Goal: Task Accomplishment & Management: Manage account settings

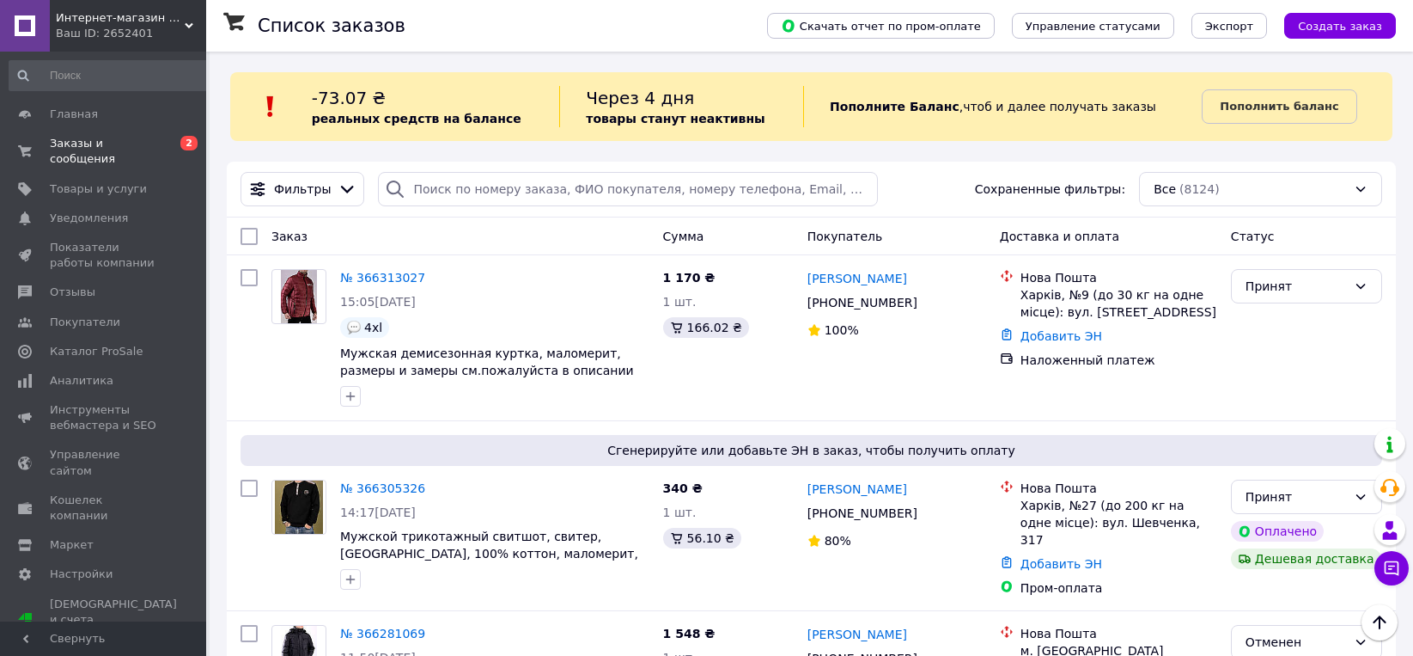
scroll to position [179, 0]
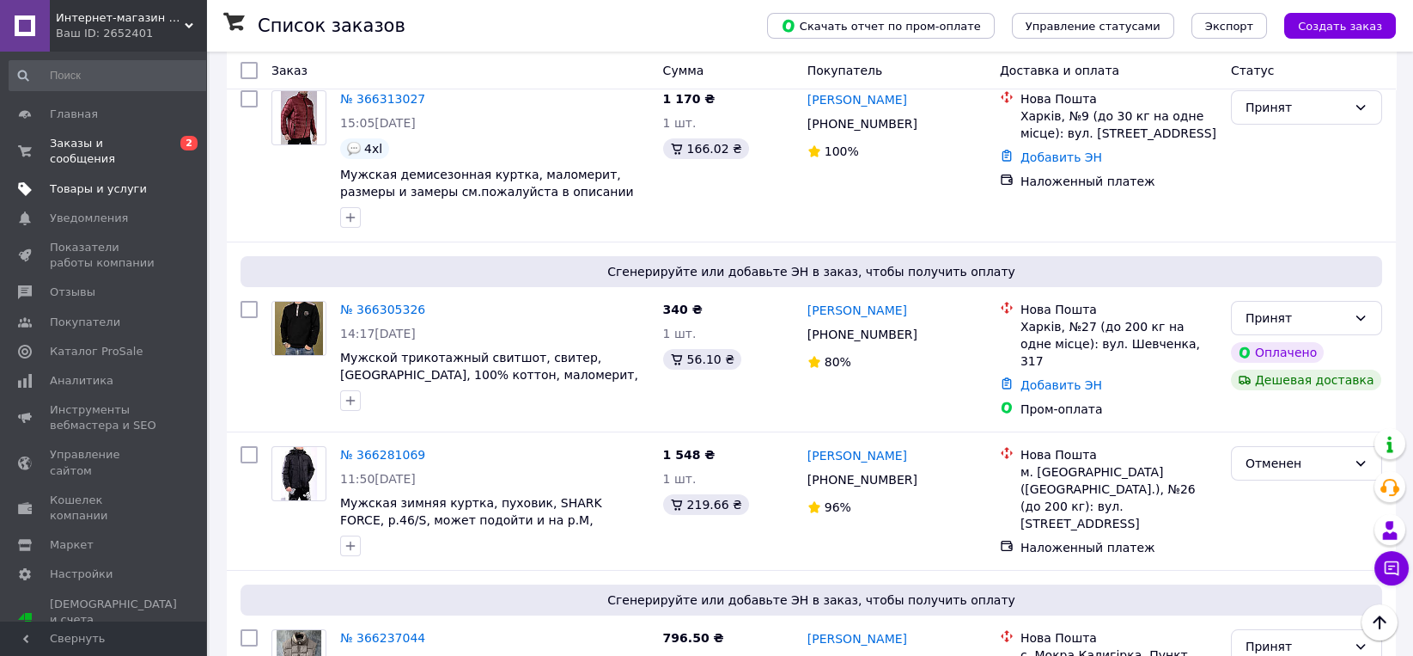
click at [87, 181] on span "Товары и услуги" at bounding box center [98, 188] width 97 height 15
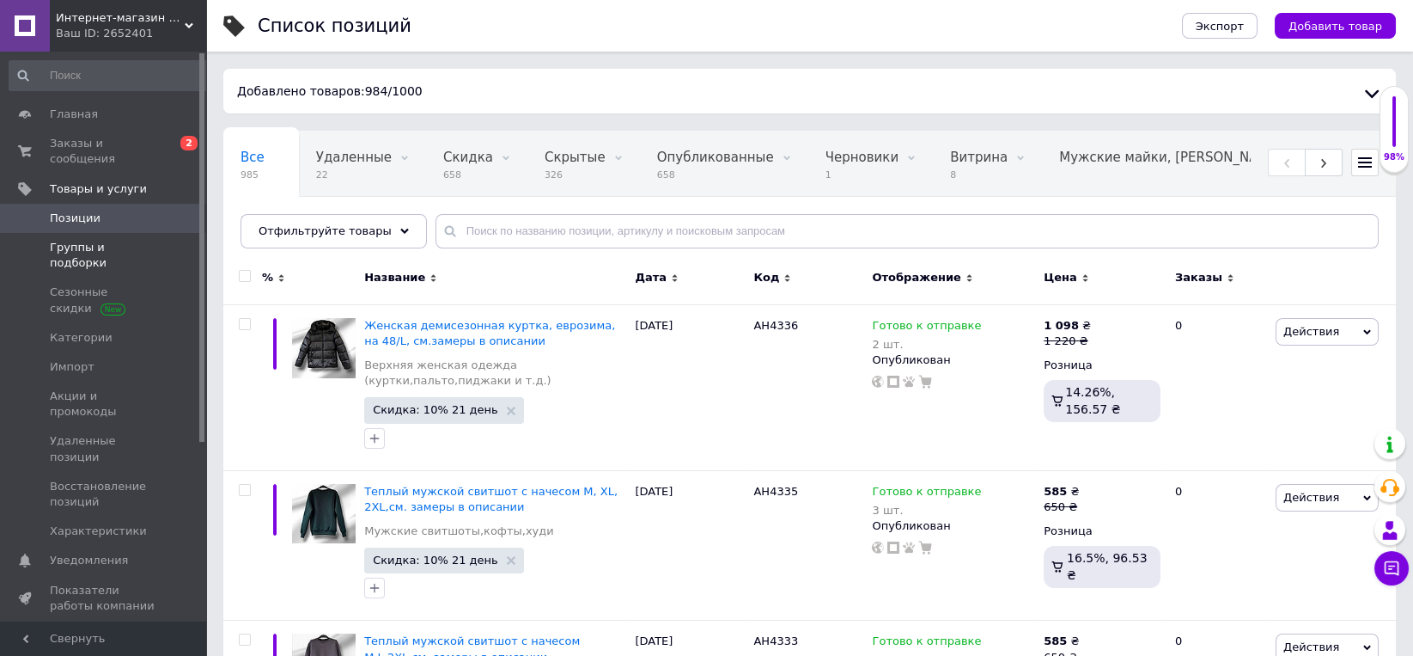
click at [103, 240] on span "Группы и подборки" at bounding box center [104, 255] width 109 height 31
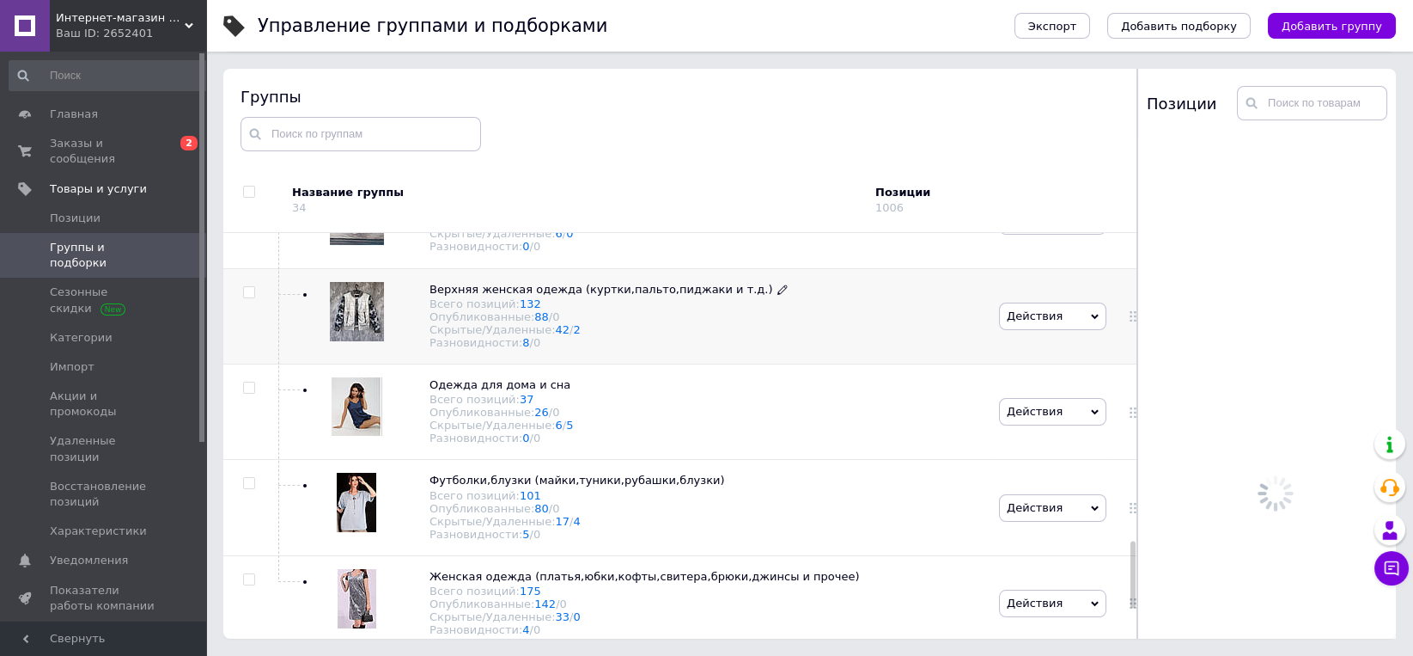
scroll to position [1864, 0]
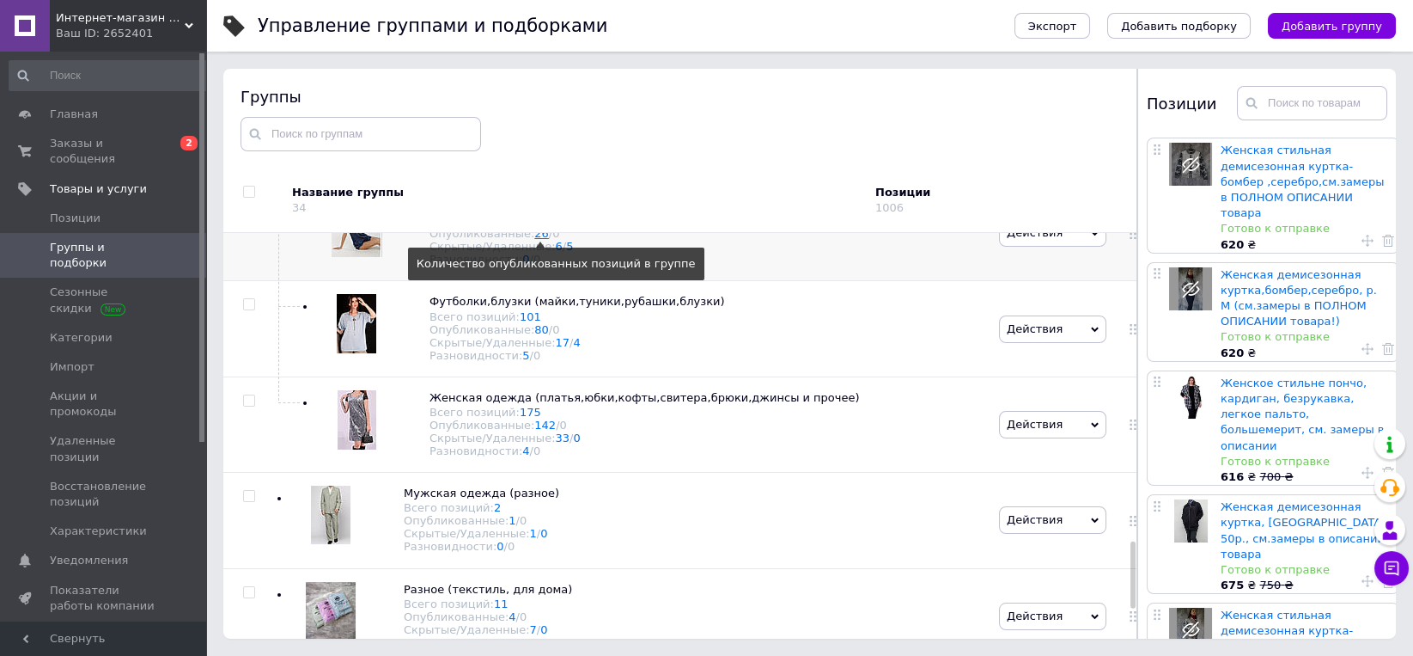
click at [537, 240] on link "26" at bounding box center [541, 233] width 15 height 13
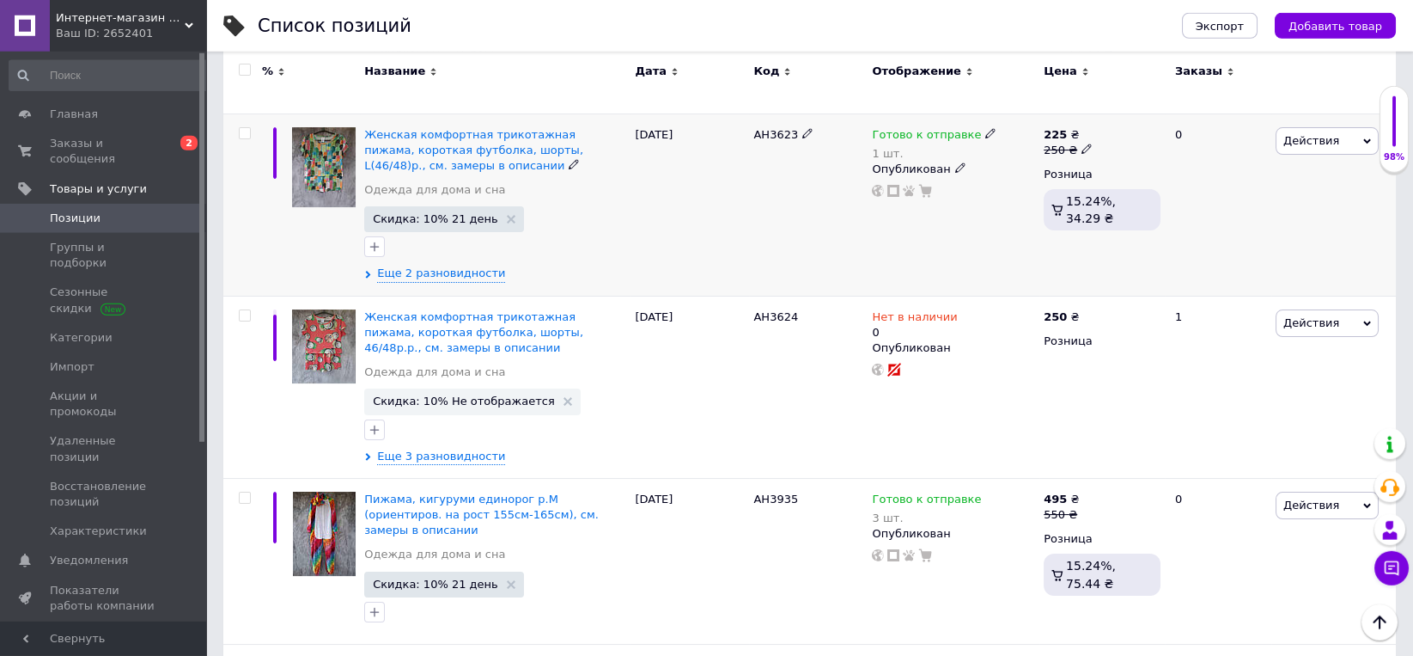
scroll to position [1251, 0]
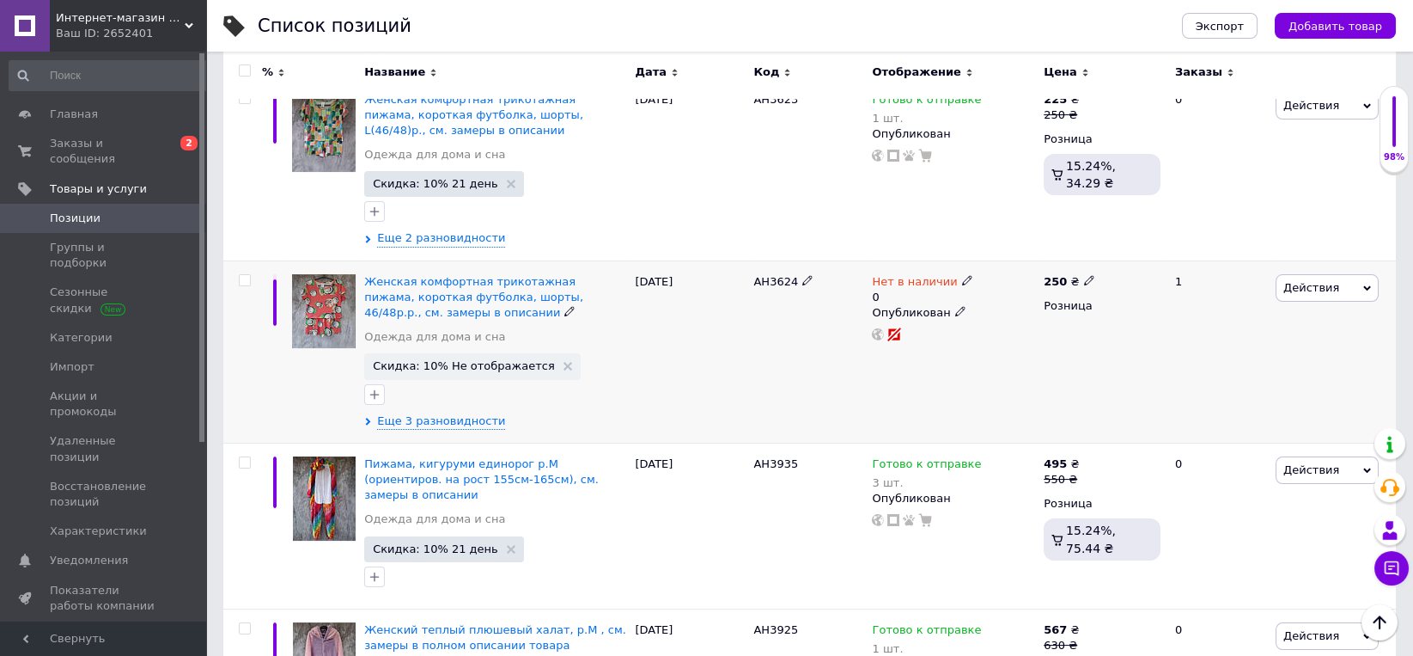
click at [1305, 281] on span "Действия" at bounding box center [1312, 287] width 56 height 13
click at [1193, 454] on li "Скрыть" at bounding box center [1256, 466] width 244 height 24
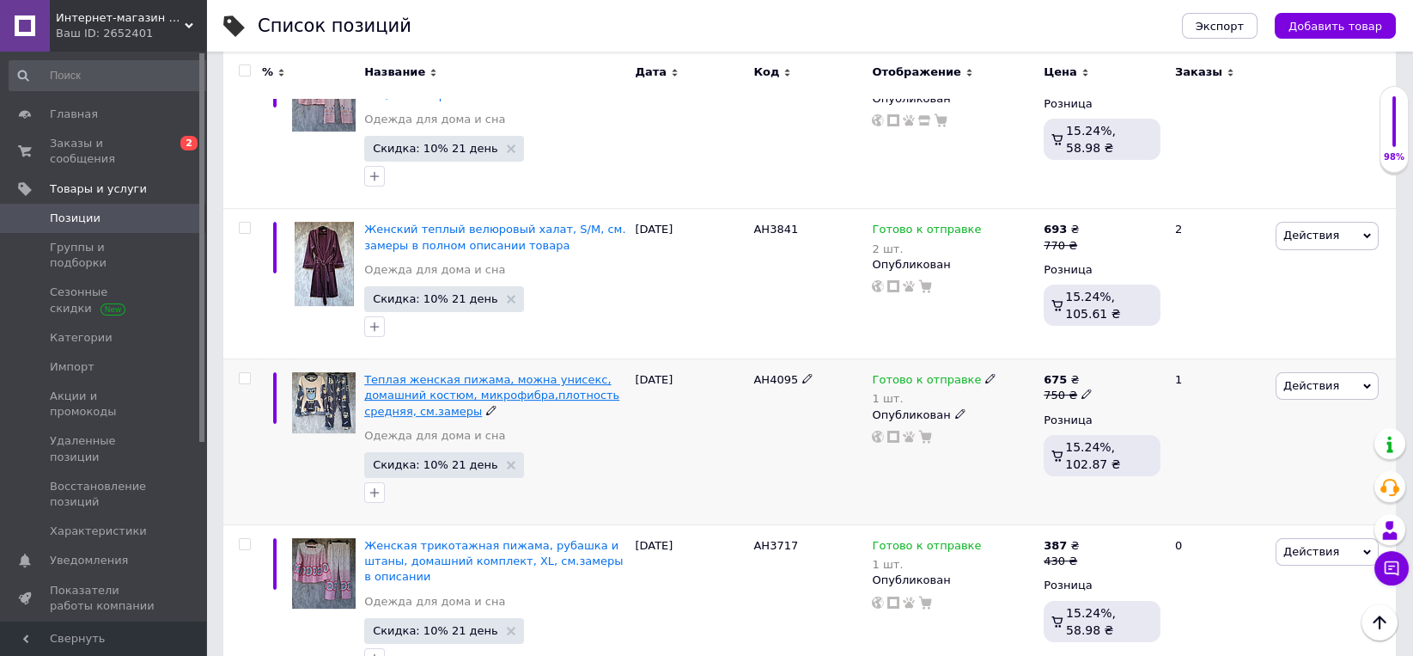
scroll to position [2234, 0]
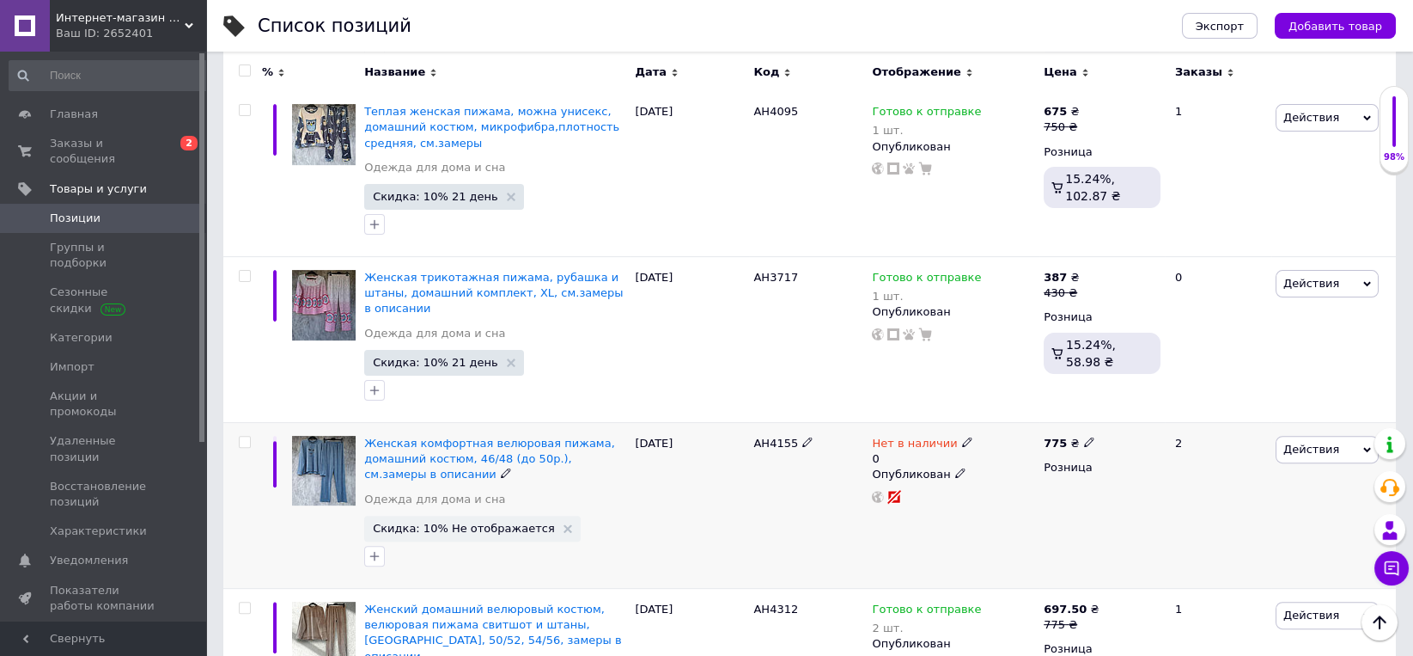
click at [1312, 442] on span "Действия" at bounding box center [1312, 448] width 56 height 13
click at [1186, 615] on li "Скрыть" at bounding box center [1256, 627] width 244 height 24
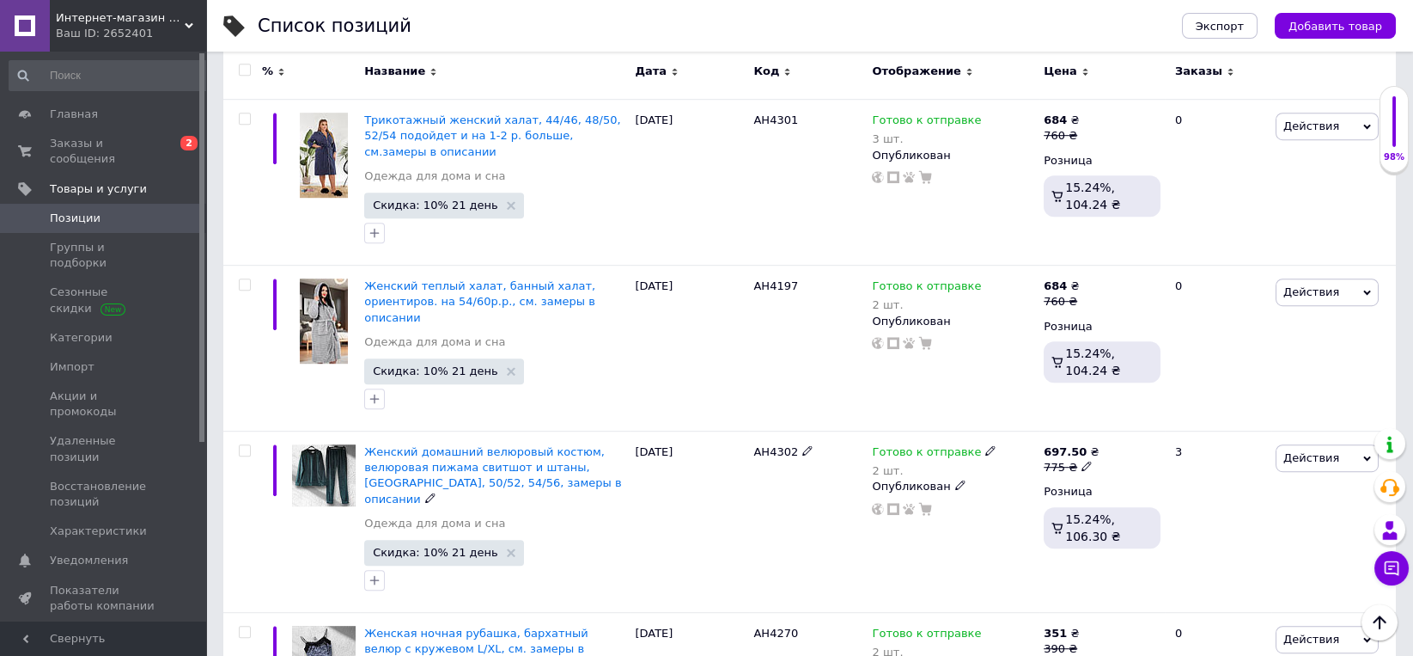
scroll to position [3606, 0]
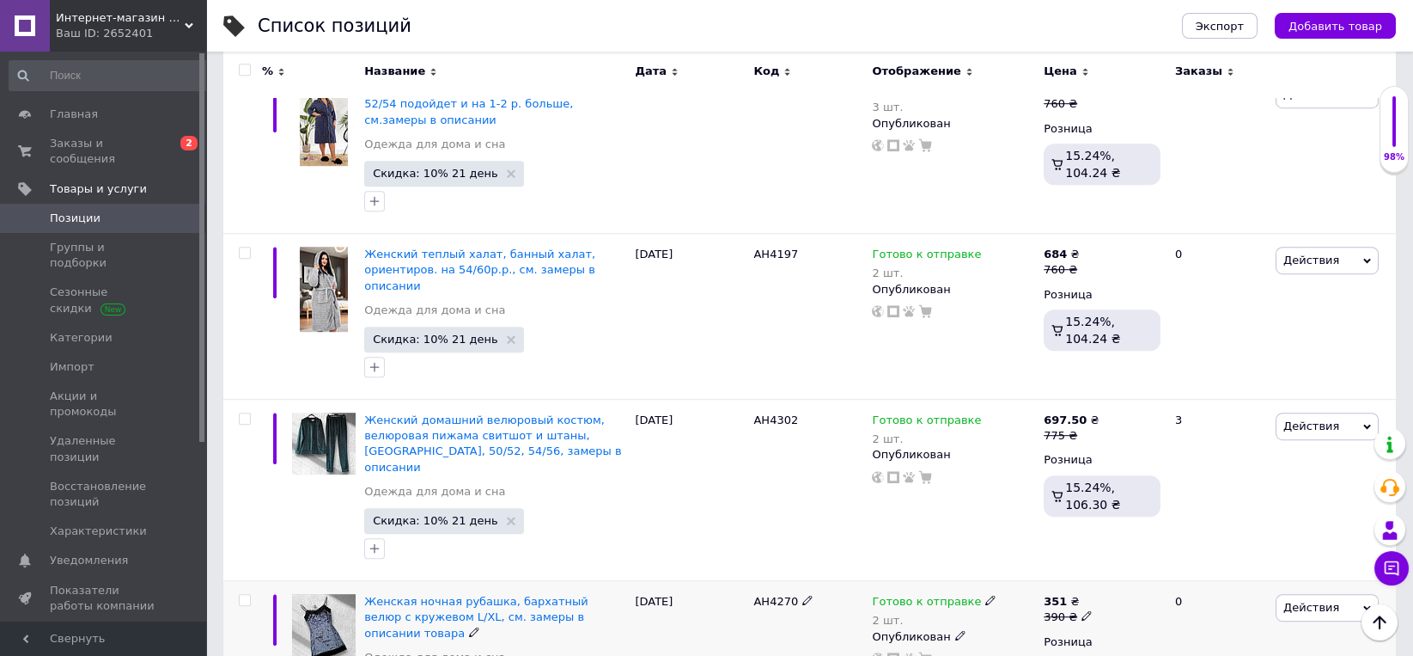
click at [1334, 594] on span "Действия" at bounding box center [1327, 607] width 103 height 27
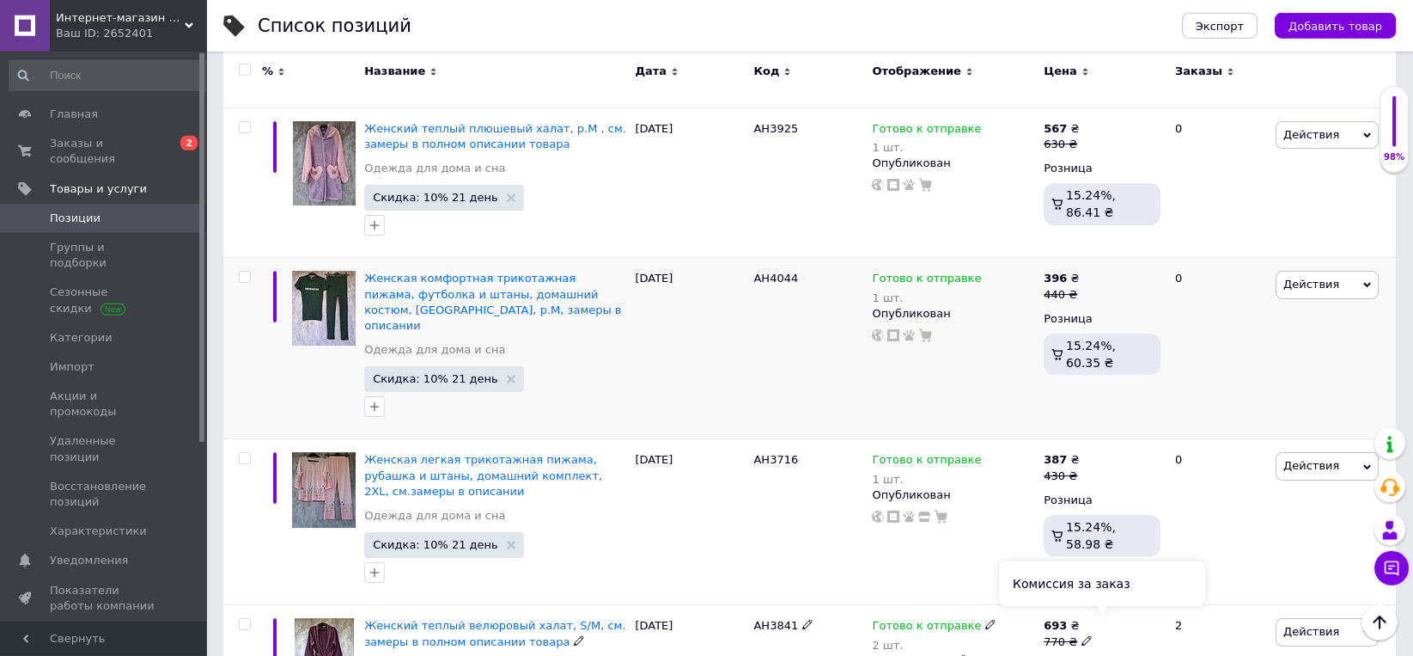
scroll to position [1212, 0]
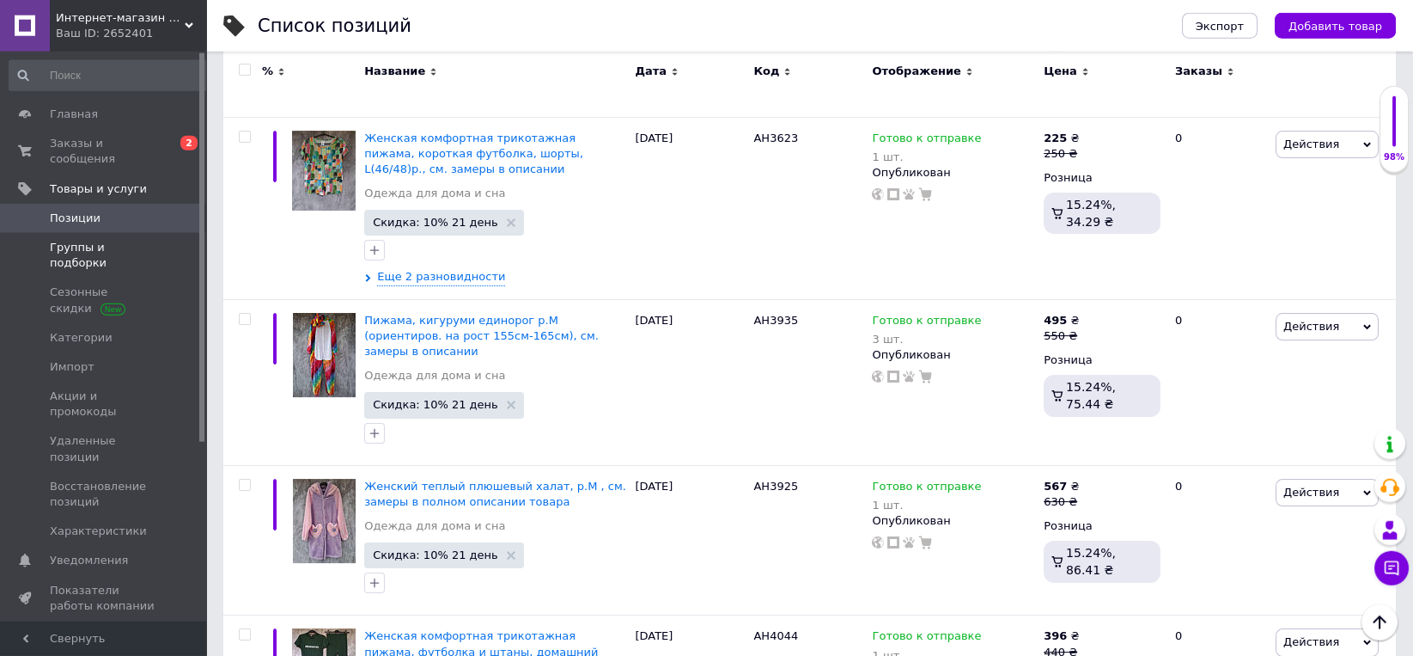
click at [95, 240] on span "Группы и подборки" at bounding box center [104, 255] width 109 height 31
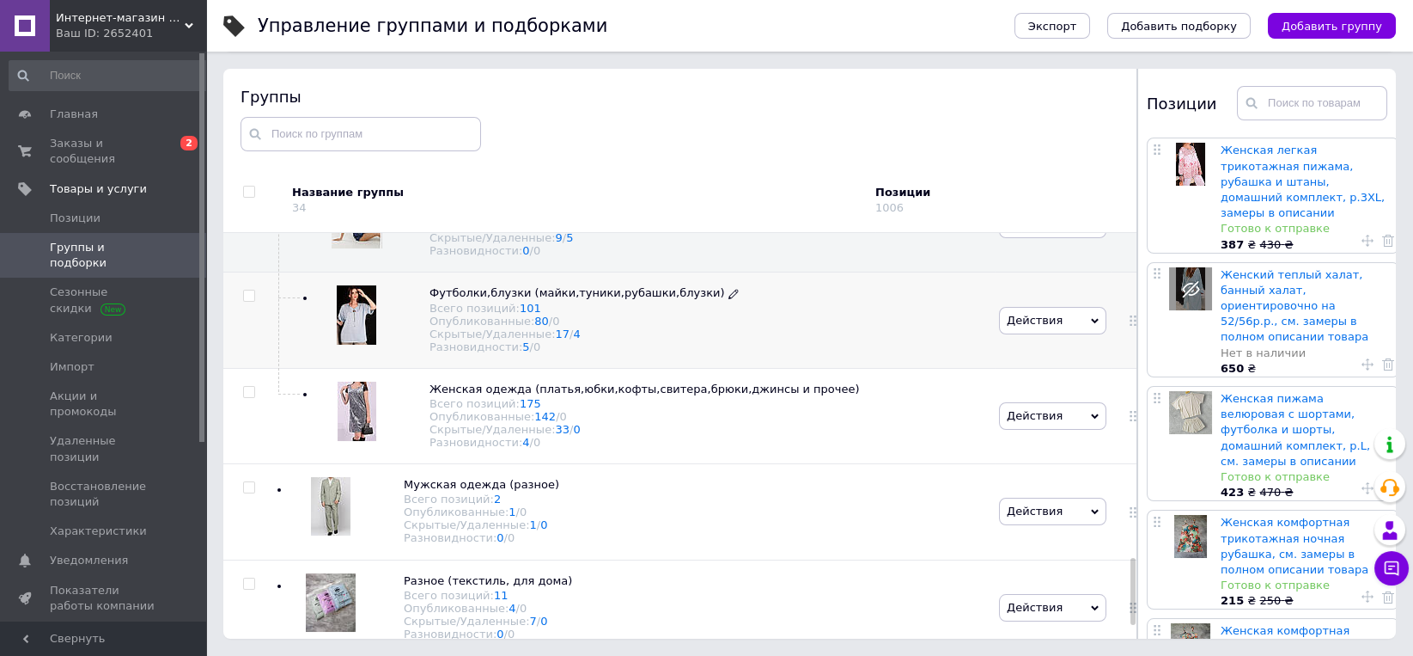
scroll to position [1877, 0]
click at [556, 244] on link "9" at bounding box center [559, 237] width 7 height 13
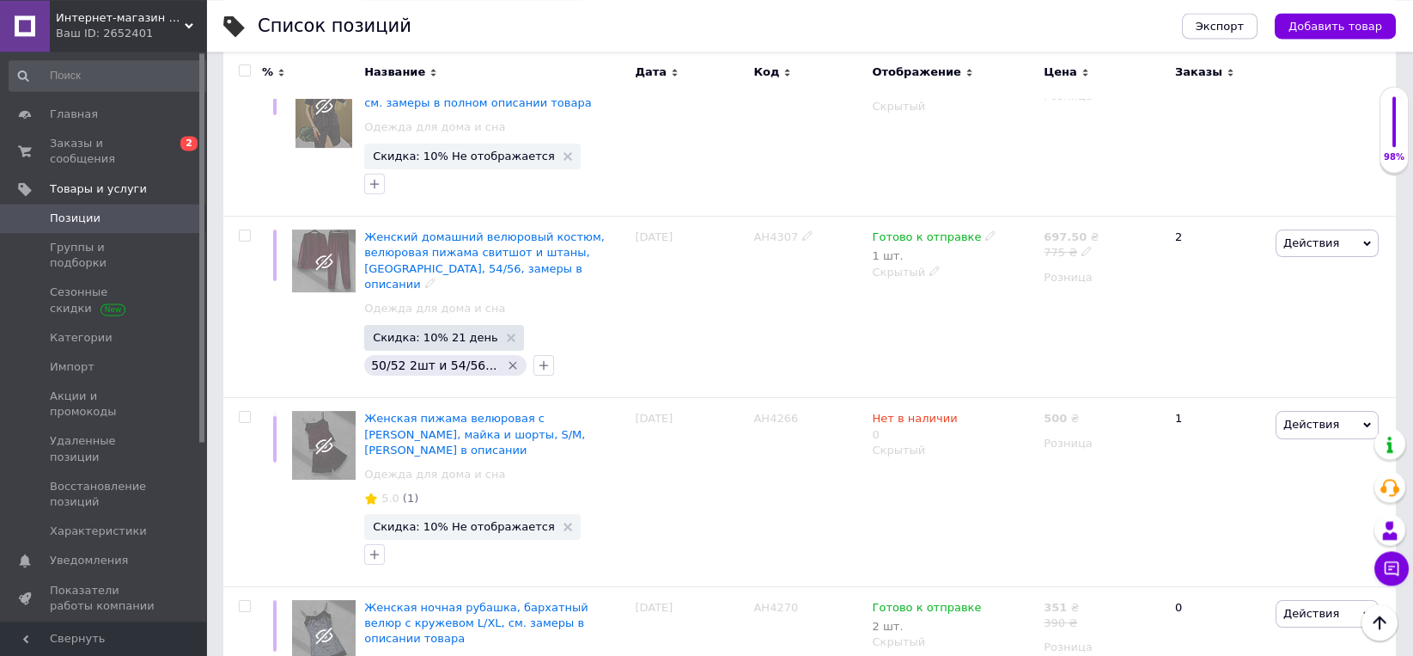
scroll to position [1217, 0]
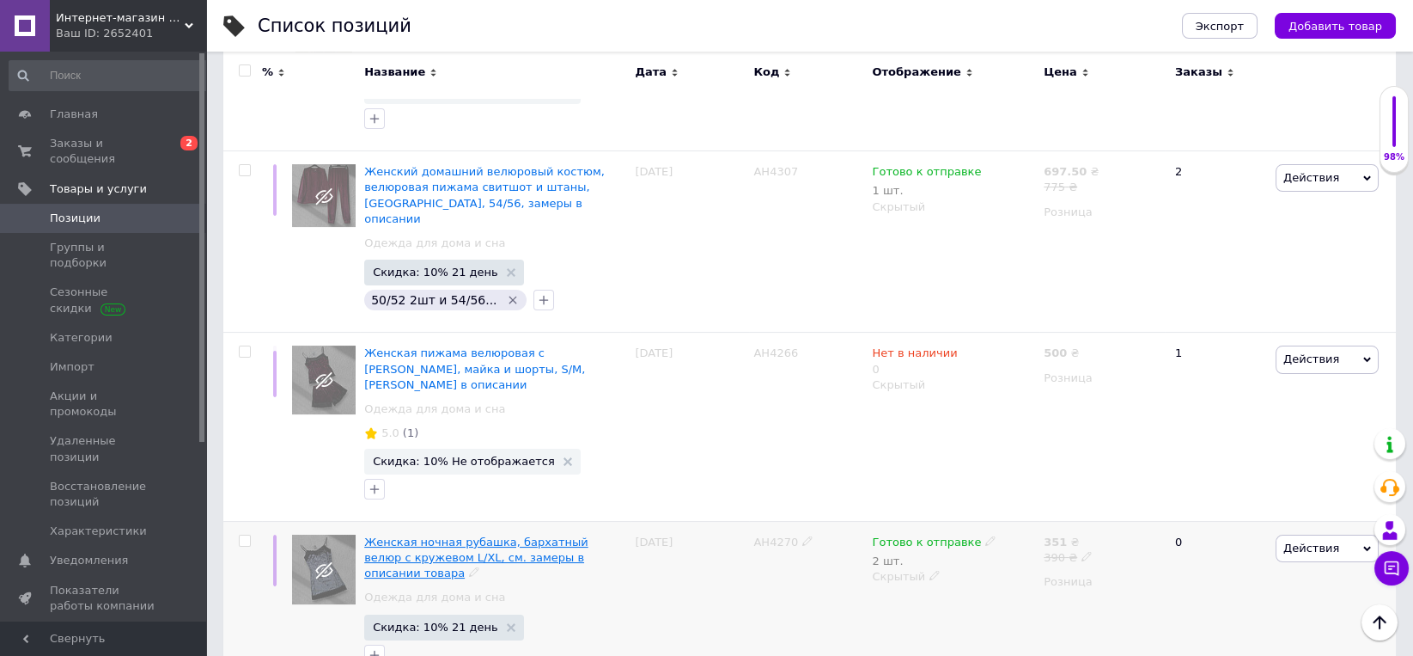
click at [505, 535] on span "Женская ночная рубашка, бархатный велюр с кружевом L/XL, см. замеры в описании …" at bounding box center [476, 557] width 224 height 44
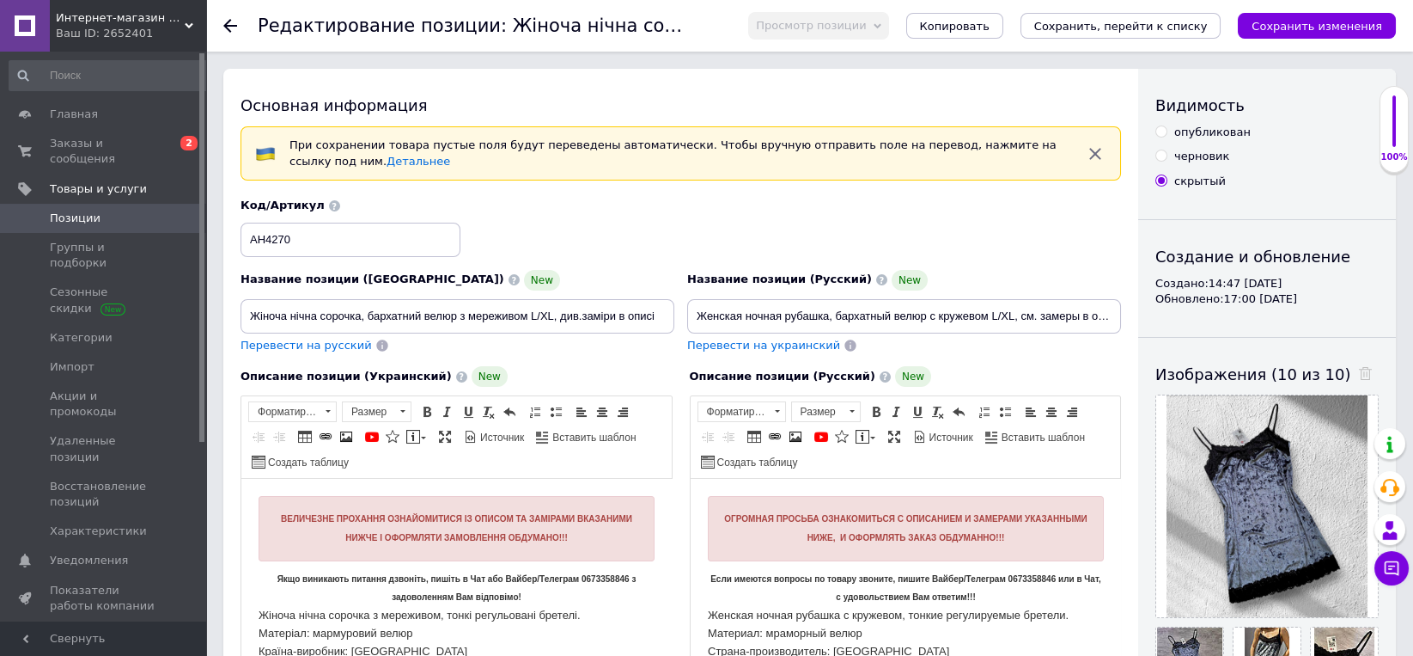
click at [1164, 131] on input "опубликован" at bounding box center [1161, 130] width 11 height 11
radio input "true"
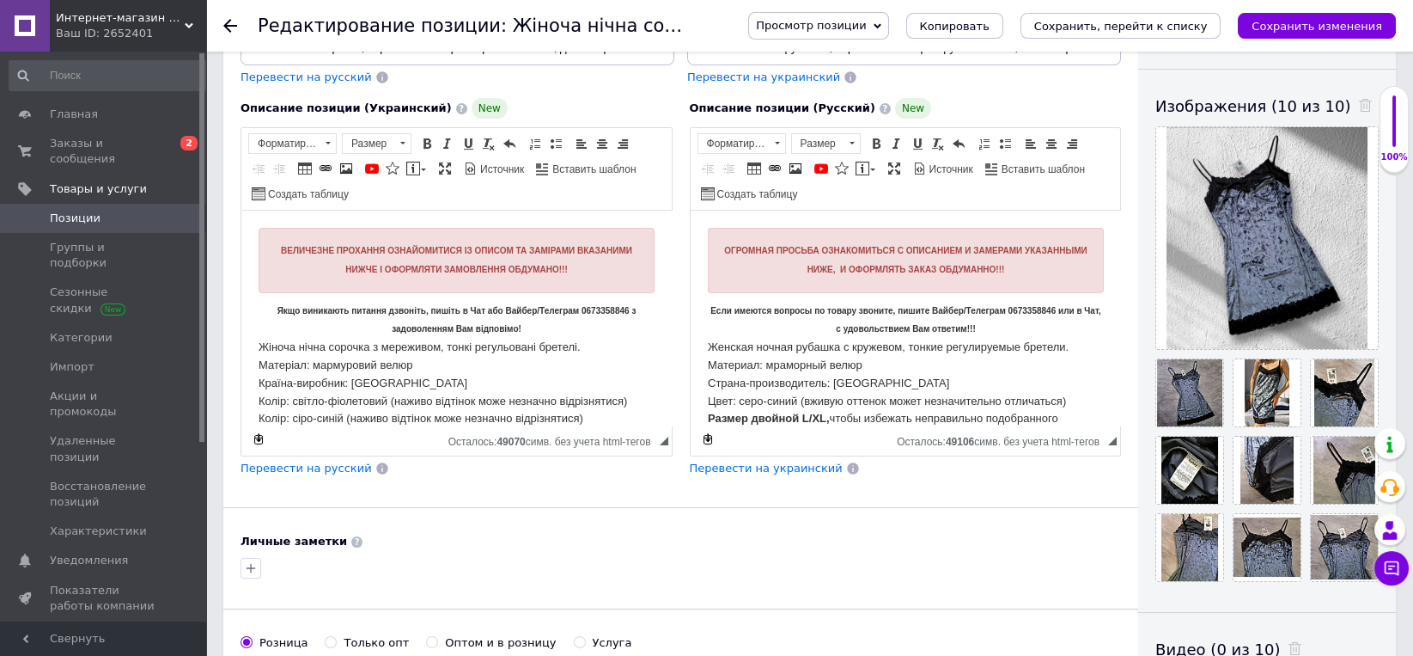
scroll to position [625, 0]
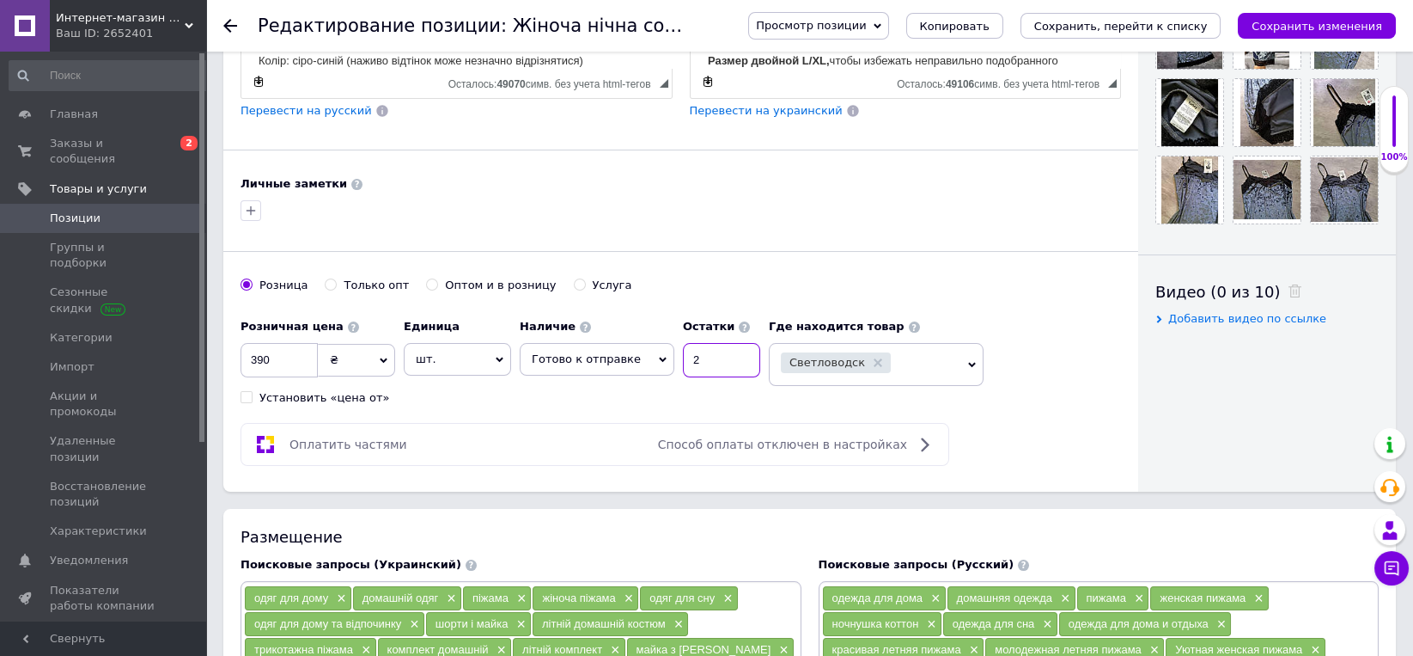
drag, startPoint x: 671, startPoint y: 369, endPoint x: 711, endPoint y: 361, distance: 40.4
click at [711, 361] on input "2" at bounding box center [721, 360] width 77 height 34
type input "1"
click at [1157, 32] on icon "Сохранить, перейти к списку" at bounding box center [1121, 26] width 174 height 13
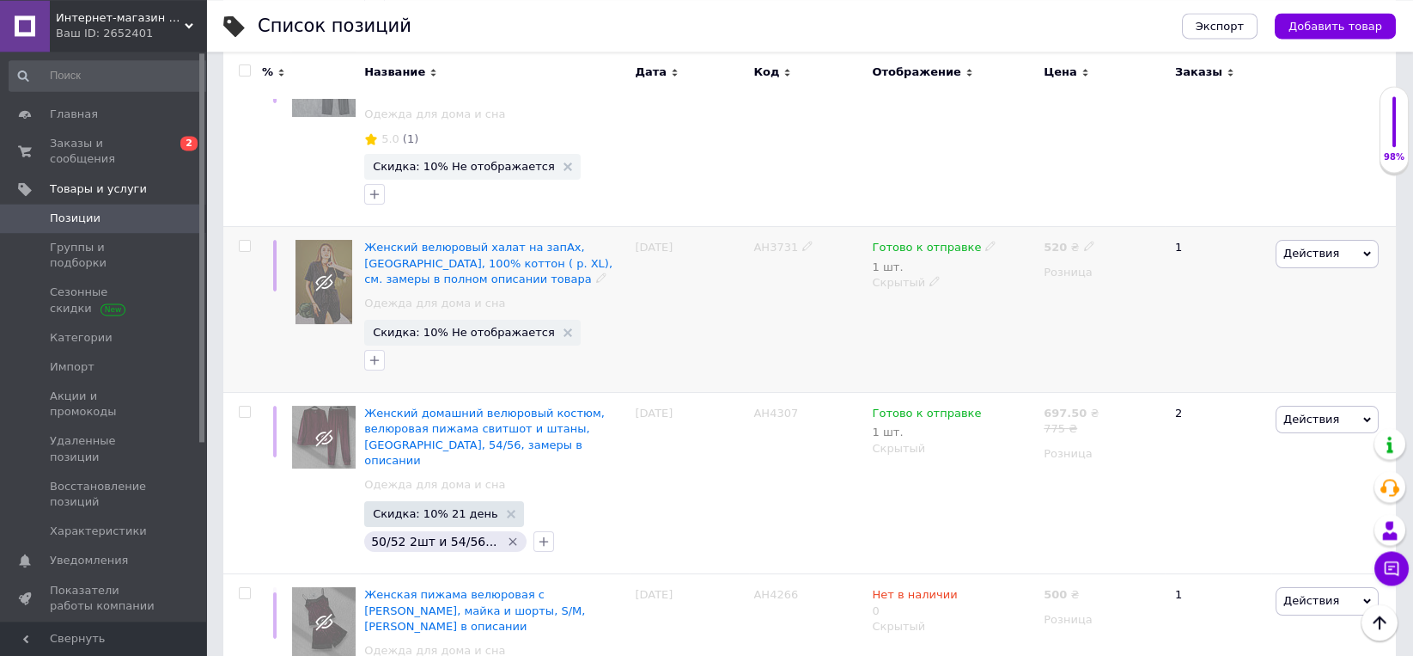
scroll to position [983, 0]
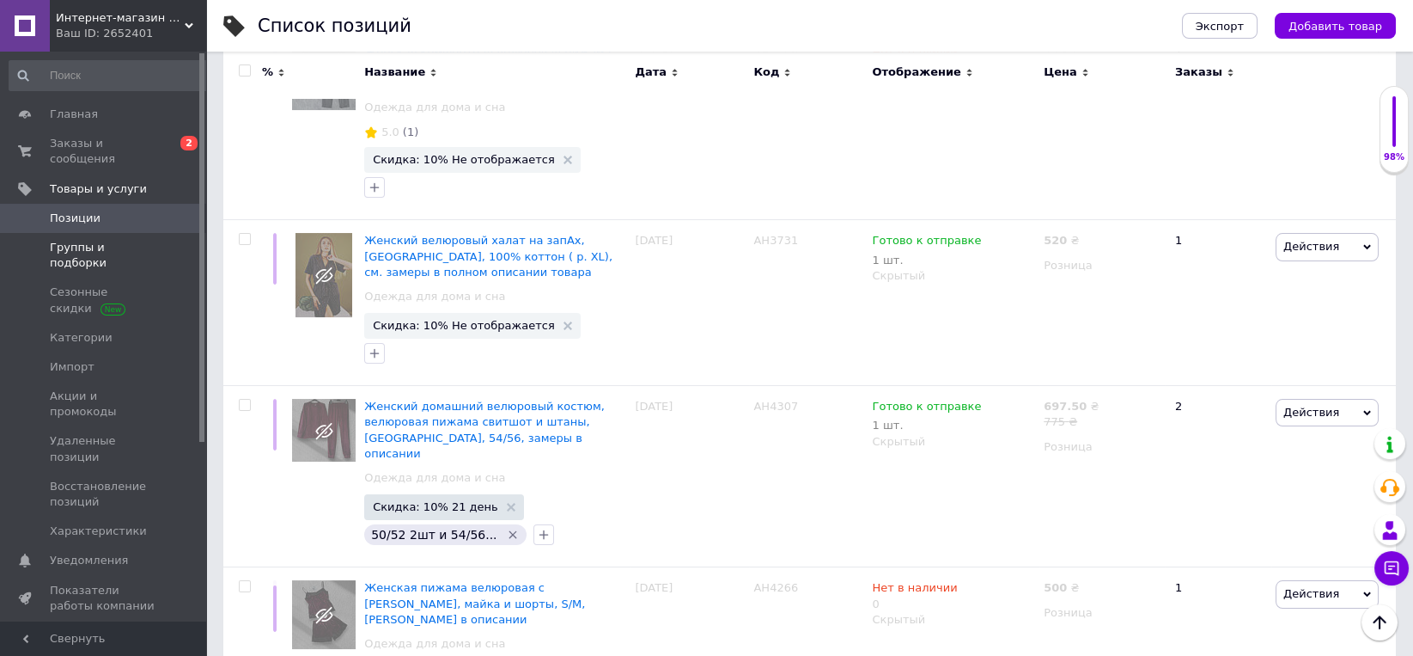
click at [117, 240] on span "Группы и подборки" at bounding box center [104, 255] width 109 height 31
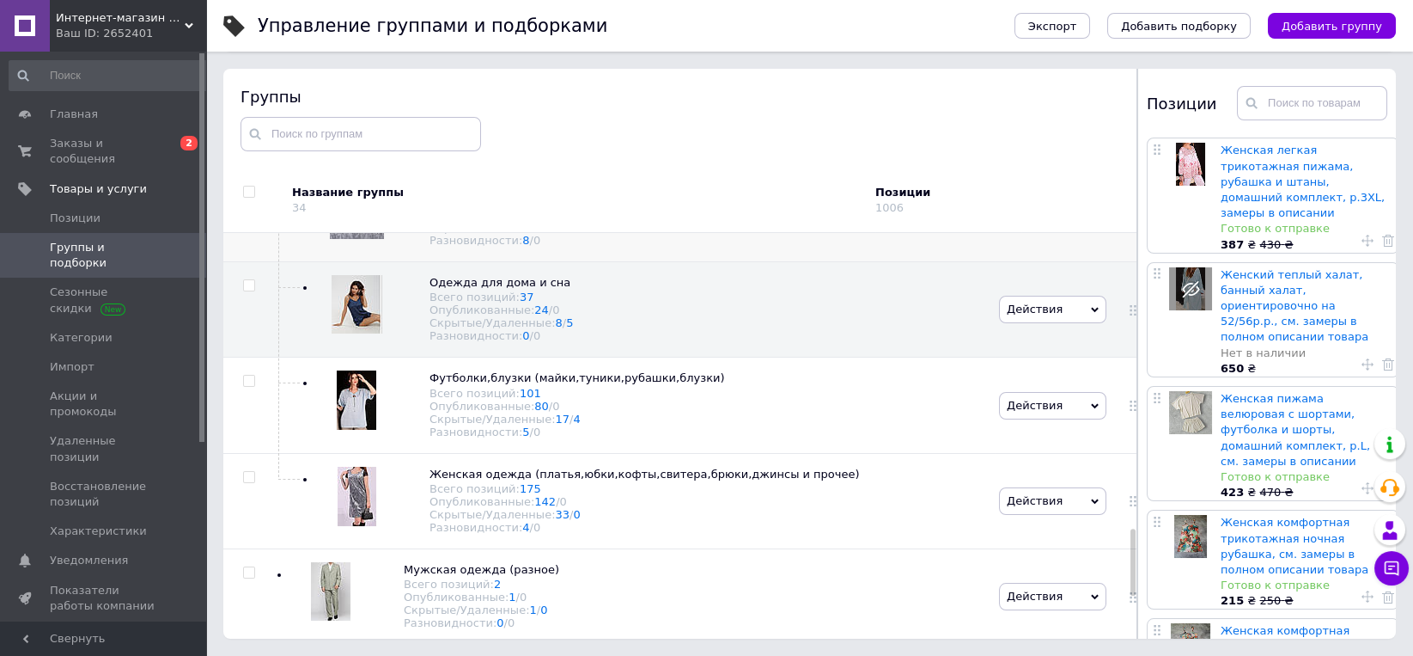
scroll to position [1788, 0]
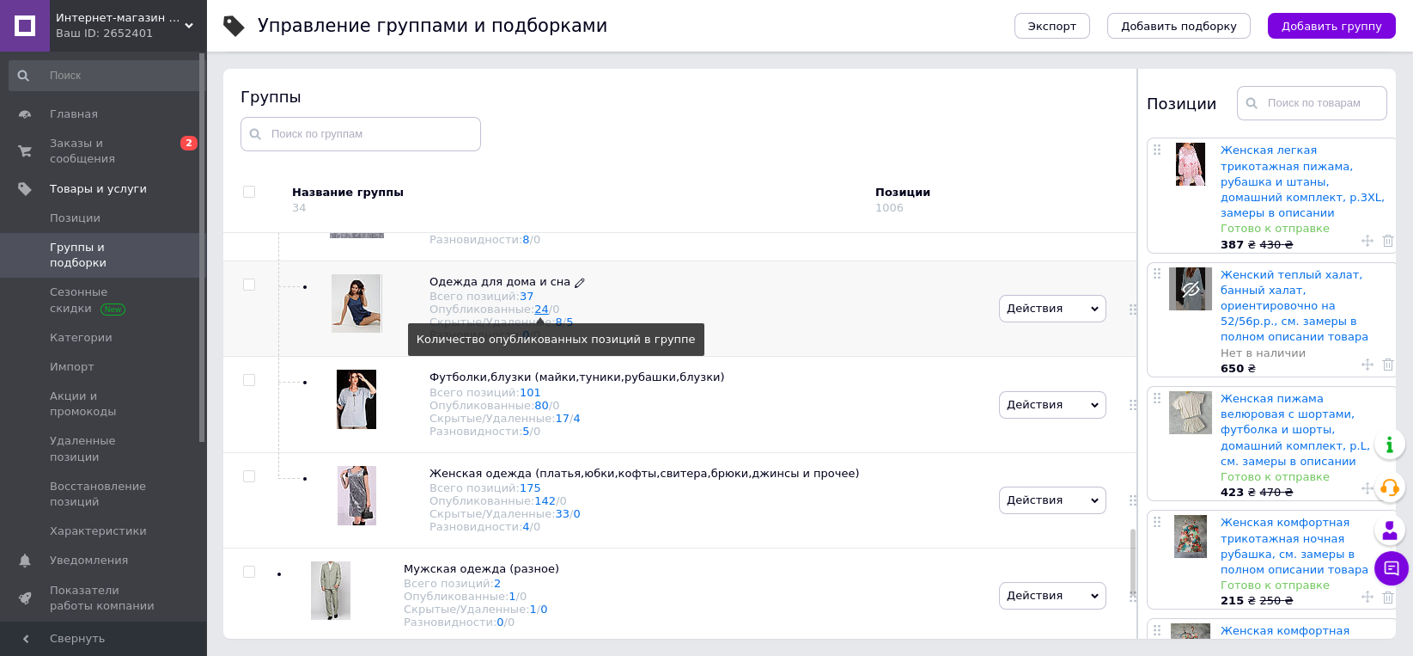
click at [534, 315] on link "24" at bounding box center [541, 308] width 15 height 13
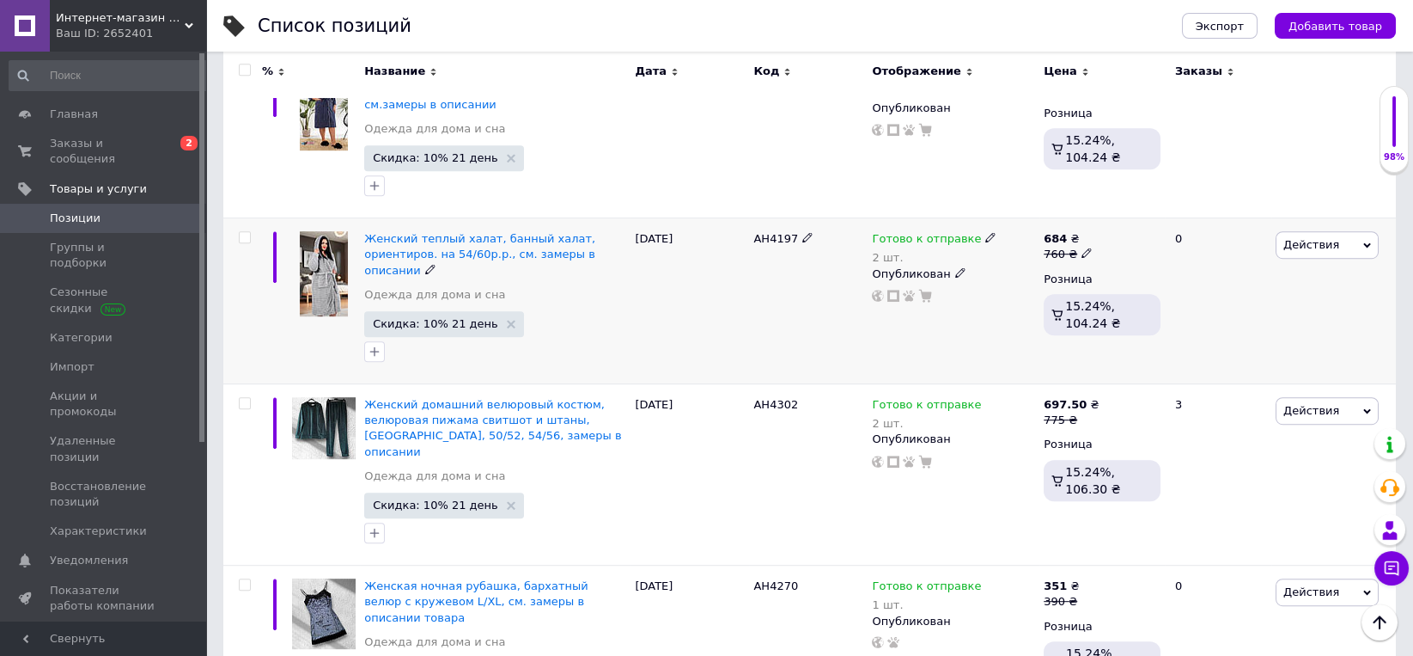
scroll to position [3606, 0]
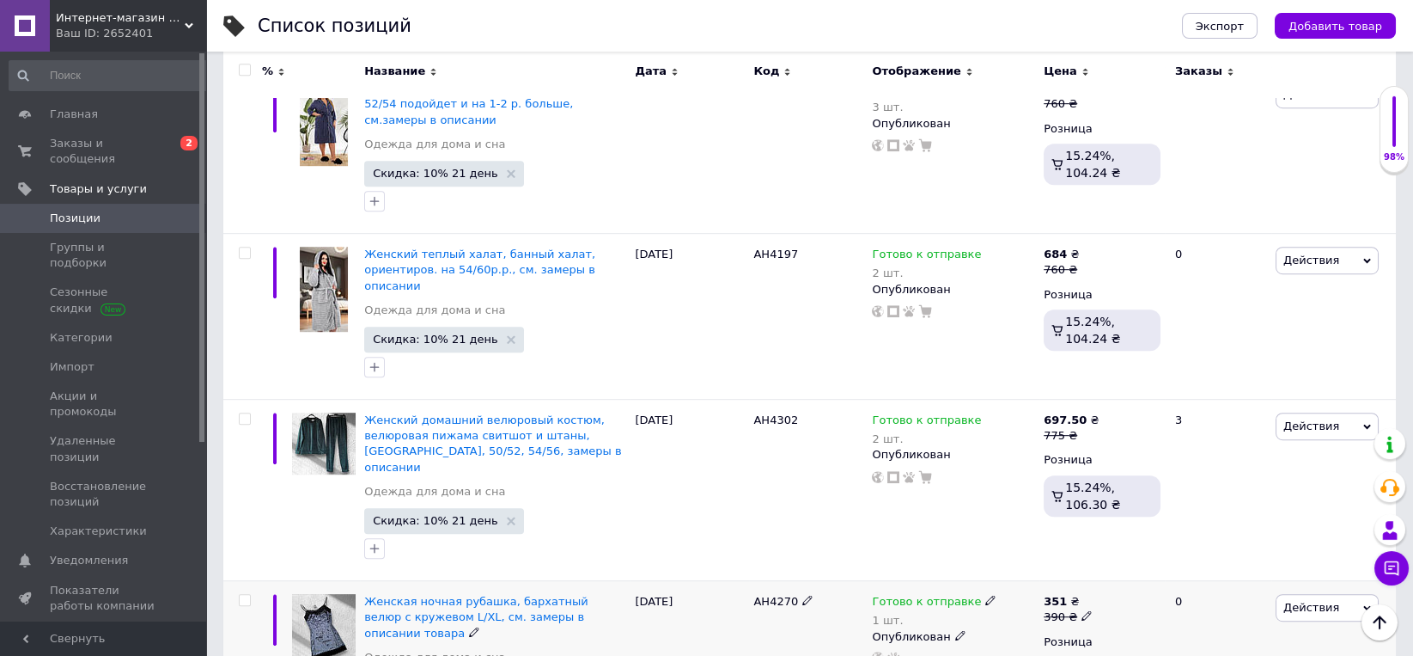
click at [1313, 601] on span "Действия" at bounding box center [1312, 607] width 56 height 13
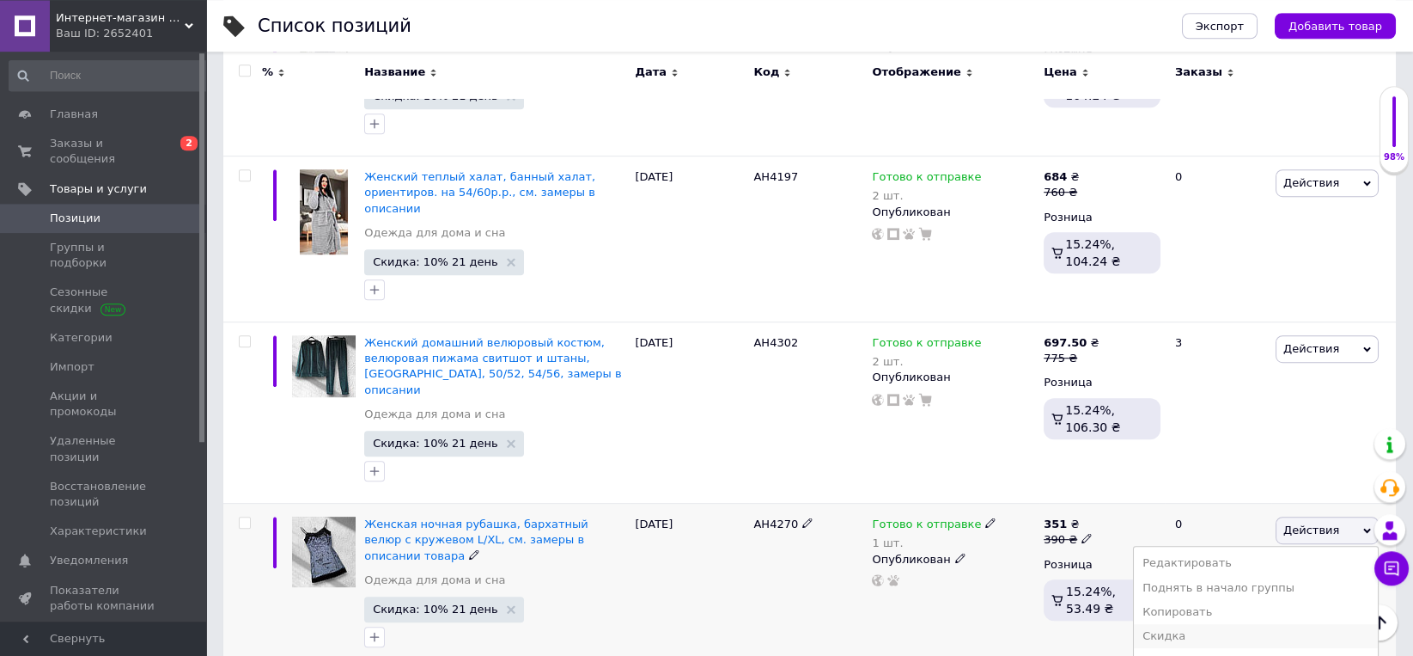
scroll to position [3706, 0]
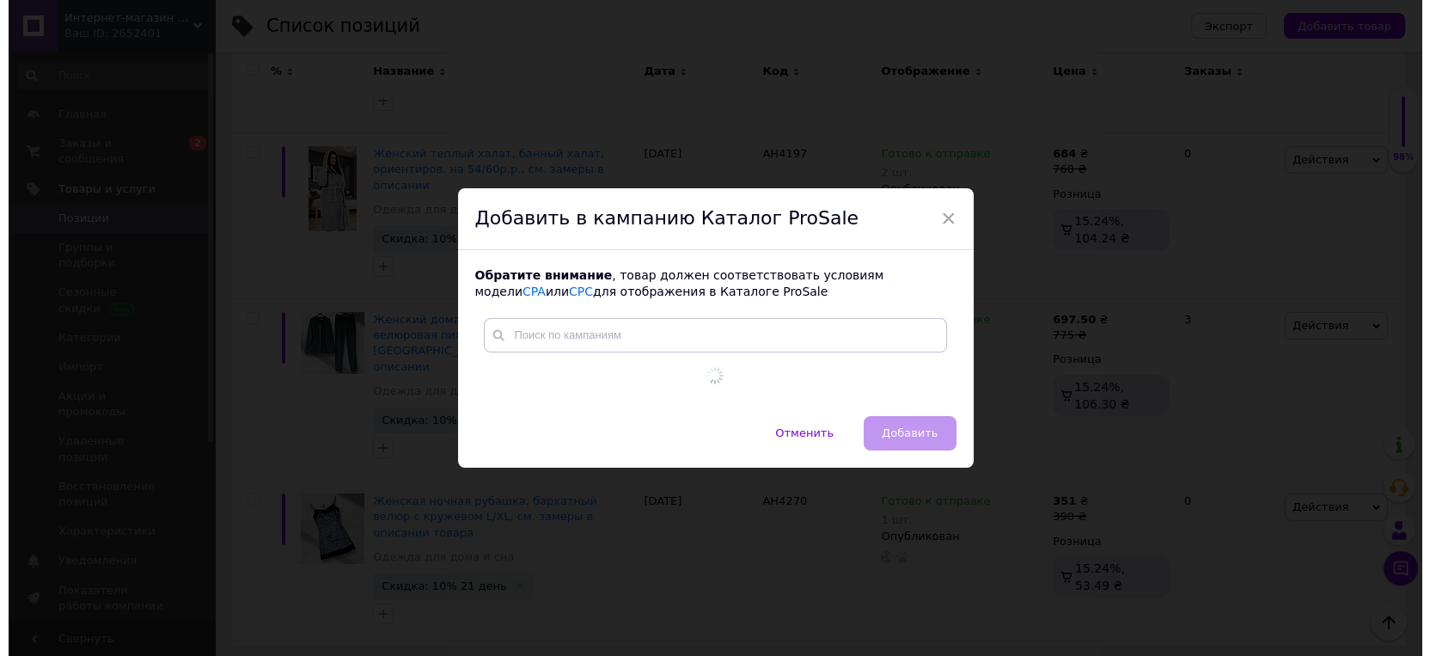
scroll to position [0, 0]
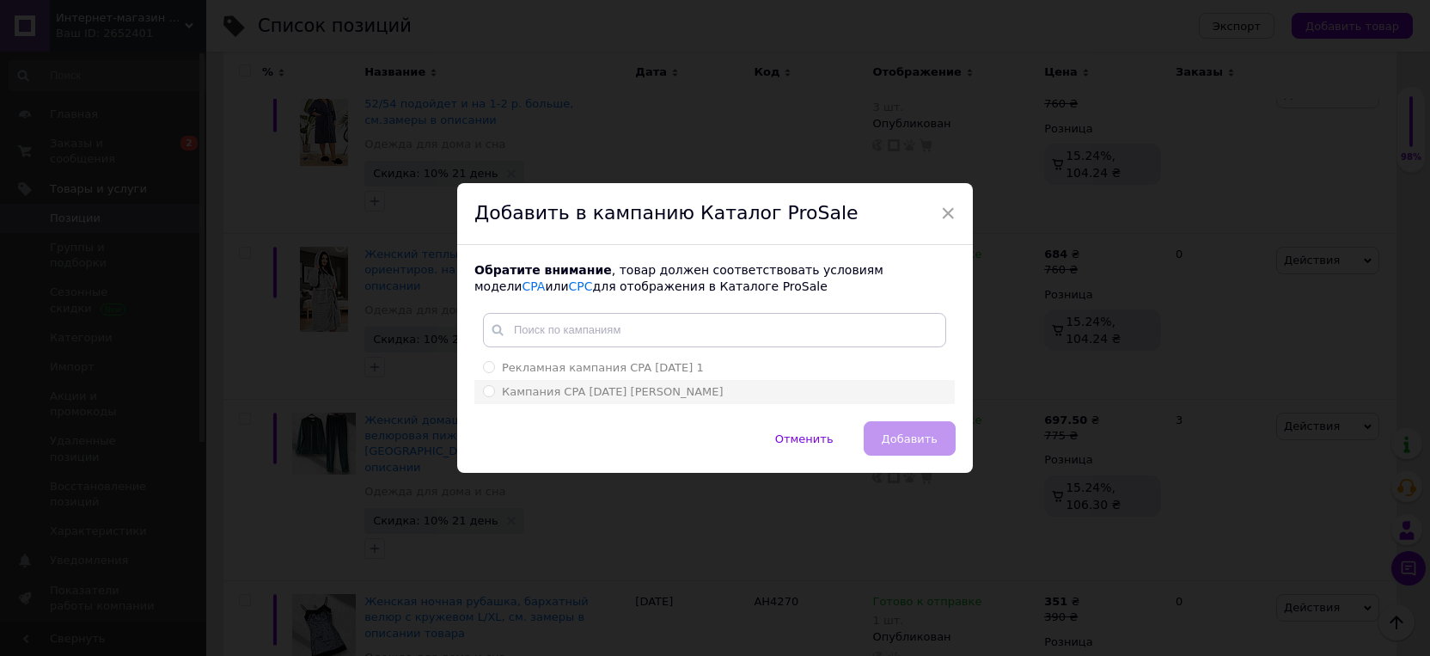
click at [483, 396] on input "Кампания CPA [DATE] [PERSON_NAME]" at bounding box center [488, 390] width 11 height 11
radio input "true"
click at [946, 431] on button "Добавить" at bounding box center [909, 438] width 92 height 34
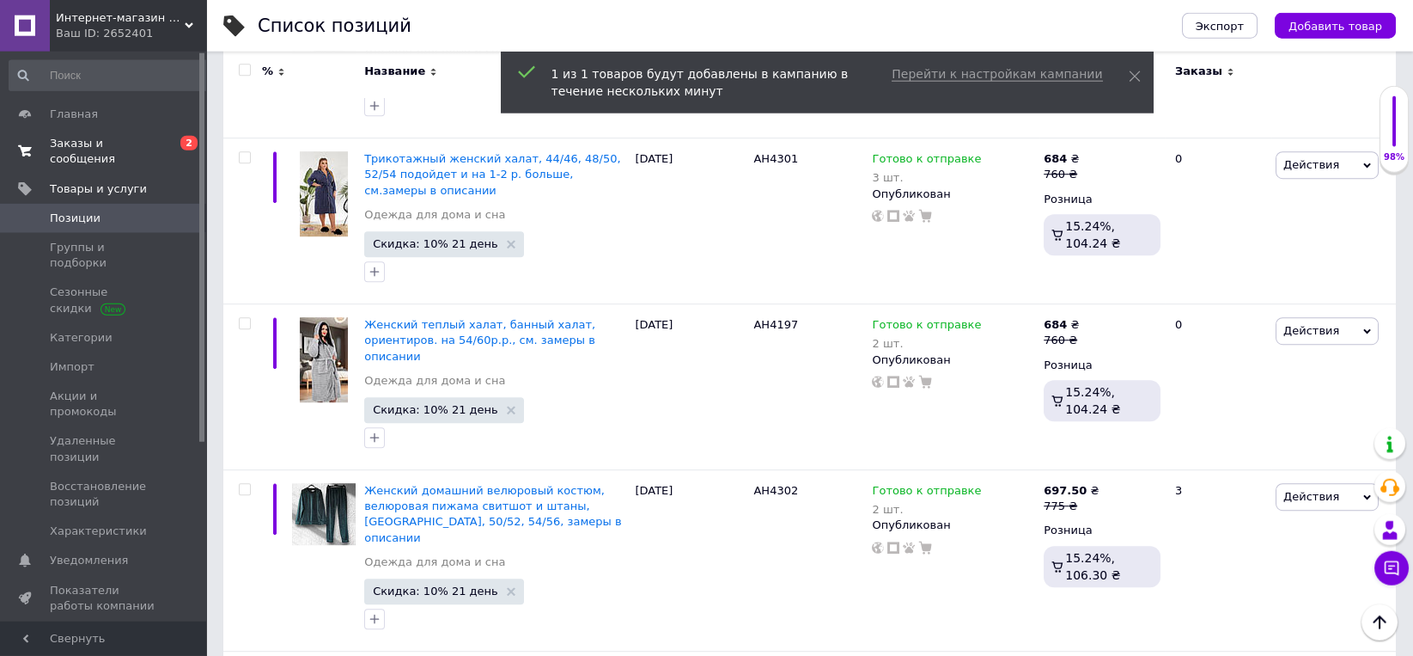
click at [107, 149] on span "Заказы и сообщения" at bounding box center [104, 151] width 109 height 31
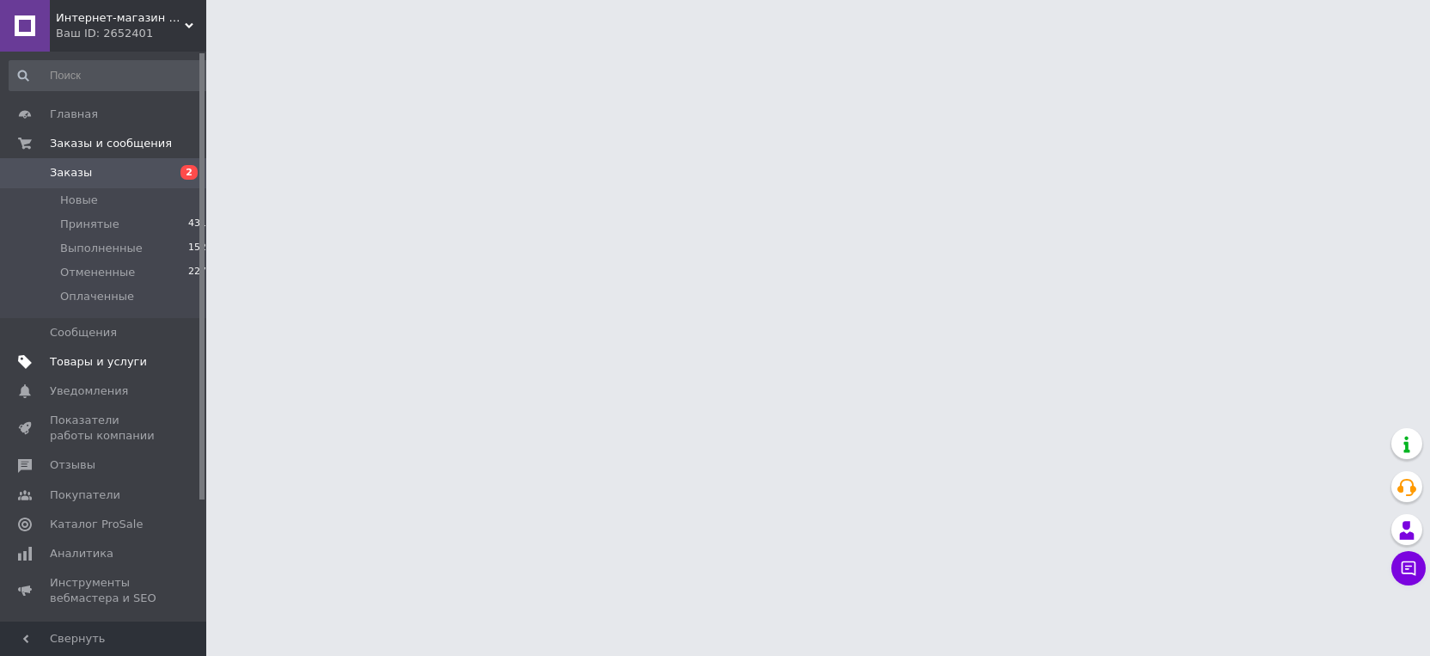
click at [88, 355] on span "Товары и услуги" at bounding box center [98, 361] width 97 height 15
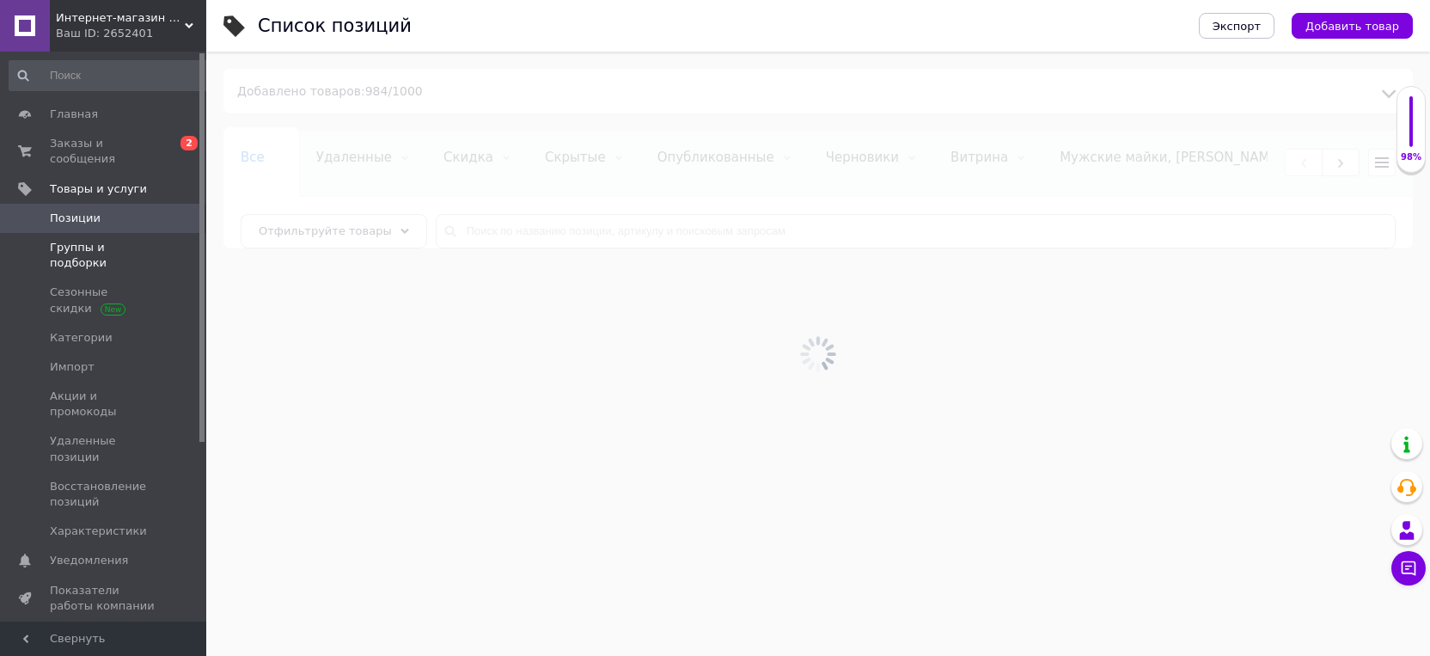
click at [112, 240] on span "Группы и подборки" at bounding box center [104, 255] width 109 height 31
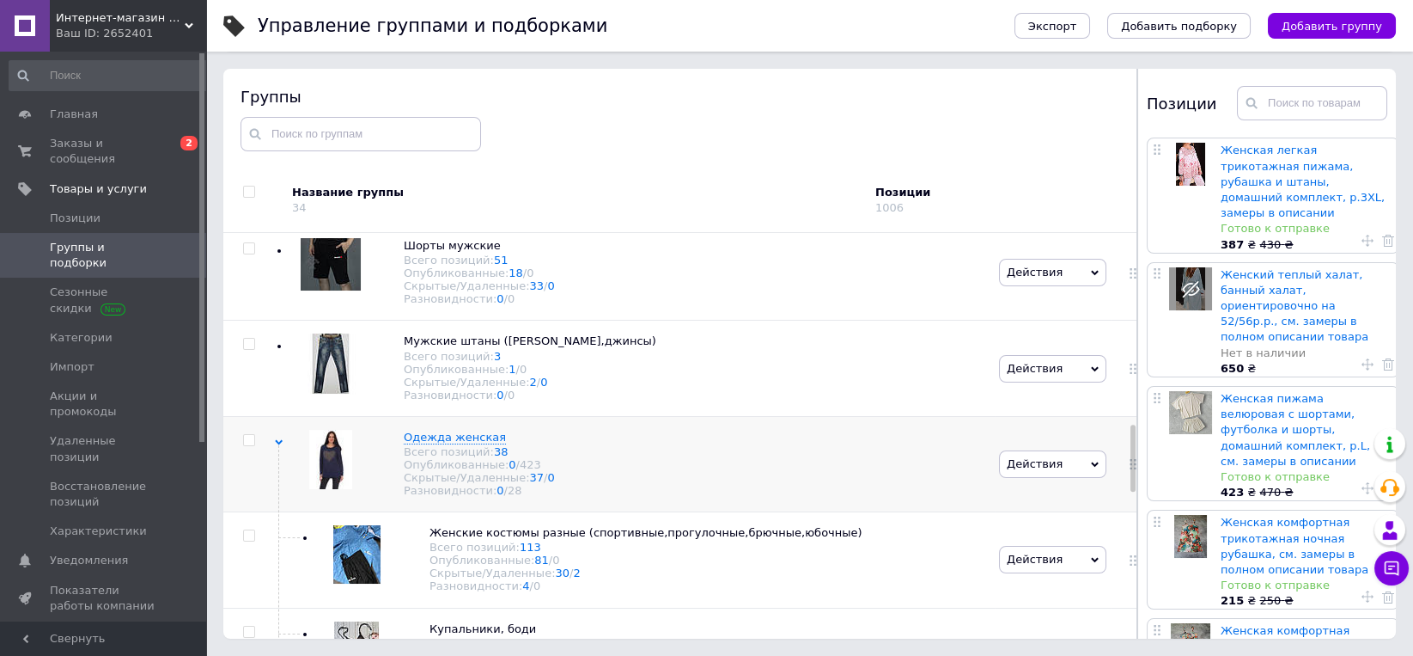
scroll to position [805, 0]
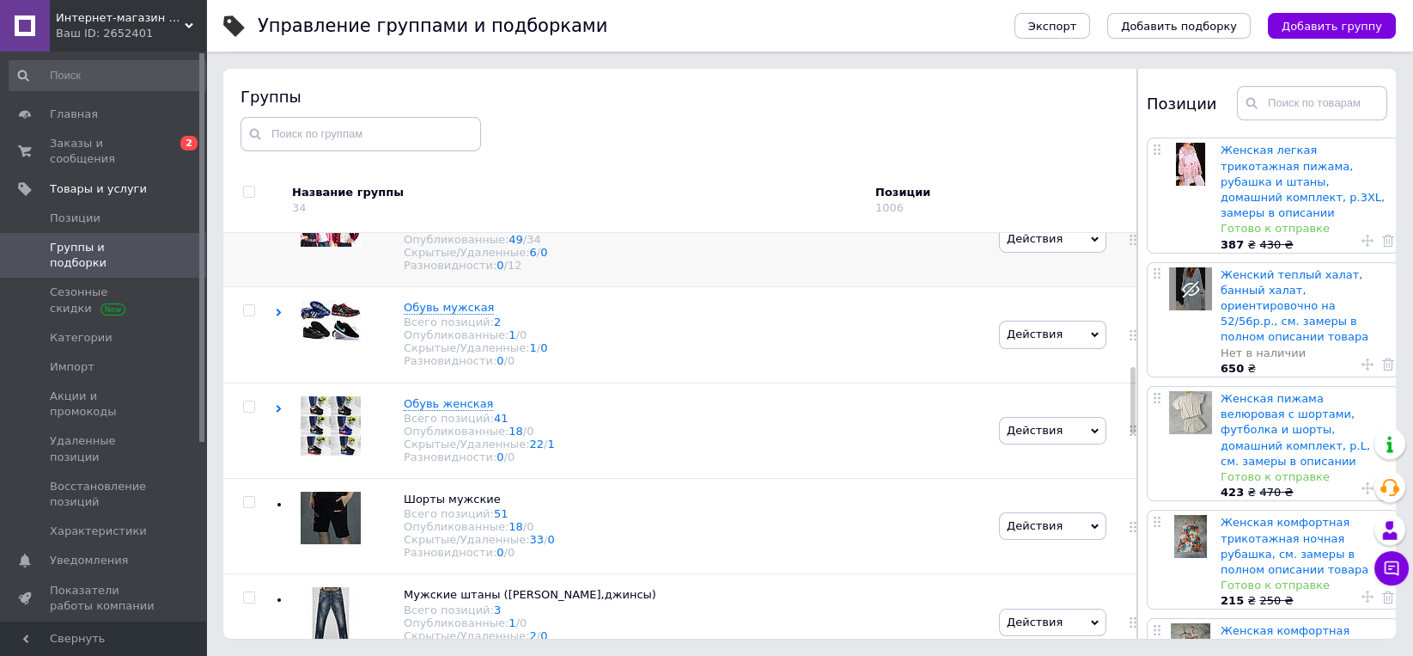
click at [280, 221] on icon at bounding box center [279, 217] width 8 height 8
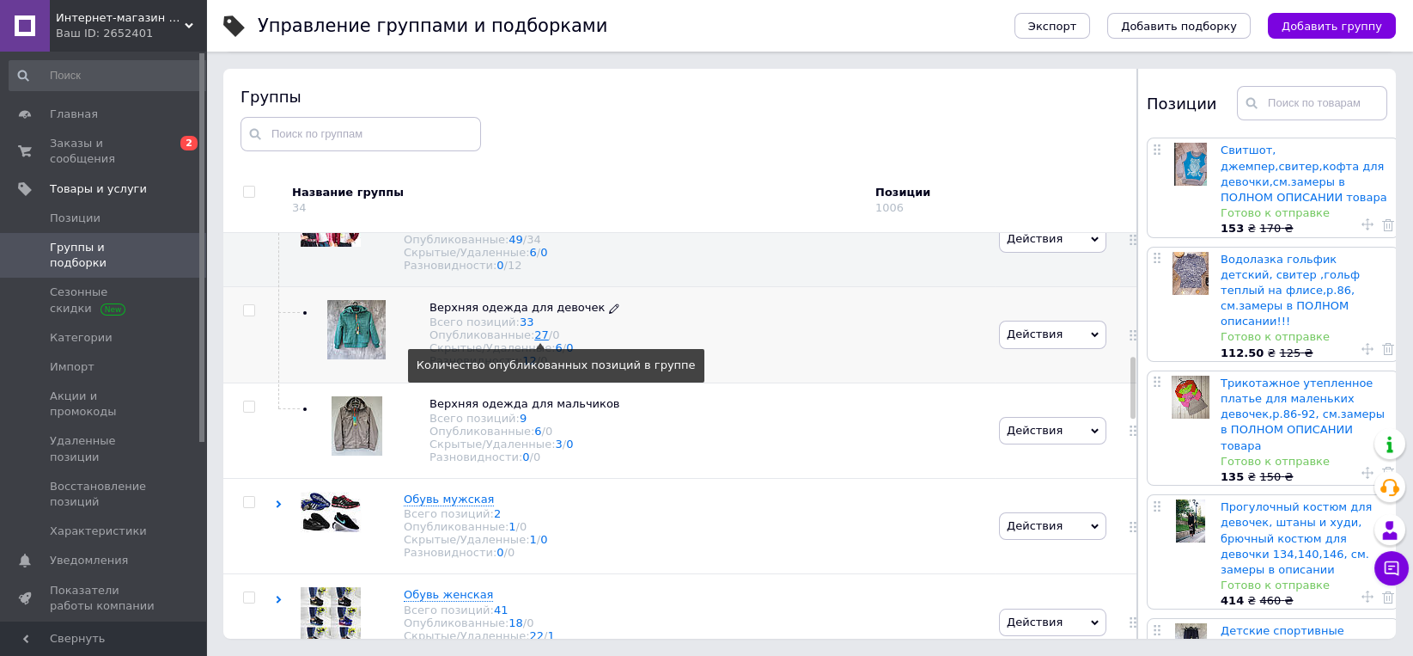
click at [534, 341] on link "27" at bounding box center [541, 334] width 15 height 13
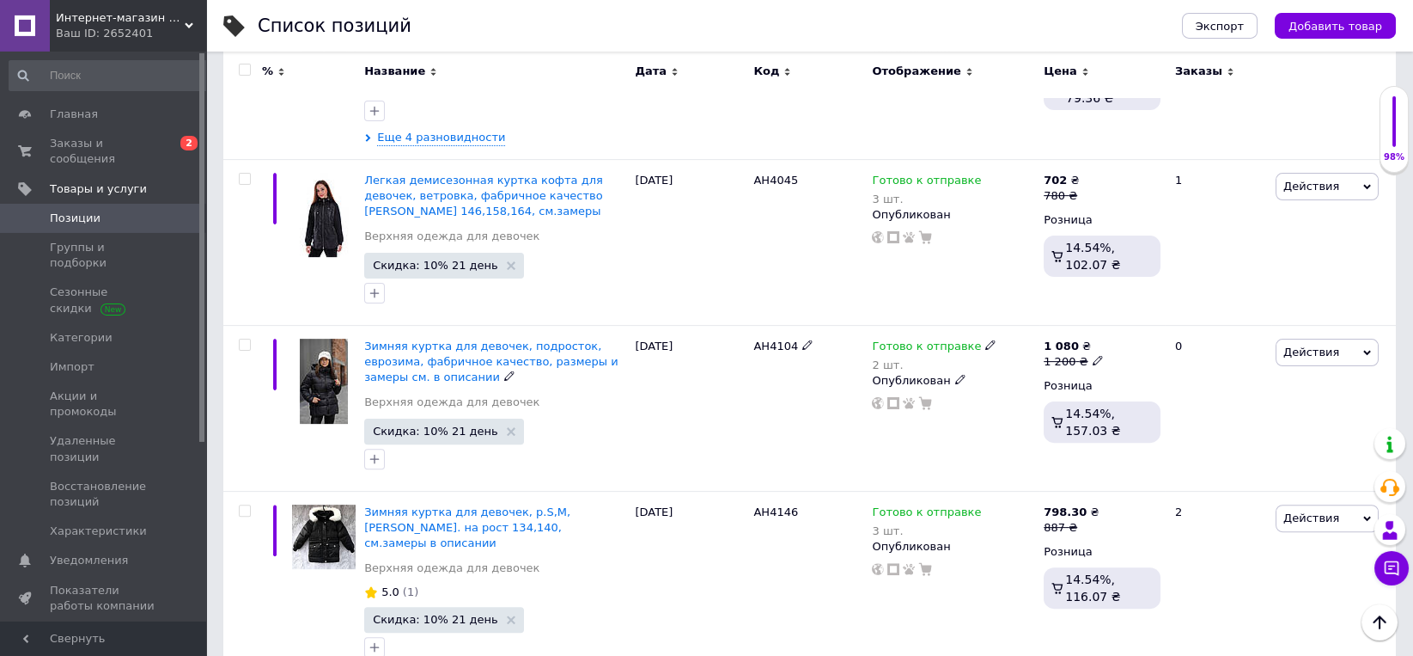
scroll to position [2323, 0]
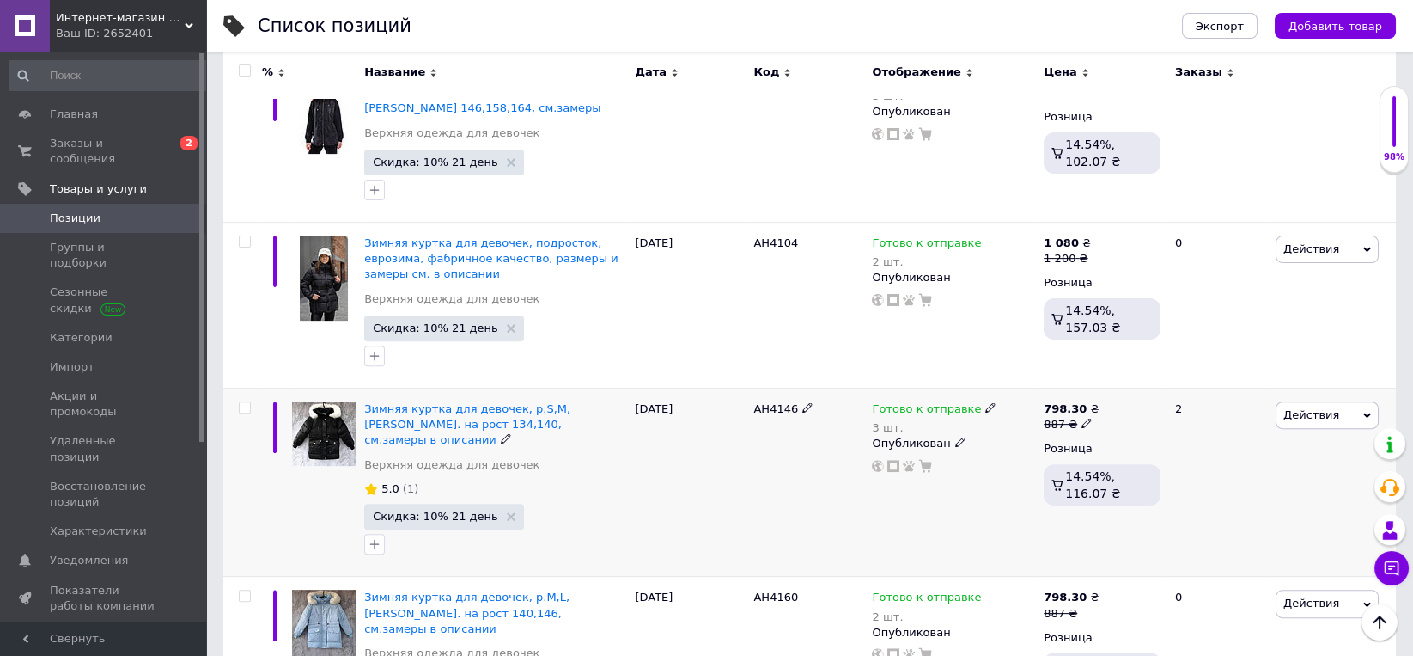
click at [528, 401] on div "Зимняя куртка для девочек, р.S,M, [PERSON_NAME]. на рост 134,140, см.замеры в о…" at bounding box center [495, 424] width 262 height 47
click at [528, 402] on span "Зимняя куртка для девочек, р.S,M, [PERSON_NAME]. на рост 134,140, см.замеры в о…" at bounding box center [467, 424] width 206 height 44
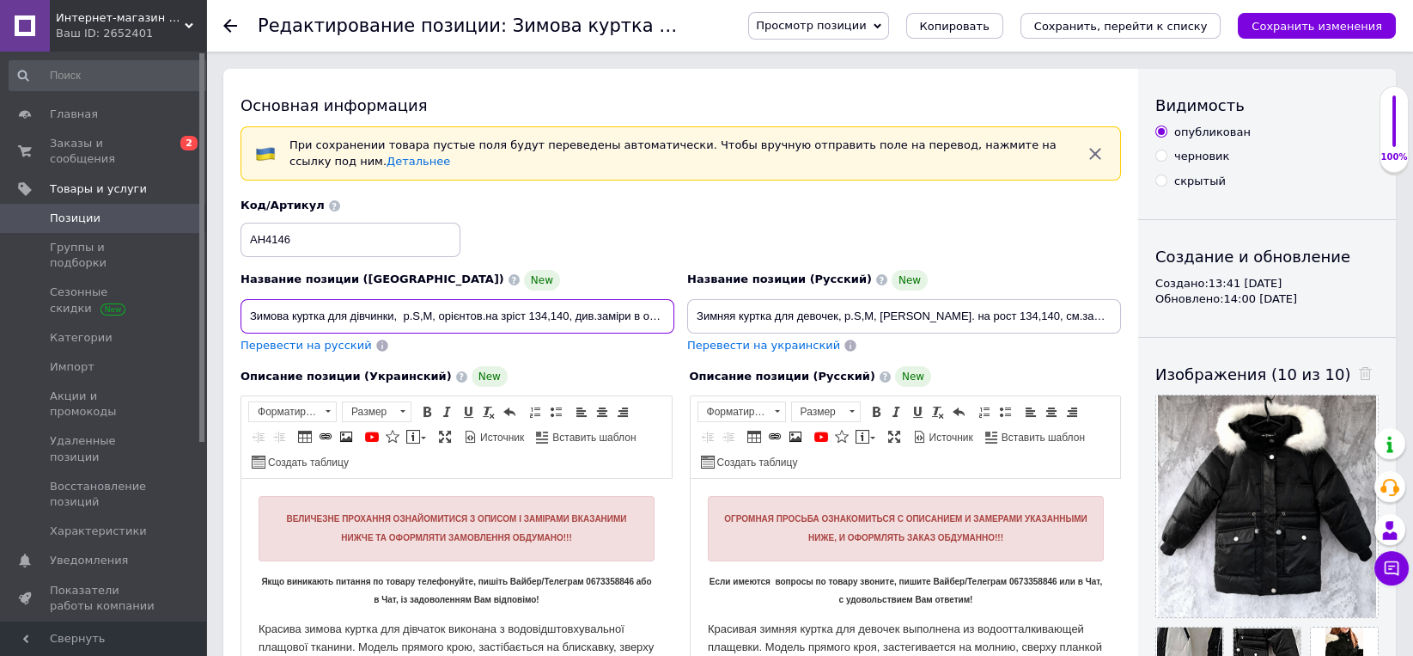
click at [418, 314] on input "Зимова куртка для дівчинки, р.S,M, орієнтов.на зріст 134,140, див.заміри в описі" at bounding box center [458, 316] width 434 height 34
click at [534, 312] on input "Зимова куртка для дівчинки, р.S, орієнтов.на зріст 134,140, див.заміри в описі" at bounding box center [458, 316] width 434 height 34
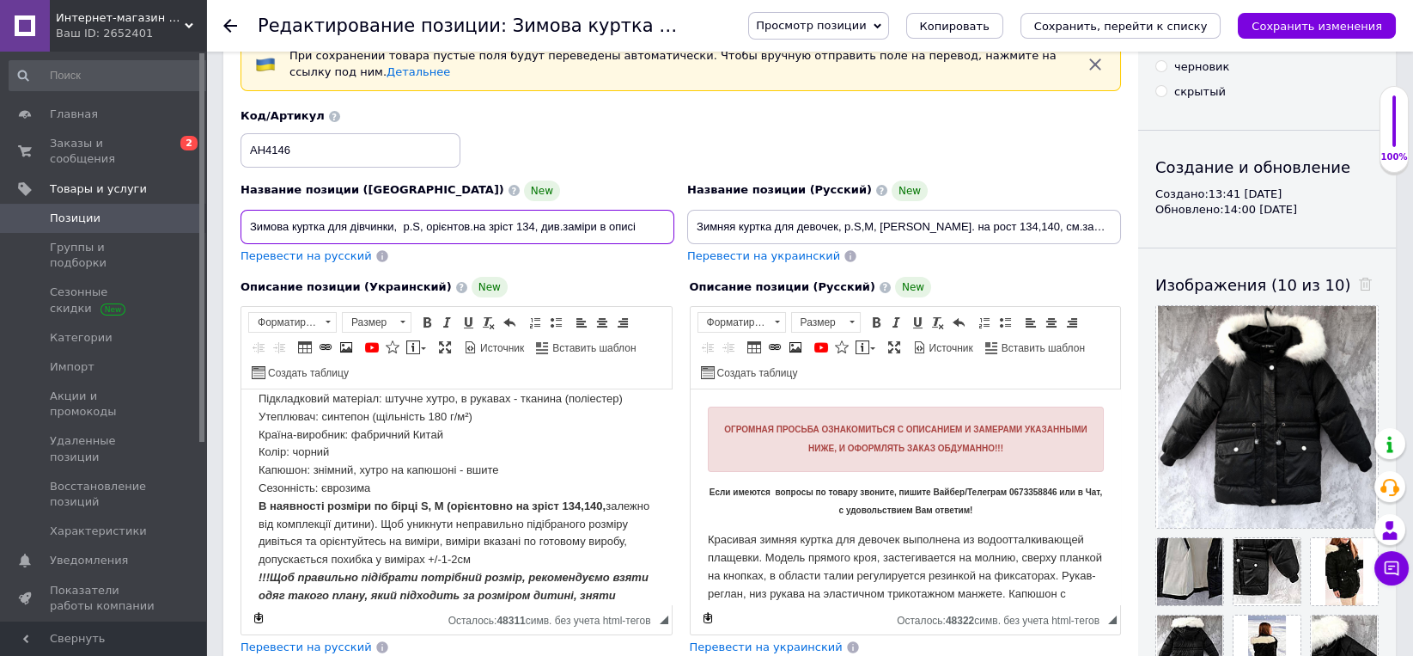
scroll to position [268, 0]
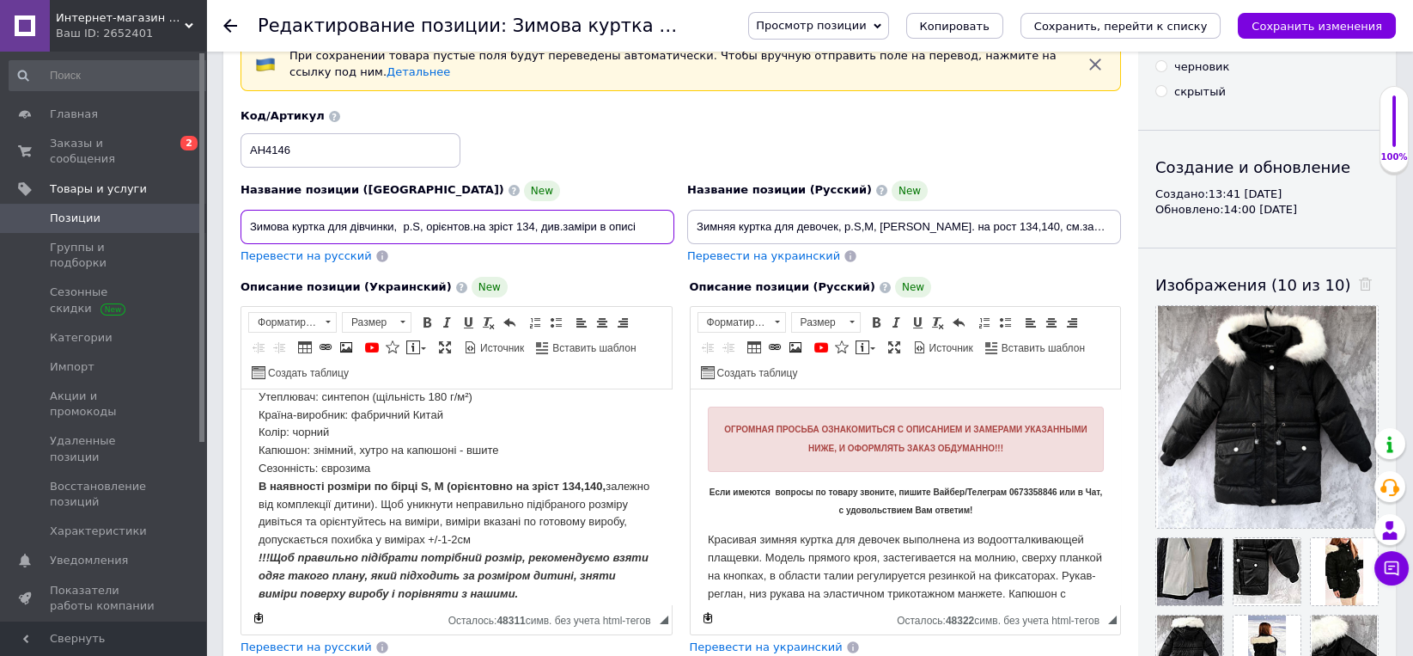
type input "Зимова куртка для дівчинки, р.S, орієнтов.на зріст 134, див.заміри в описі"
click at [362, 487] on strong "В наявності розміри по бірці S, M (орієнтовно на зріст 134,140," at bounding box center [432, 485] width 347 height 13
click at [420, 489] on strong "В наявності розмір по бірці S, M (орієнтовно на зріст 134,140," at bounding box center [429, 485] width 340 height 13
click at [553, 488] on strong "В наявності розмір по бірці S (орієнтовно на зріст 134,140," at bounding box center [421, 485] width 325 height 13
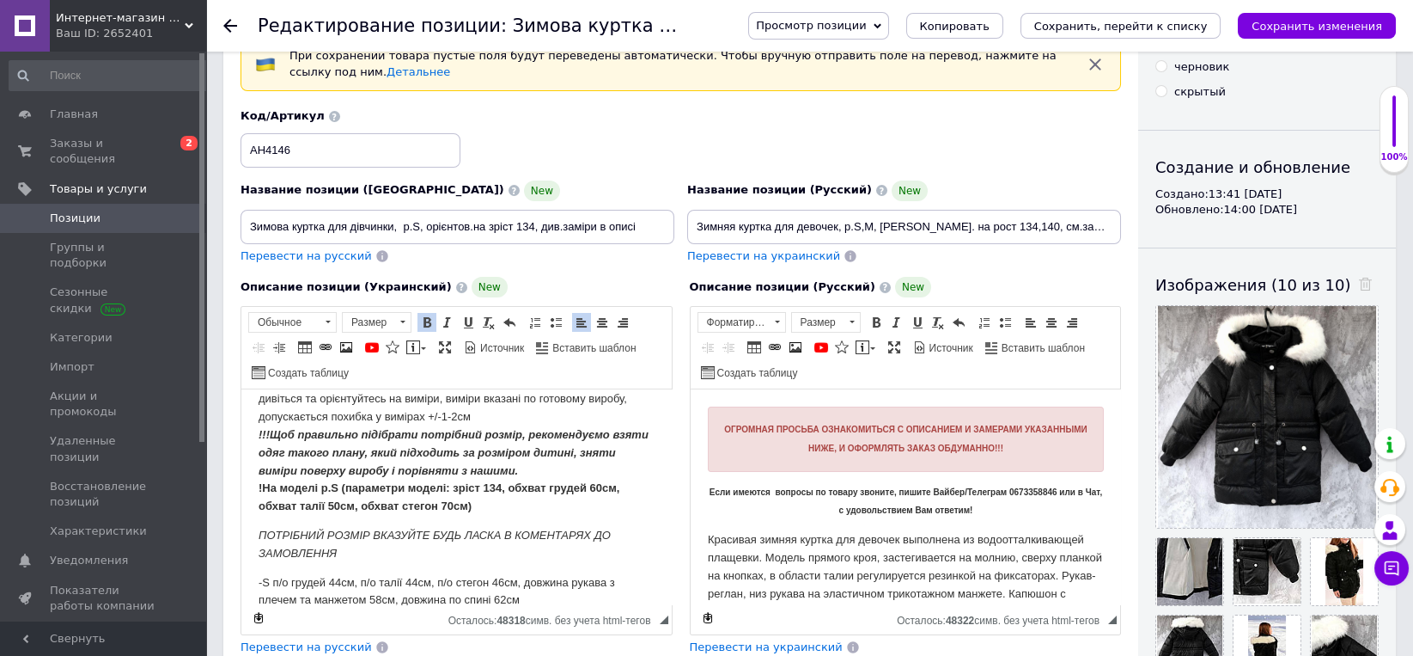
scroll to position [447, 0]
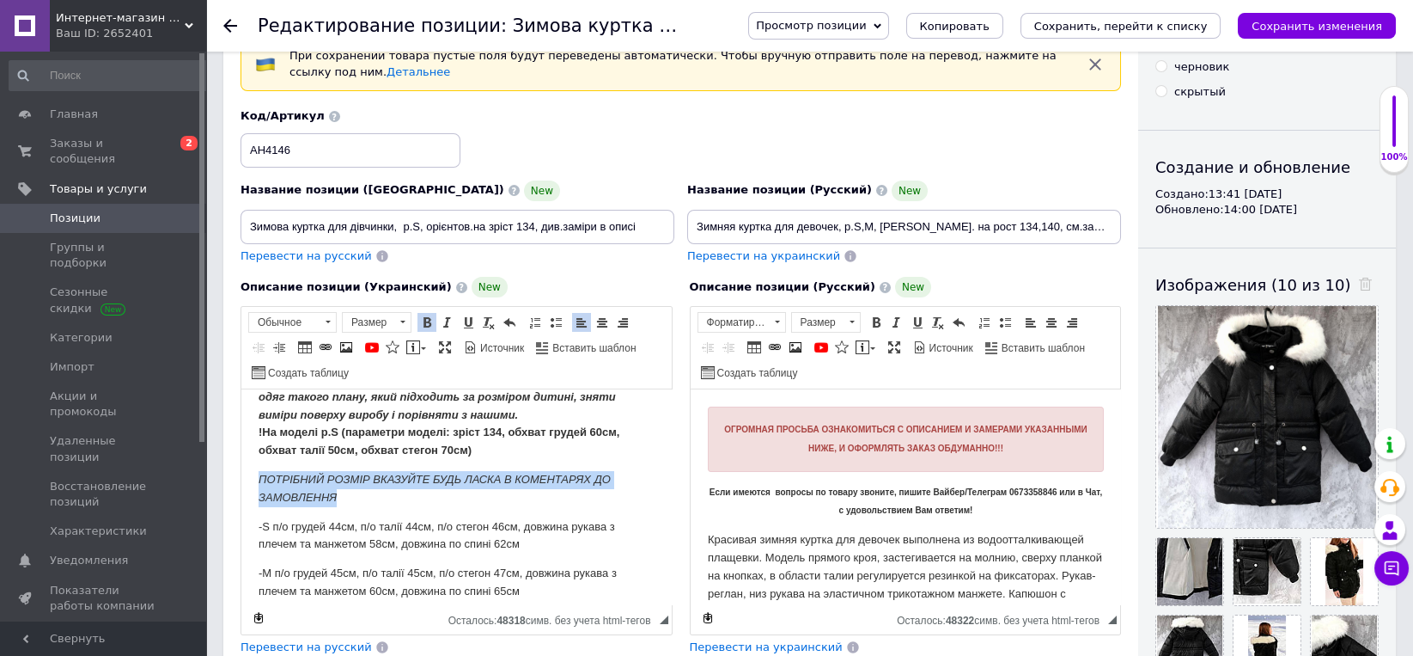
drag, startPoint x: 253, startPoint y: 481, endPoint x: 345, endPoint y: 508, distance: 95.7
click at [345, 157] on html "ВЕЛИЧЕЗНЕ ПРОХАННЯ ОЗНАЙОМИТИСЯ З ОПИСОМ І ЗАМІРАМИ ВКАЗАНИМИ НИЖЧЕ ТА ОФОРМЛЯТ…" at bounding box center [456, 49] width 430 height 215
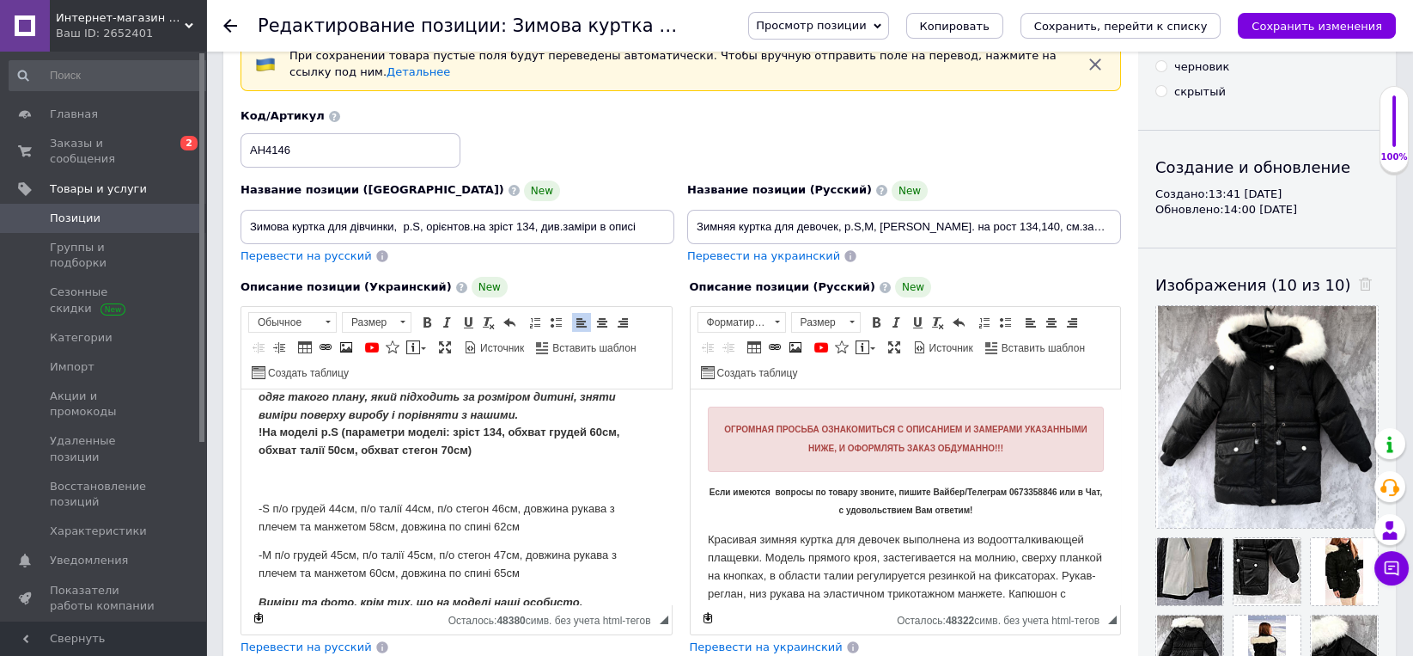
scroll to position [443, 0]
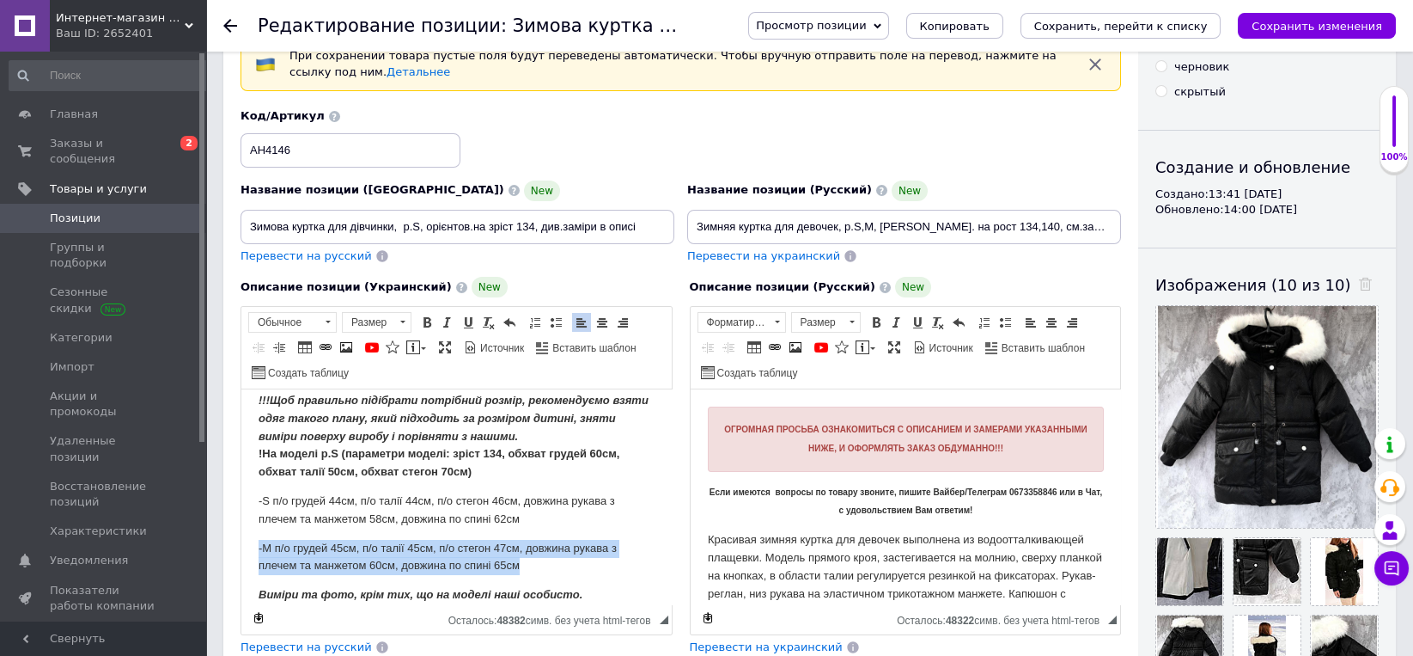
drag, startPoint x: 253, startPoint y: 528, endPoint x: 568, endPoint y: 560, distance: 316.1
click at [568, 179] on html "ВЕЛИЧЕЗНЕ ПРОХАННЯ ОЗНАЙОМИТИСЯ З ОПИСОМ І ЗАМІРАМИ ВКАЗАНИМИ НИЖЧЕ ТА ОФОРМЛЯТ…" at bounding box center [456, 71] width 430 height 215
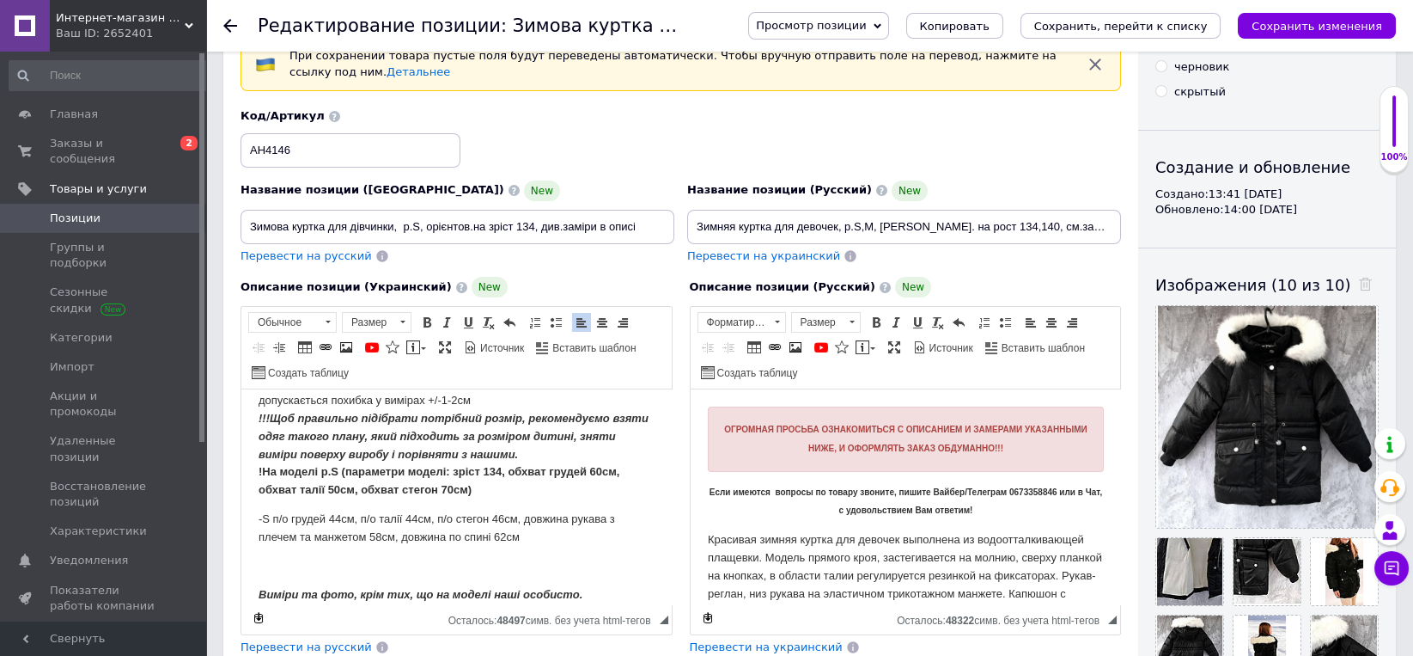
scroll to position [396, 0]
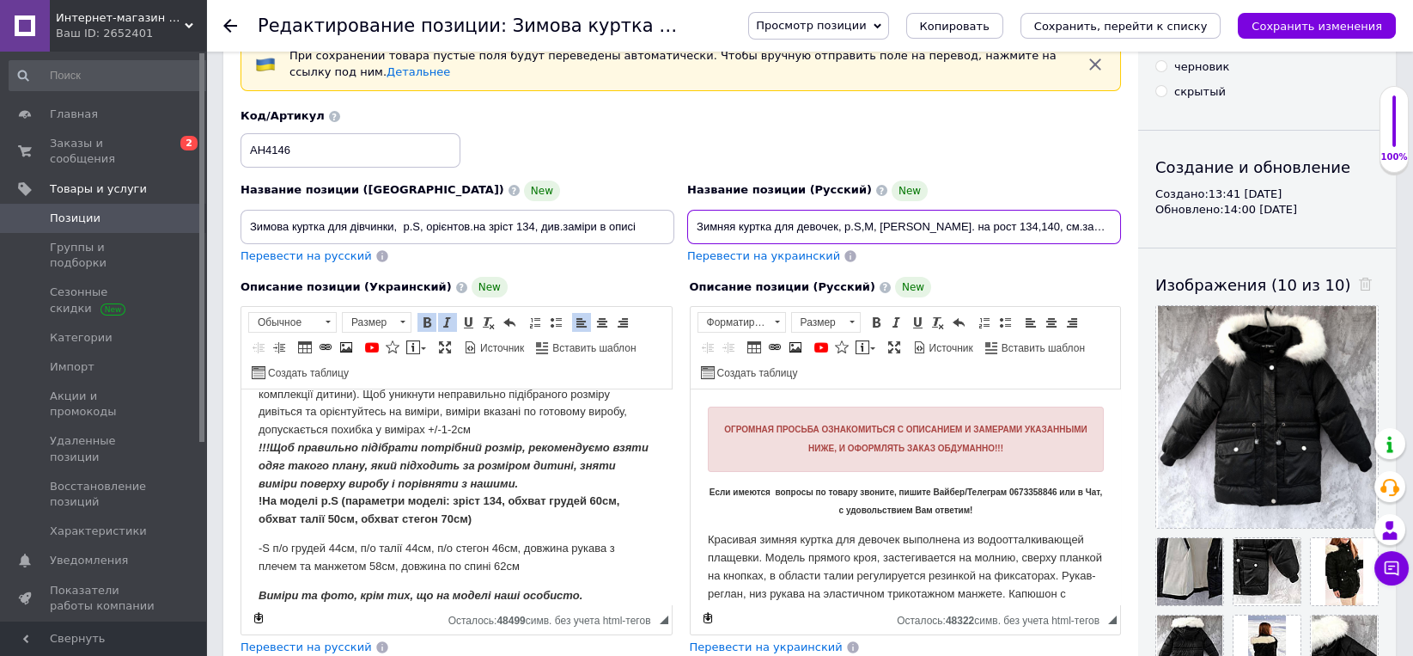
click at [860, 226] on input "Зимняя куртка для девочек, р.S,M, [PERSON_NAME]. на рост 134,140, см.замеры в о…" at bounding box center [904, 227] width 434 height 34
click at [994, 228] on input "Зимняя куртка для девочек, р.S, ориентиров. на рост 134,140, см.замеры в описан…" at bounding box center [904, 227] width 434 height 34
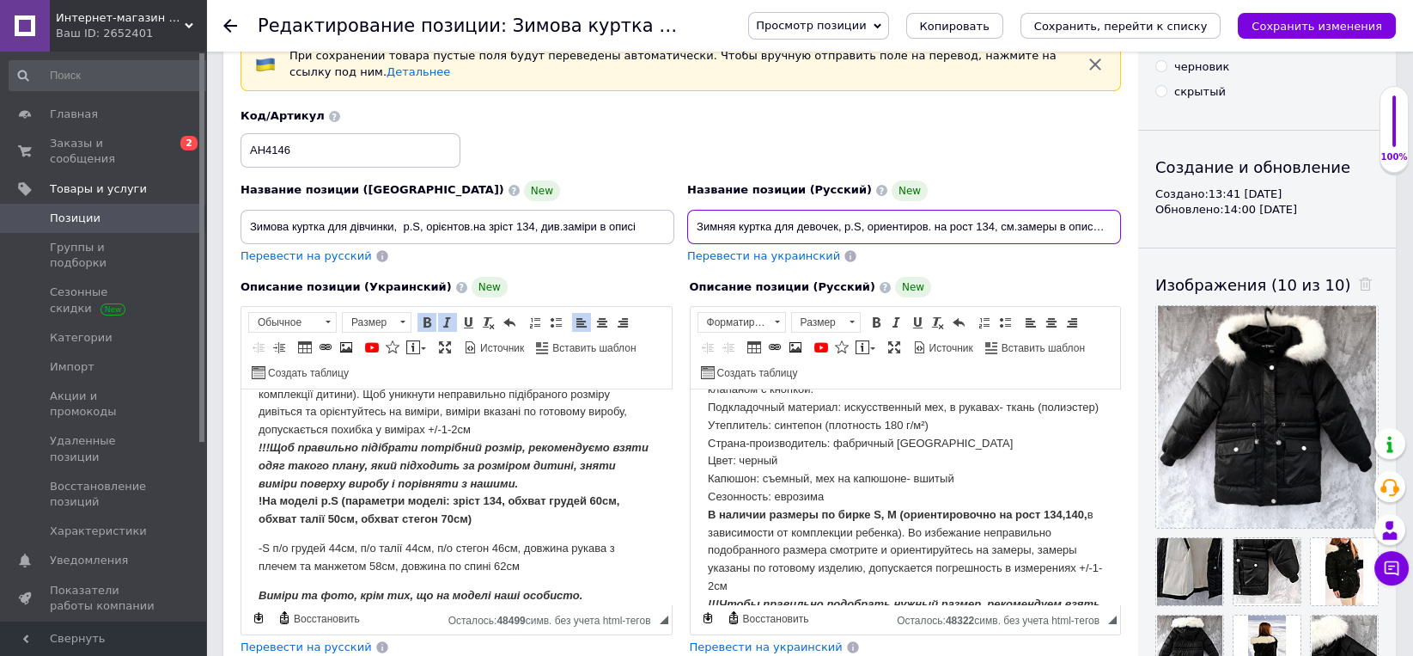
scroll to position [268, 0]
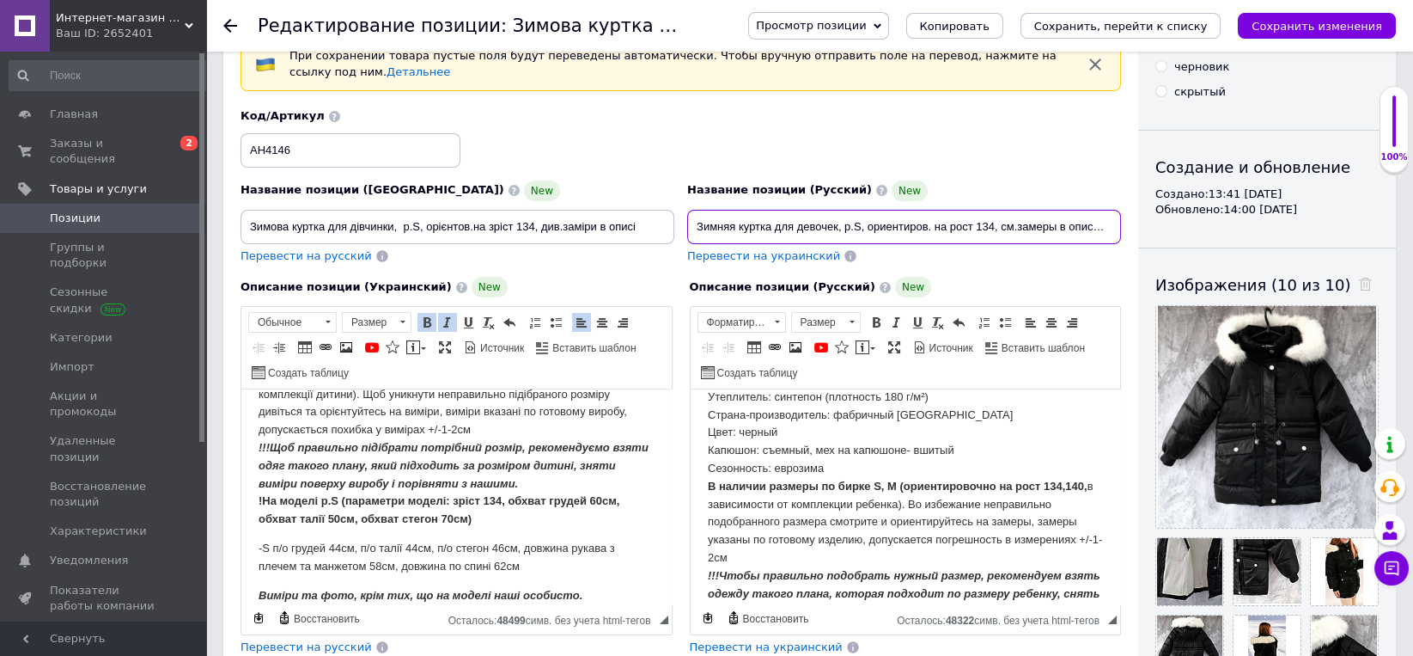
type input "Зимняя куртка для девочек, р.S, ориентиров. на рост 134, см.замеры в описании"
click at [805, 492] on strong "В наличии размеры по бирке S, M (ориентировочно на рост 134,140," at bounding box center [897, 485] width 380 height 13
click at [869, 492] on strong "В наличии размер по бирке S, M (ориентировочно на рост 134,140," at bounding box center [892, 485] width 370 height 13
click at [1034, 492] on strong "В наличии размер по бирке S (ориентировочно на рост 134,140," at bounding box center [884, 485] width 354 height 13
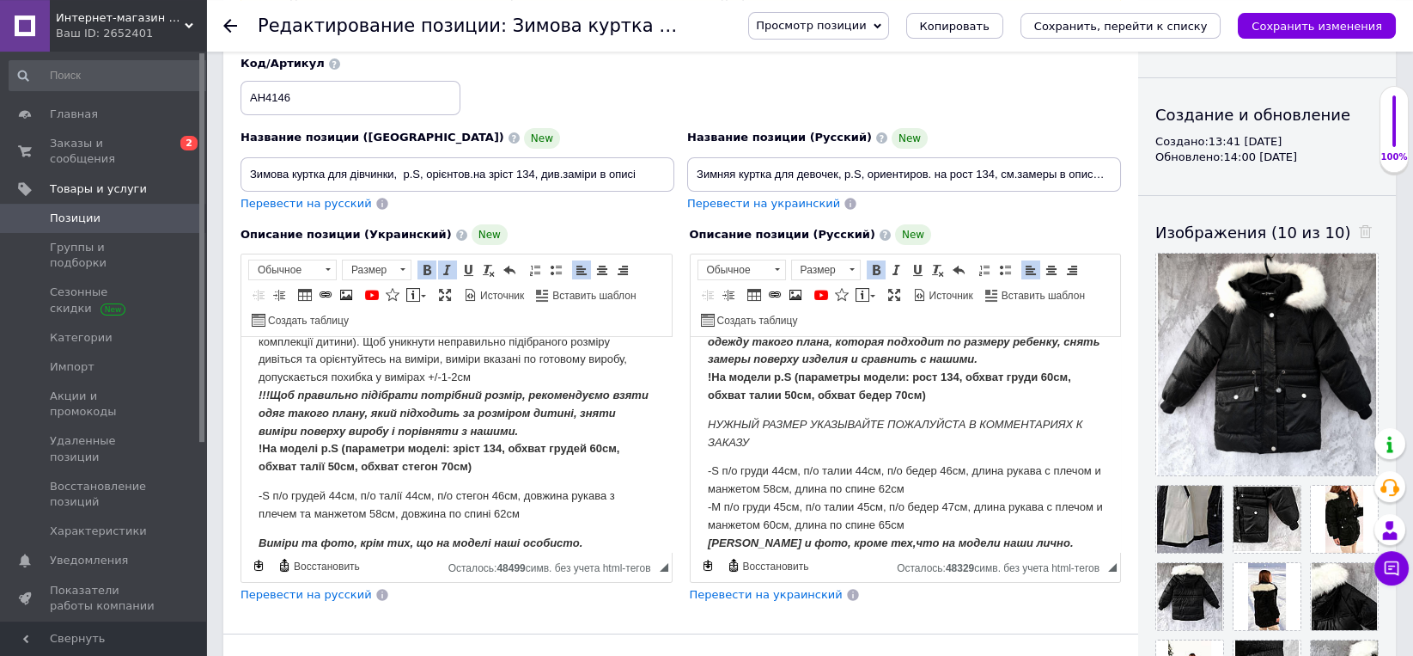
scroll to position [179, 0]
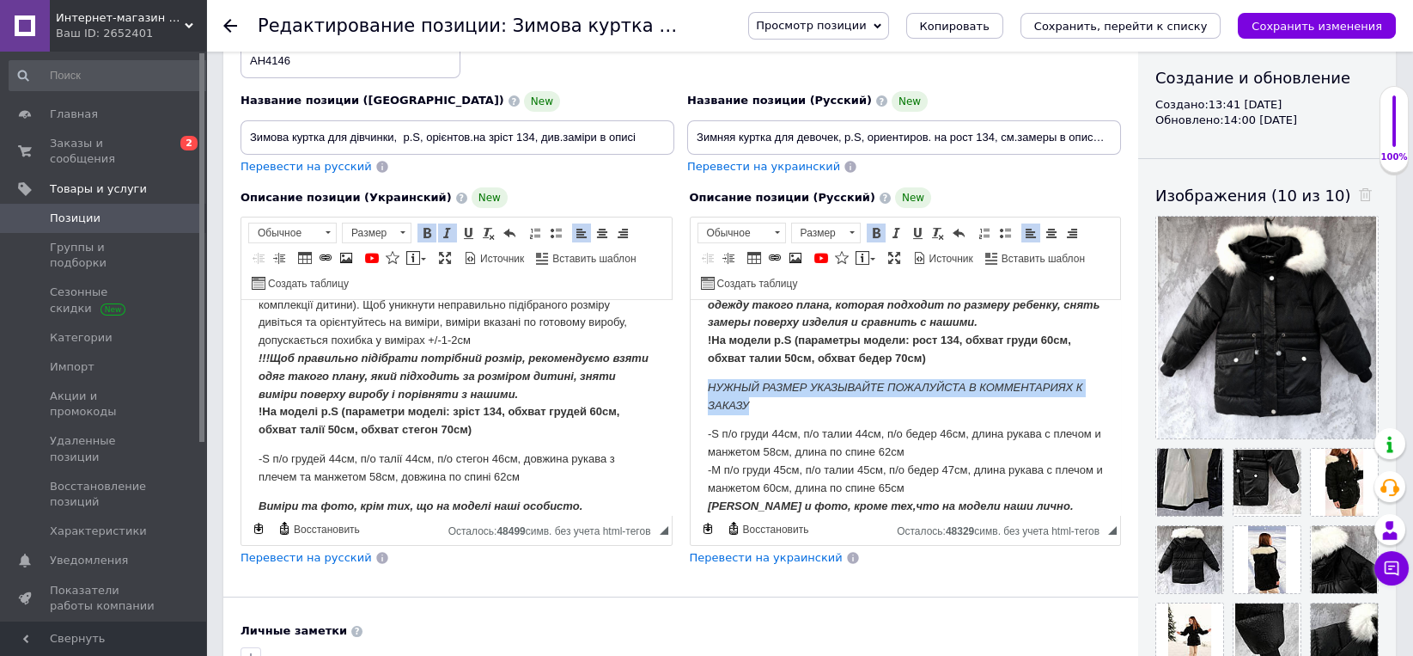
drag, startPoint x: 710, startPoint y: 366, endPoint x: 774, endPoint y: 400, distance: 72.6
click at [774, 400] on body "ОГРОМНАЯ ПРОСЬБА ОЗНАКОМИТЬСЯ С ОПИСАНИЕМ И ЗАМЕРАМИ УКАЗАННЫМИ НИЖЕ, И ОФОРМЛЯ…" at bounding box center [905, 182] width 396 height 665
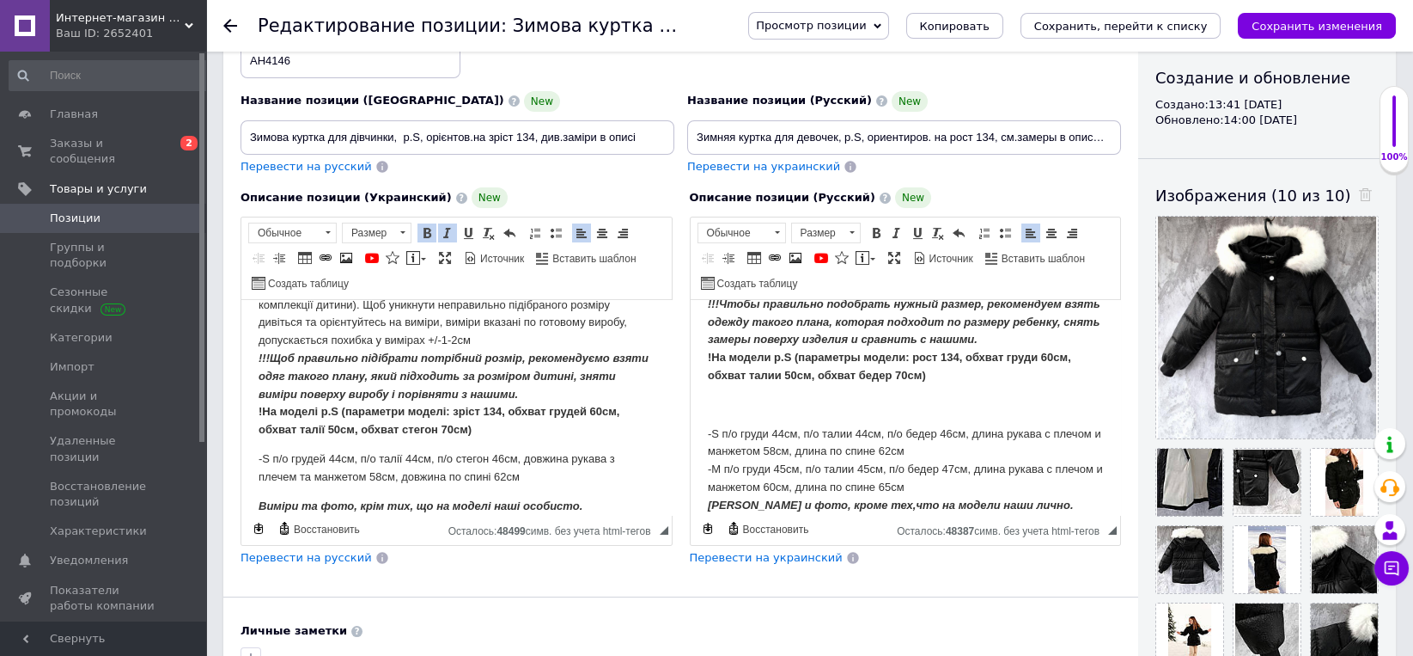
scroll to position [456, 0]
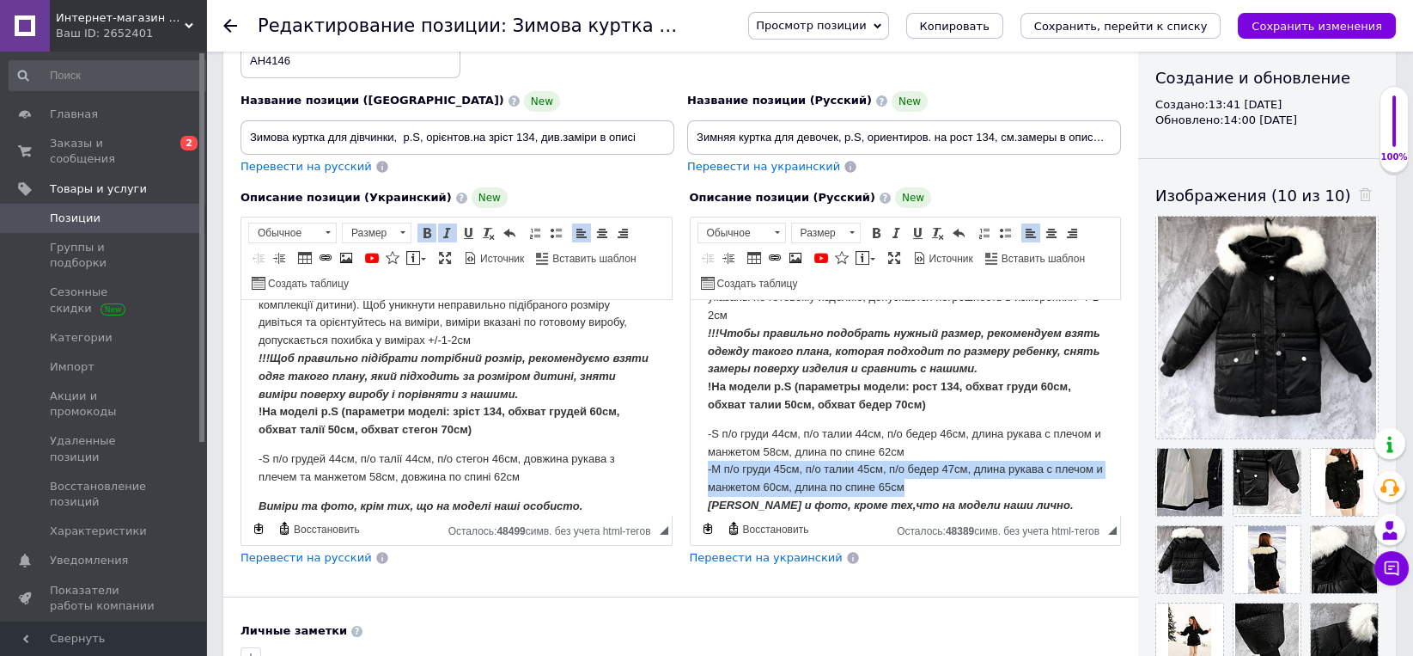
drag, startPoint x: 703, startPoint y: 461, endPoint x: 929, endPoint y: 467, distance: 226.0
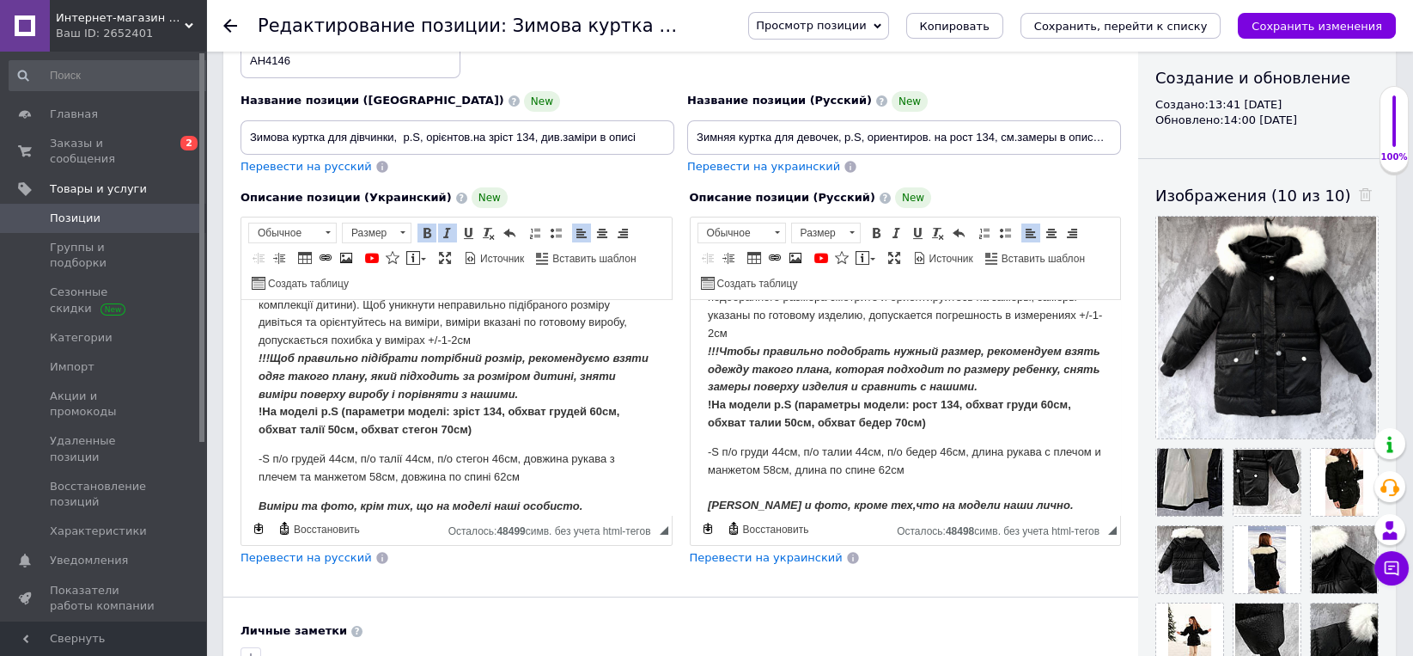
scroll to position [420, 0]
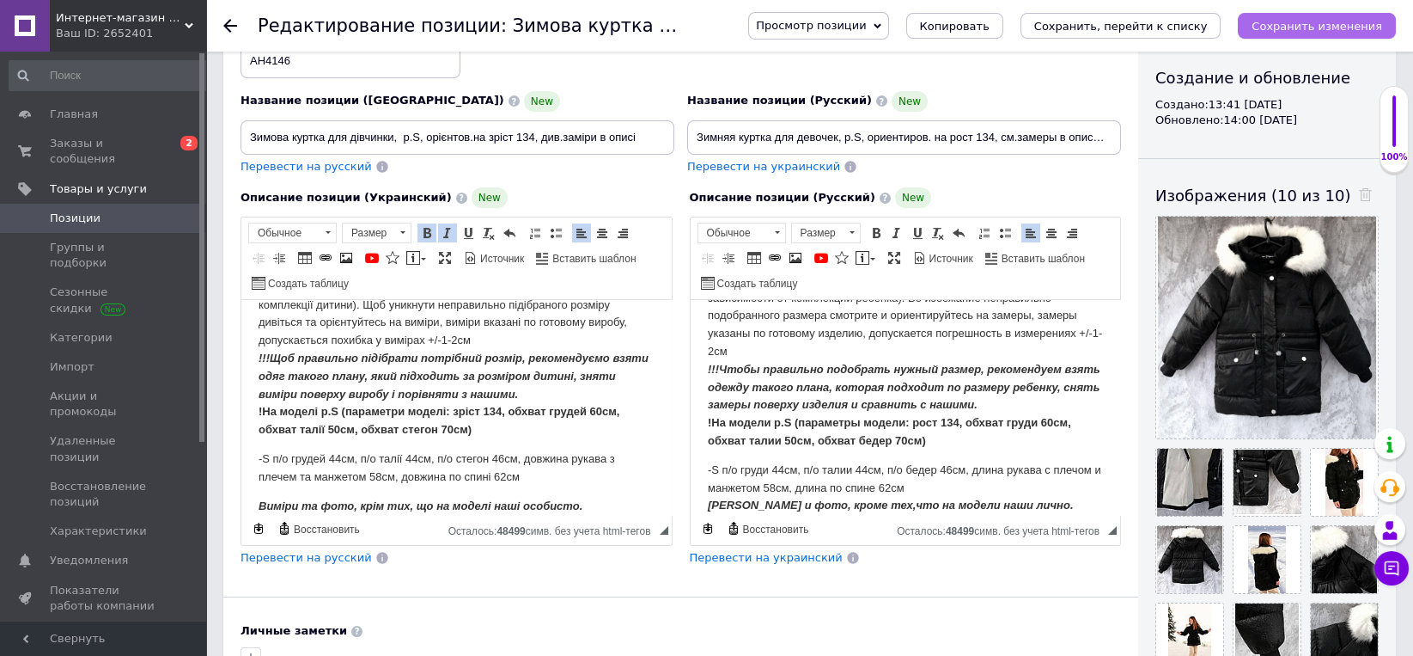
click at [1299, 30] on icon "Сохранить изменения" at bounding box center [1317, 26] width 131 height 13
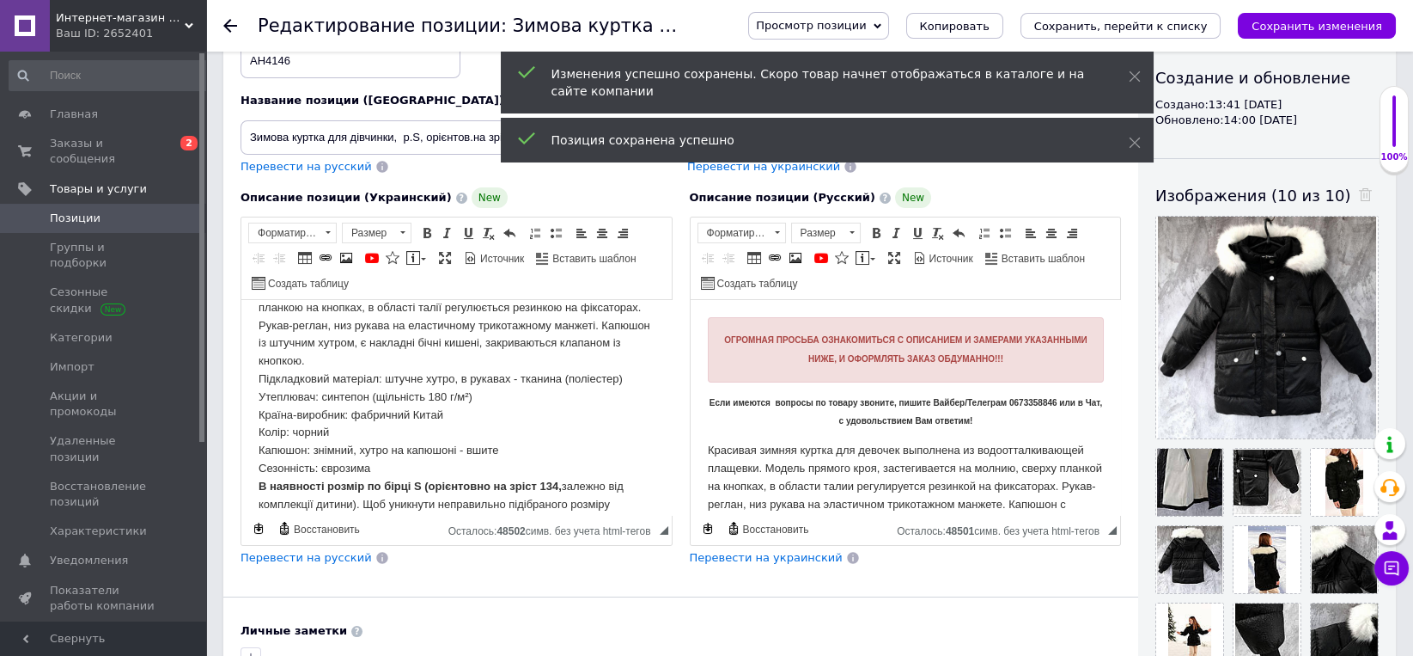
scroll to position [268, 0]
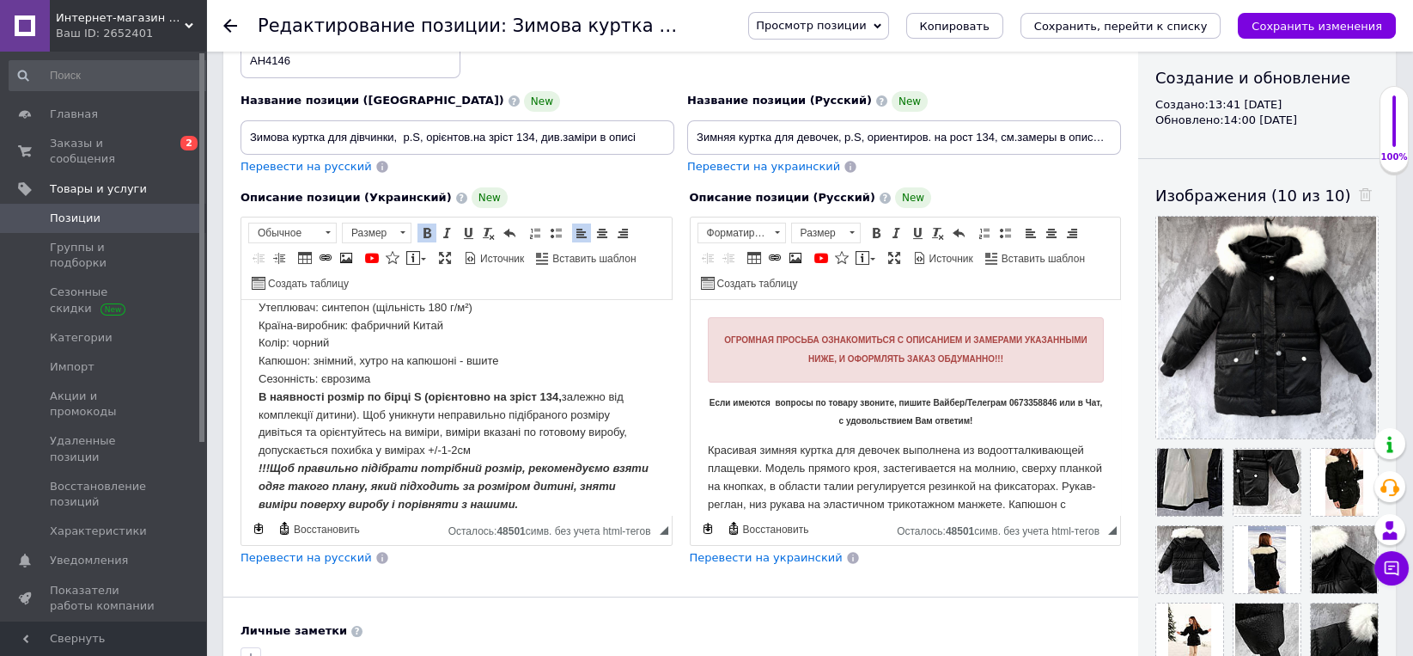
drag, startPoint x: 325, startPoint y: 400, endPoint x: 555, endPoint y: 398, distance: 230.3
click at [555, 398] on strong "В наявності розмір по бірці S (орієнтовно на зріст 134," at bounding box center [410, 396] width 303 height 13
click at [617, 436] on span "Копировать" at bounding box center [608, 431] width 76 height 21
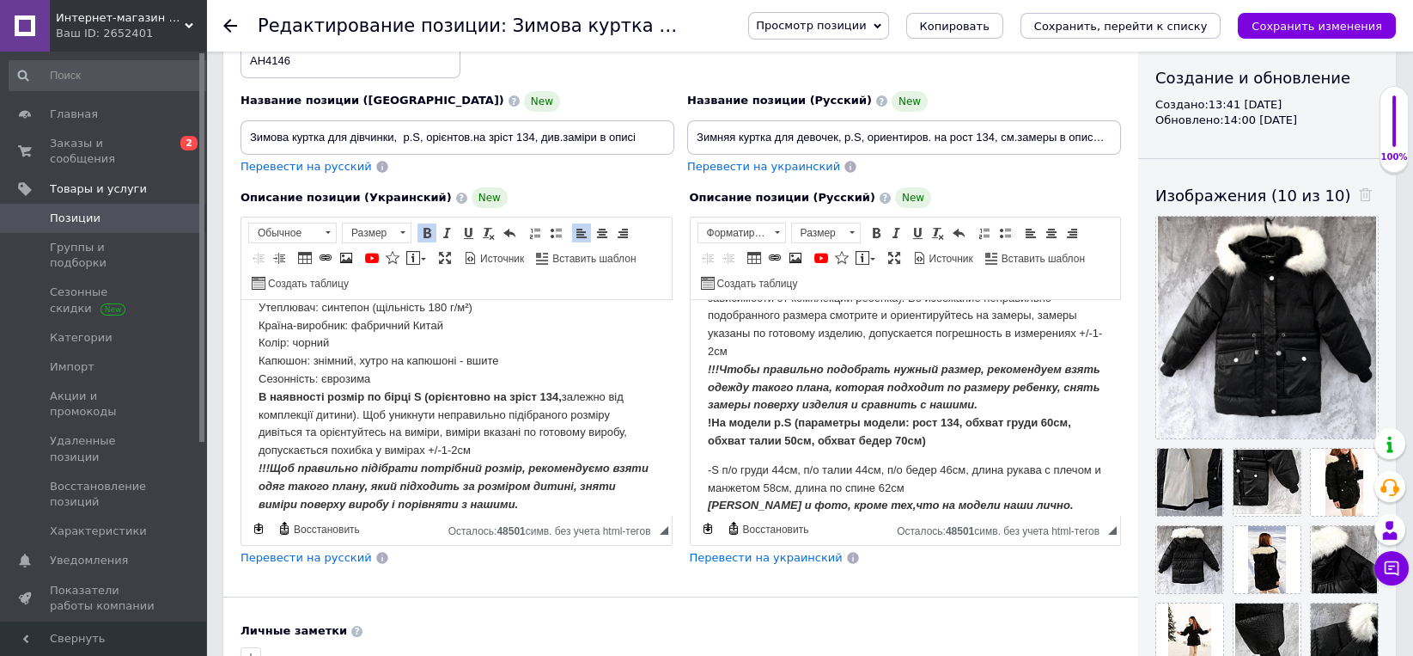
scroll to position [536, 0]
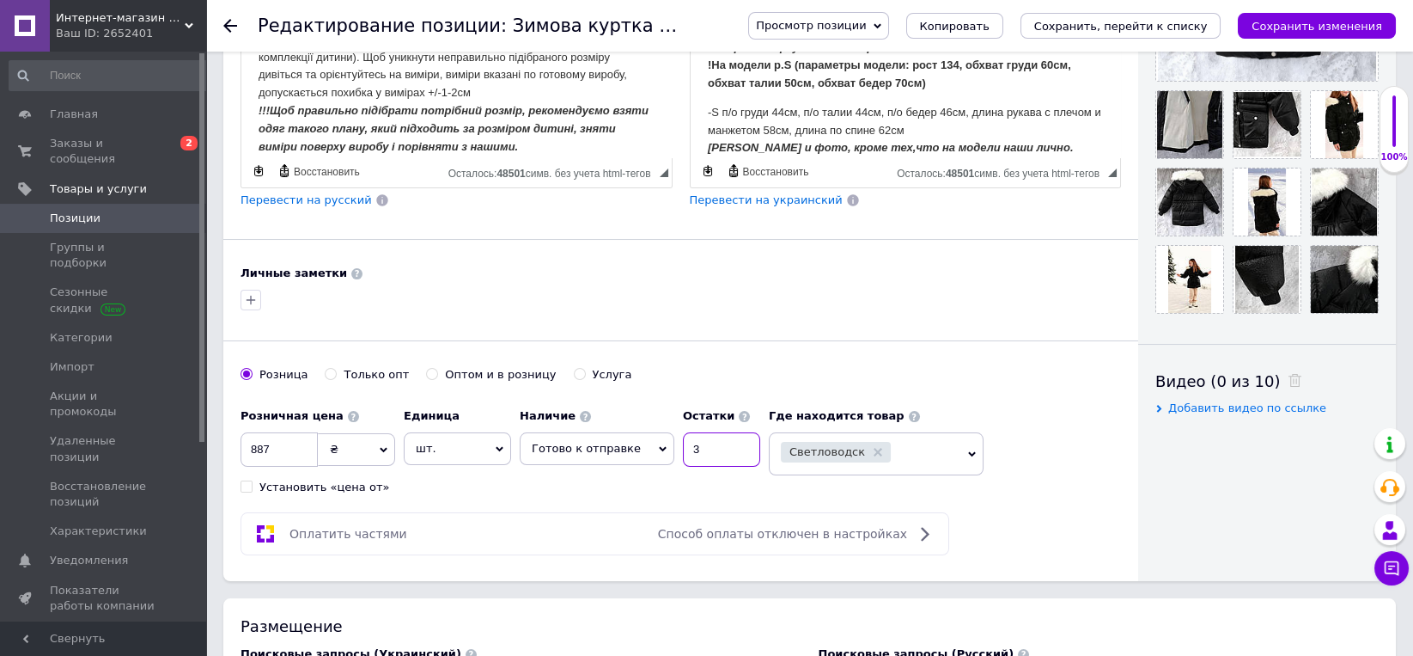
drag, startPoint x: 668, startPoint y: 450, endPoint x: 728, endPoint y: 454, distance: 60.2
click at [728, 454] on input "3" at bounding box center [721, 449] width 77 height 34
type input "1"
click at [708, 494] on div "Основная информация При сохранении товара пустые поля будут переведены автомати…" at bounding box center [680, 57] width 915 height 1048
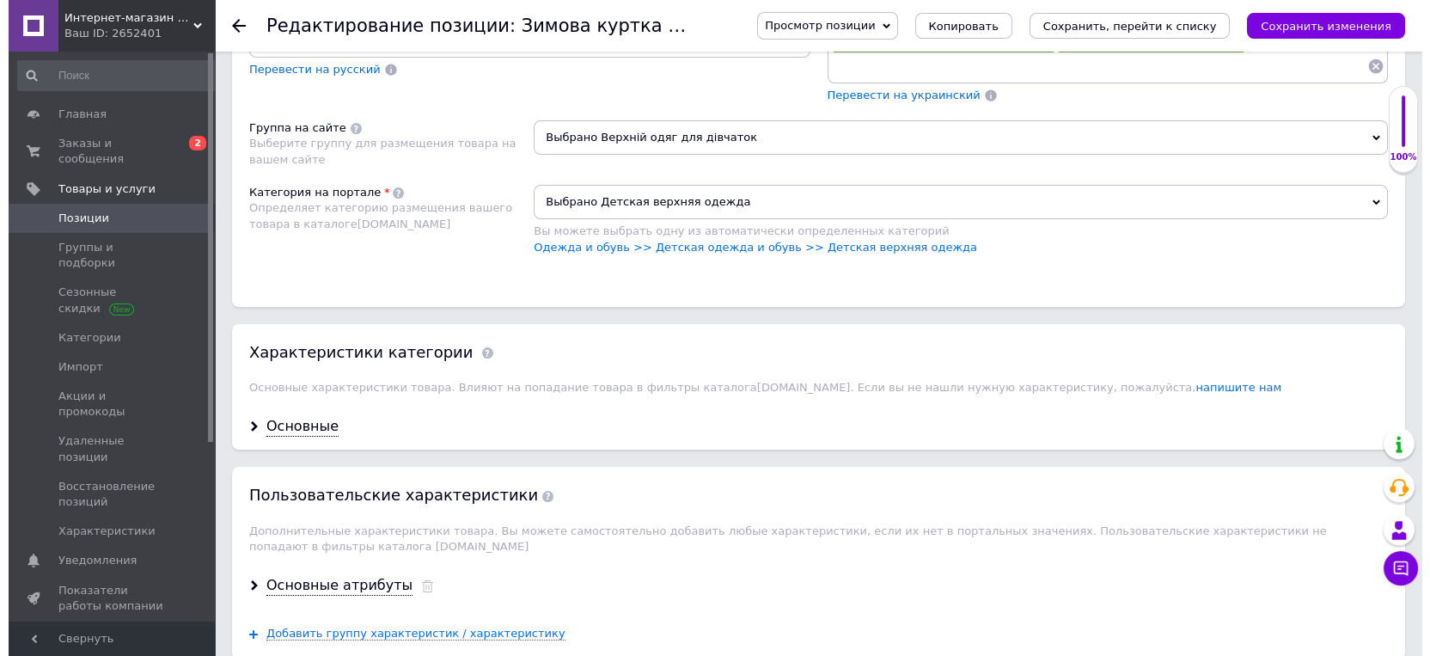
scroll to position [1876, 0]
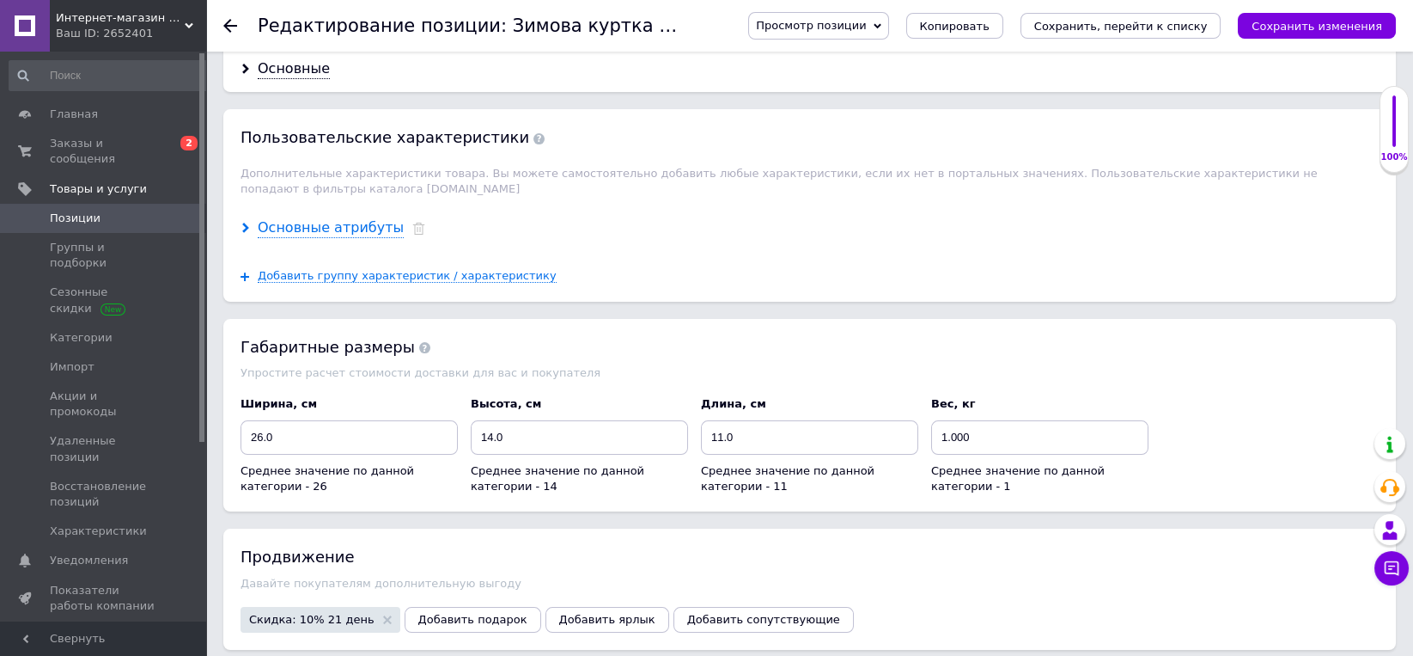
click at [324, 223] on div "Основные атрибуты" at bounding box center [809, 228] width 1173 height 46
click at [326, 218] on div "Основные атрибуты" at bounding box center [331, 228] width 146 height 20
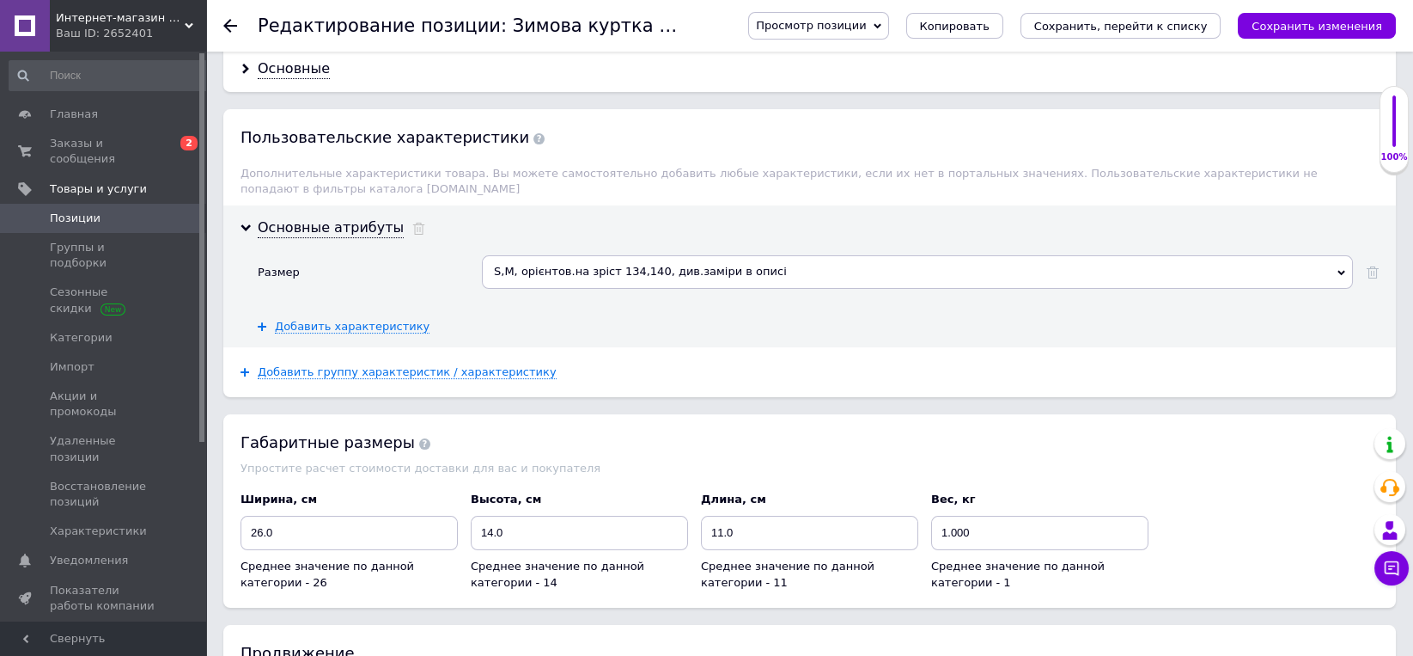
click at [509, 259] on div "S,M, орієнтов.на зріст 134,140, див.заміри в описі" at bounding box center [917, 271] width 871 height 33
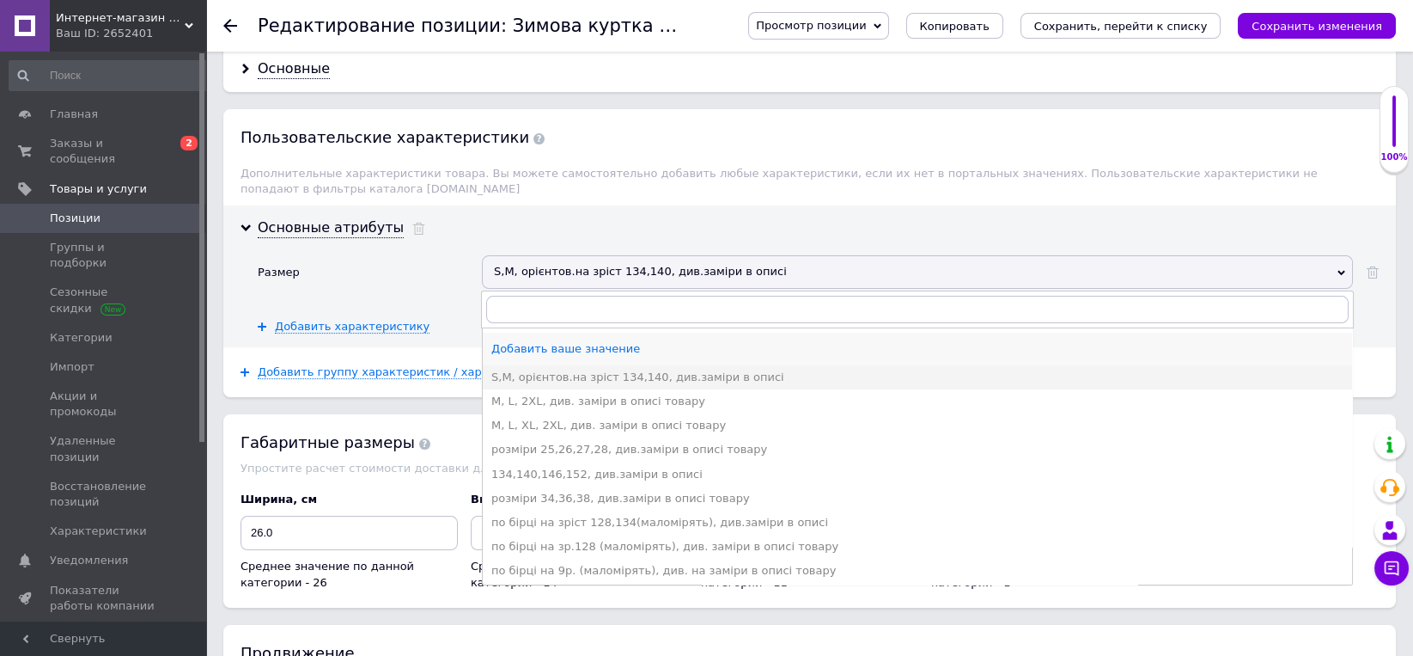
click at [543, 341] on div "Добавить ваше значение" at bounding box center [917, 348] width 852 height 15
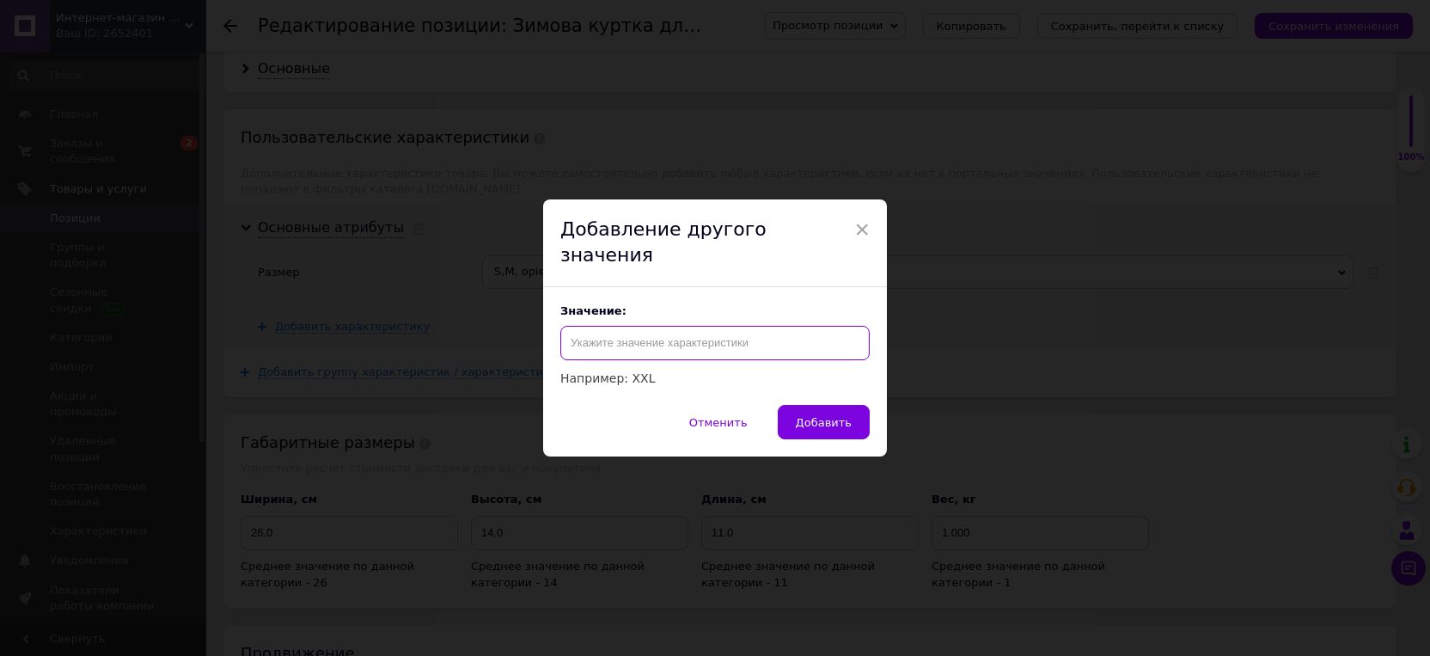
paste input "розмір по бірці S (орієнтовно на зріст 134,"
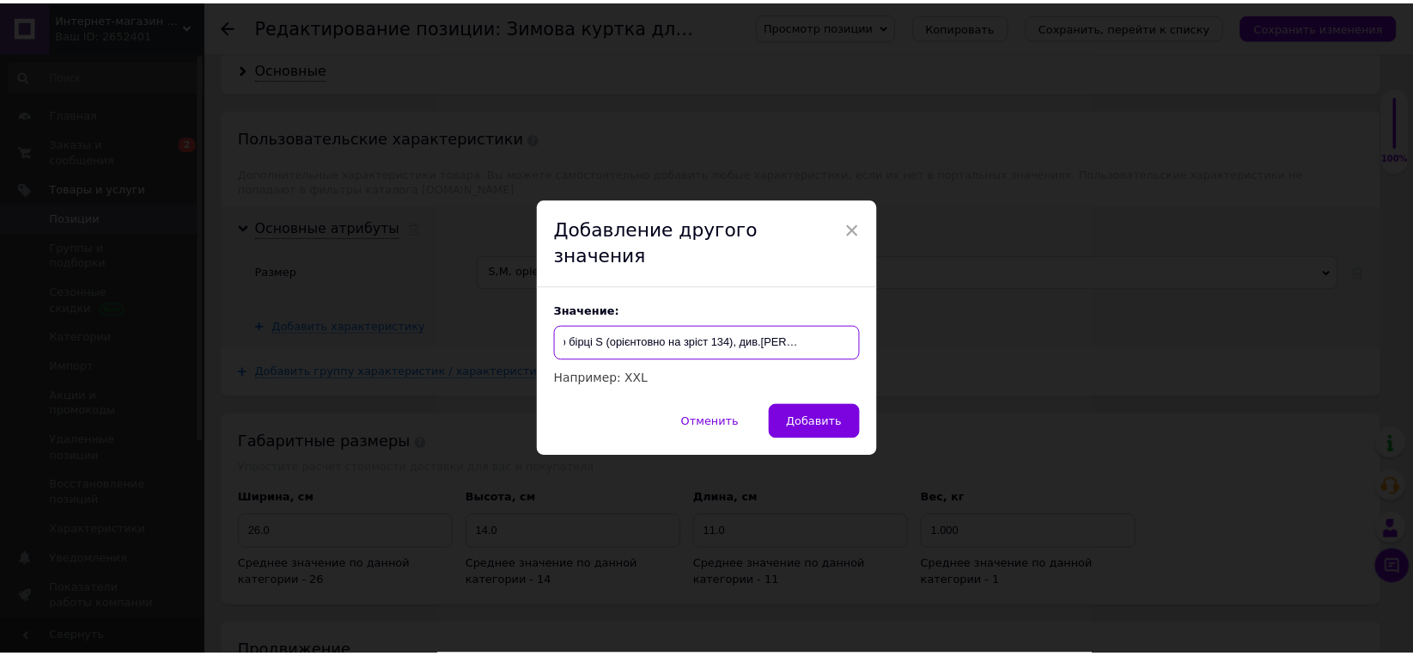
scroll to position [0, 58]
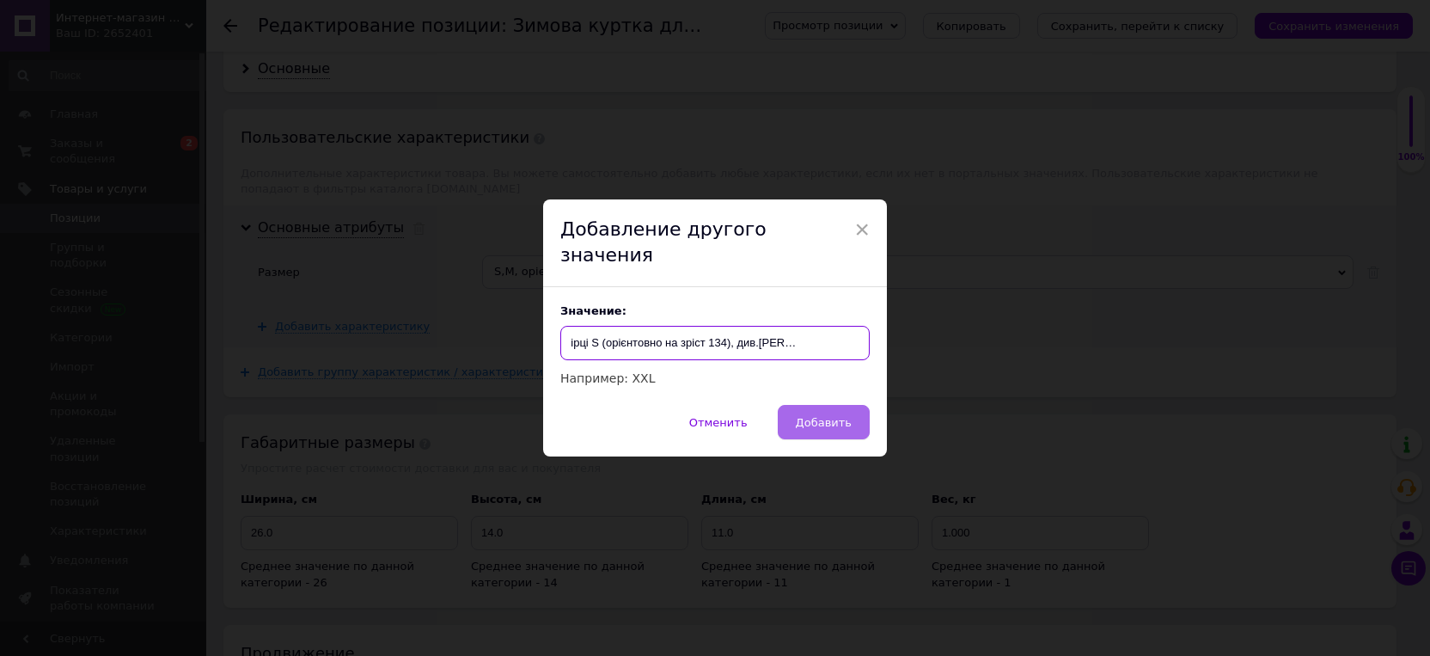
type input "розмір по бірці S (орієнтовно на зріст 134), див.[PERSON_NAME] в описі товару"
click at [809, 405] on button "Добавить" at bounding box center [824, 422] width 92 height 34
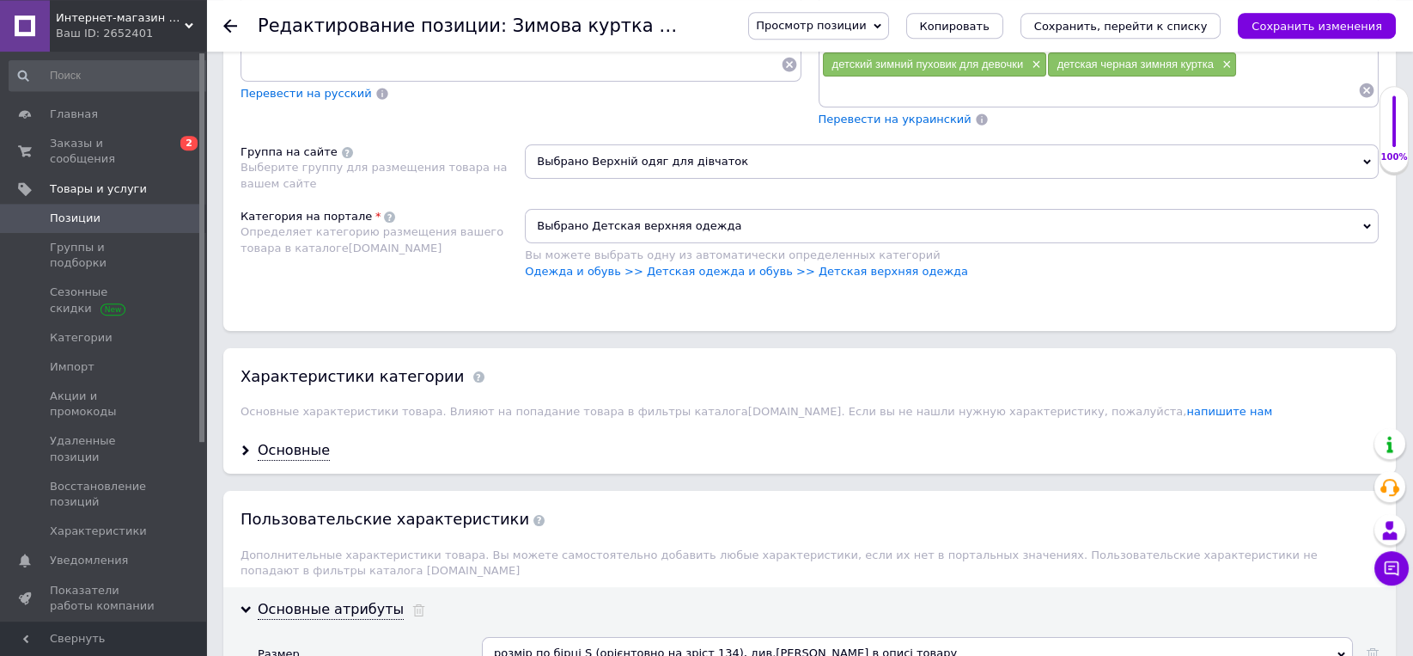
scroll to position [1430, 0]
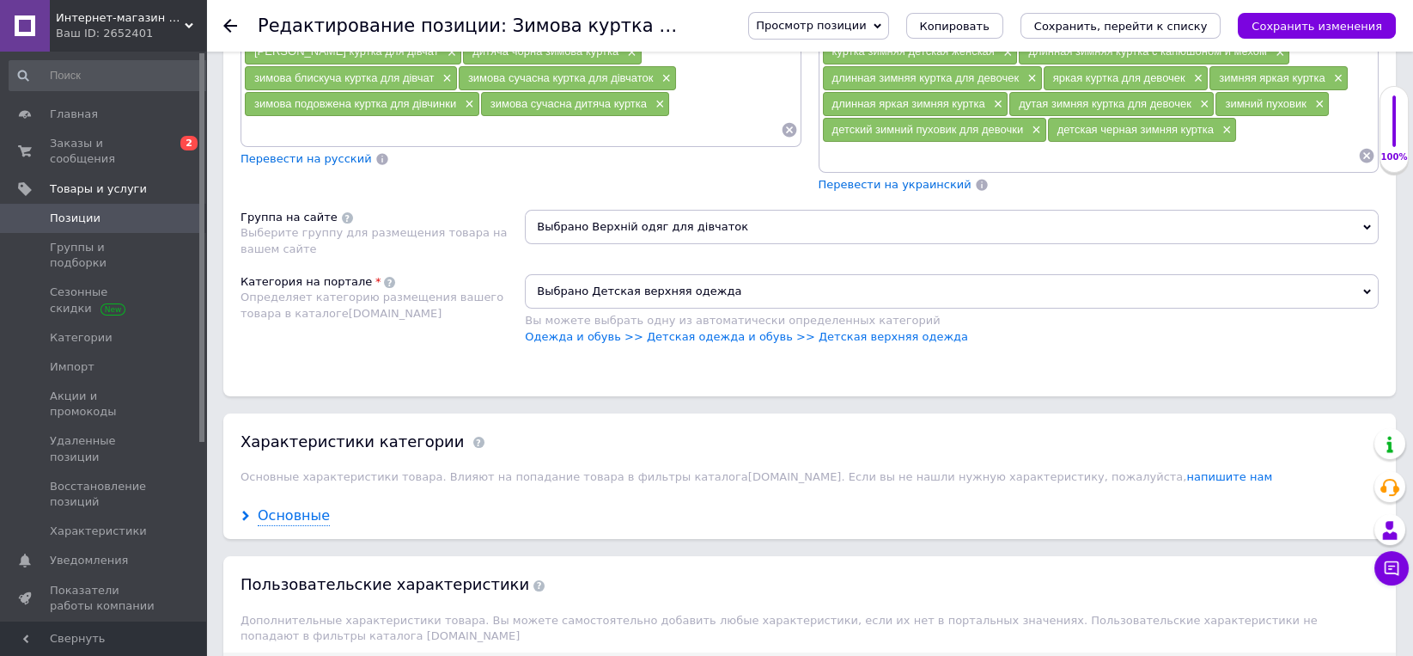
click at [288, 516] on div "Основные" at bounding box center [294, 516] width 72 height 20
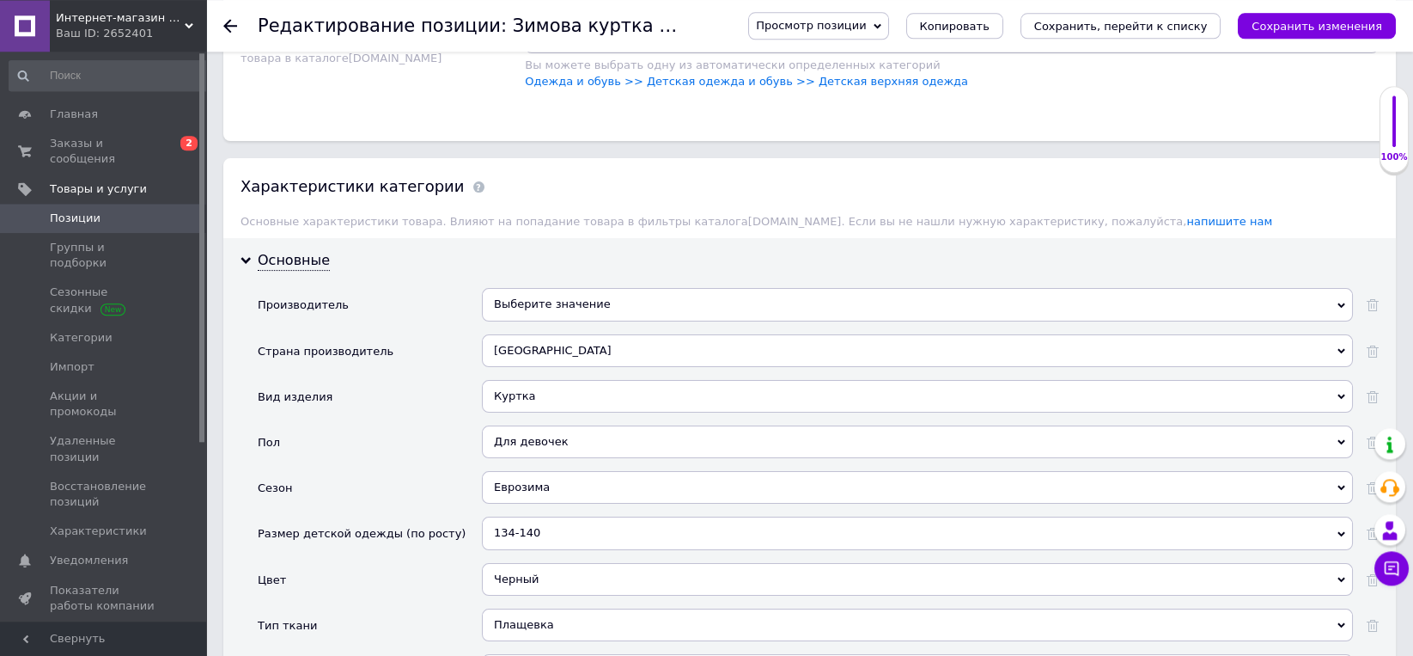
scroll to position [1698, 0]
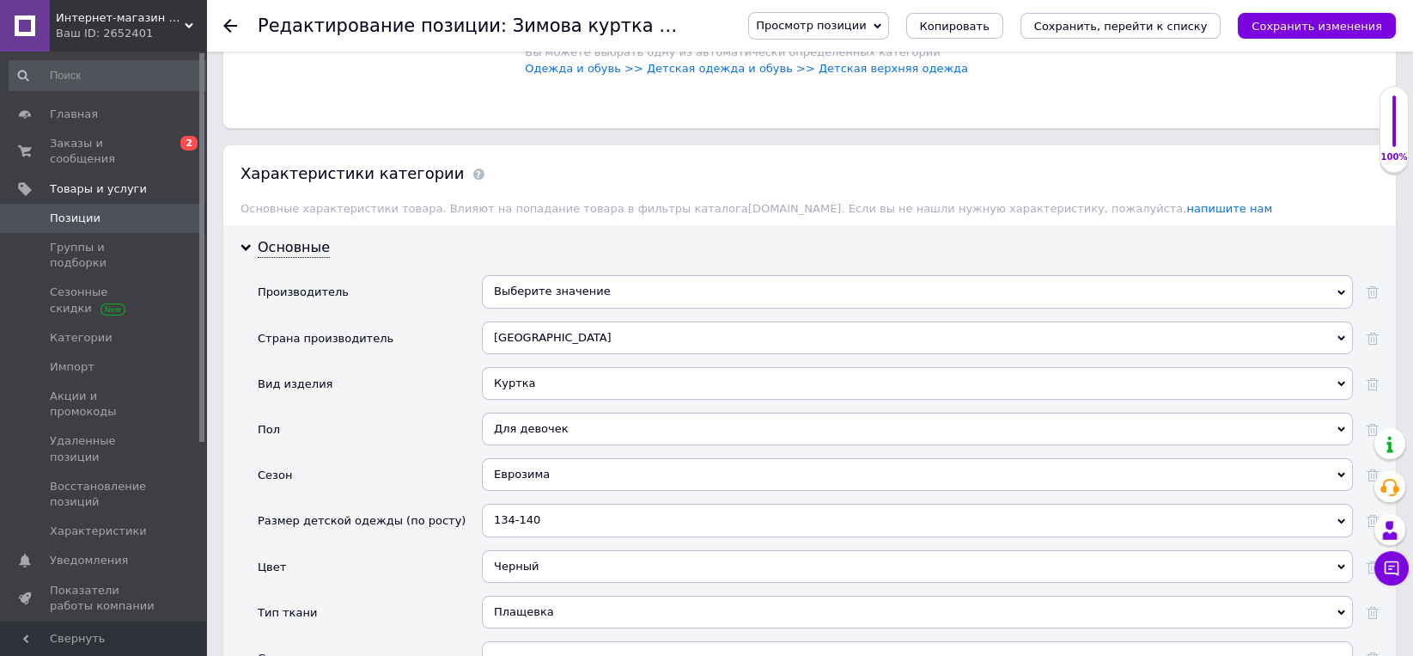
click at [540, 509] on div "134-140" at bounding box center [917, 519] width 871 height 33
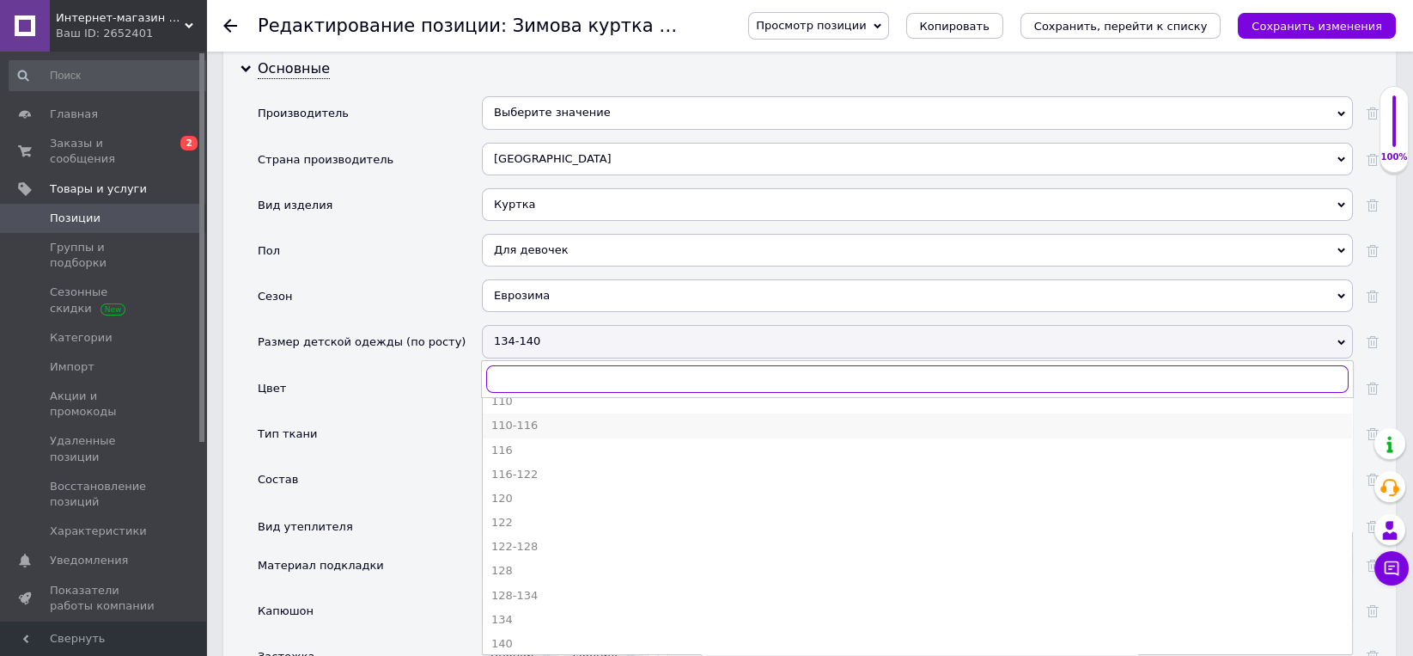
scroll to position [179, 0]
click at [505, 519] on div "134" at bounding box center [917, 525] width 852 height 15
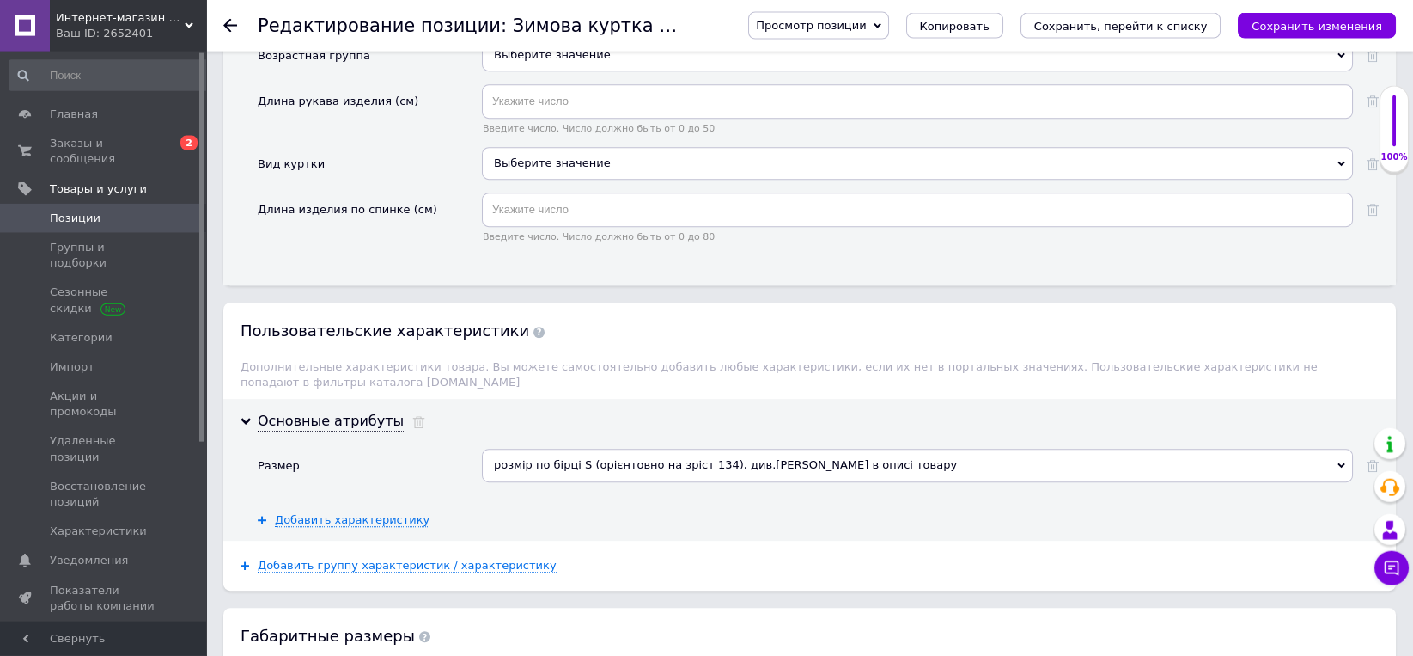
scroll to position [3127, 0]
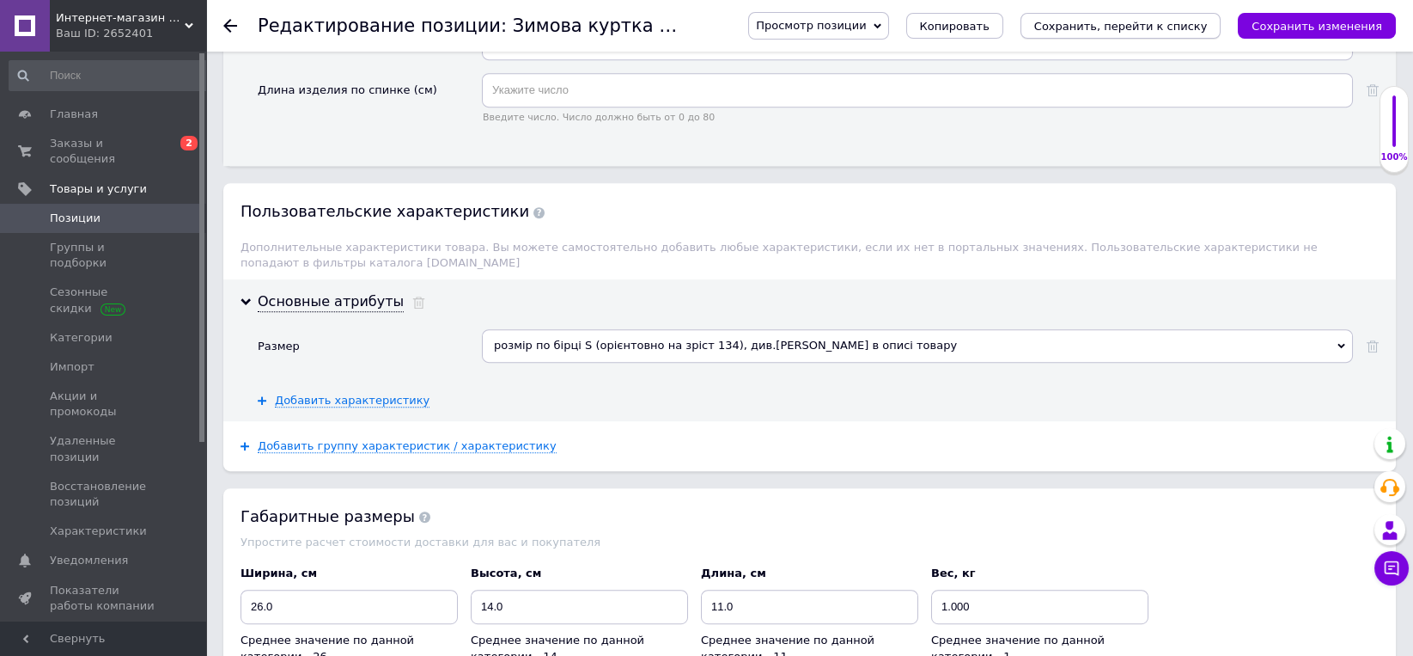
click at [1188, 21] on icon "Сохранить, перейти к списку" at bounding box center [1121, 26] width 174 height 13
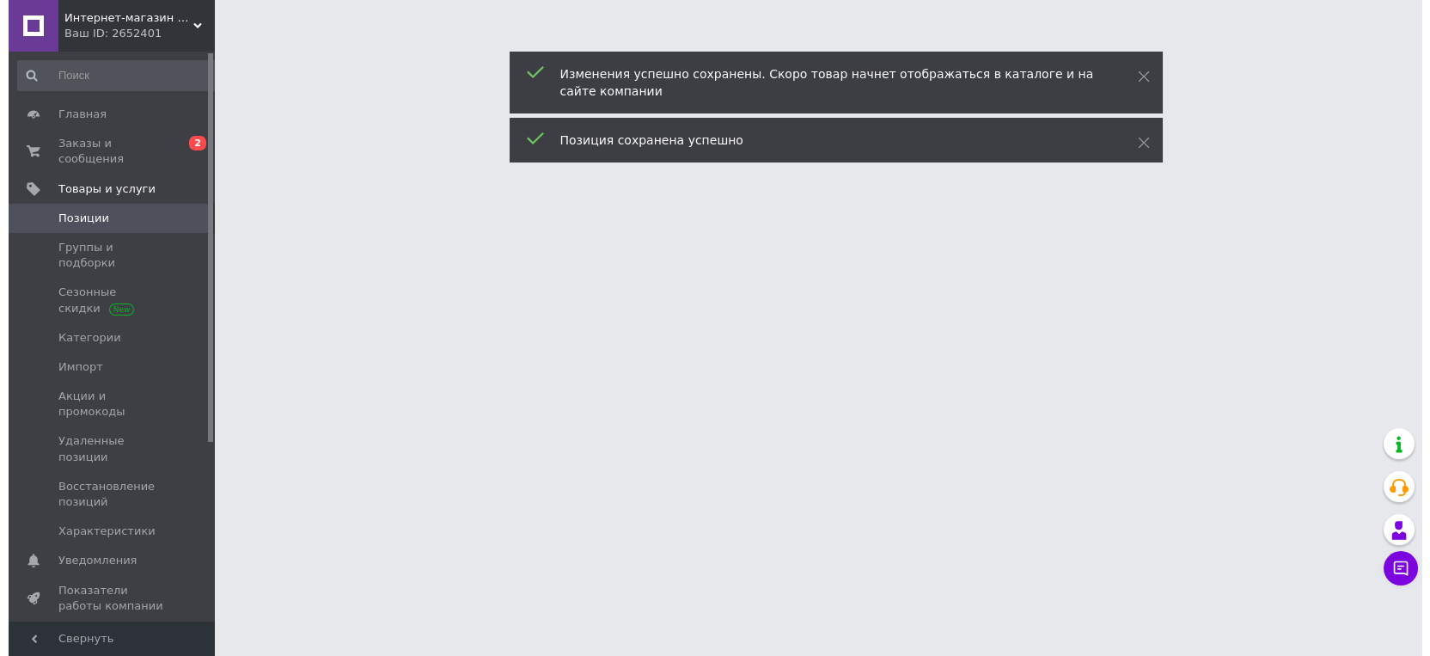
scroll to position [0, 0]
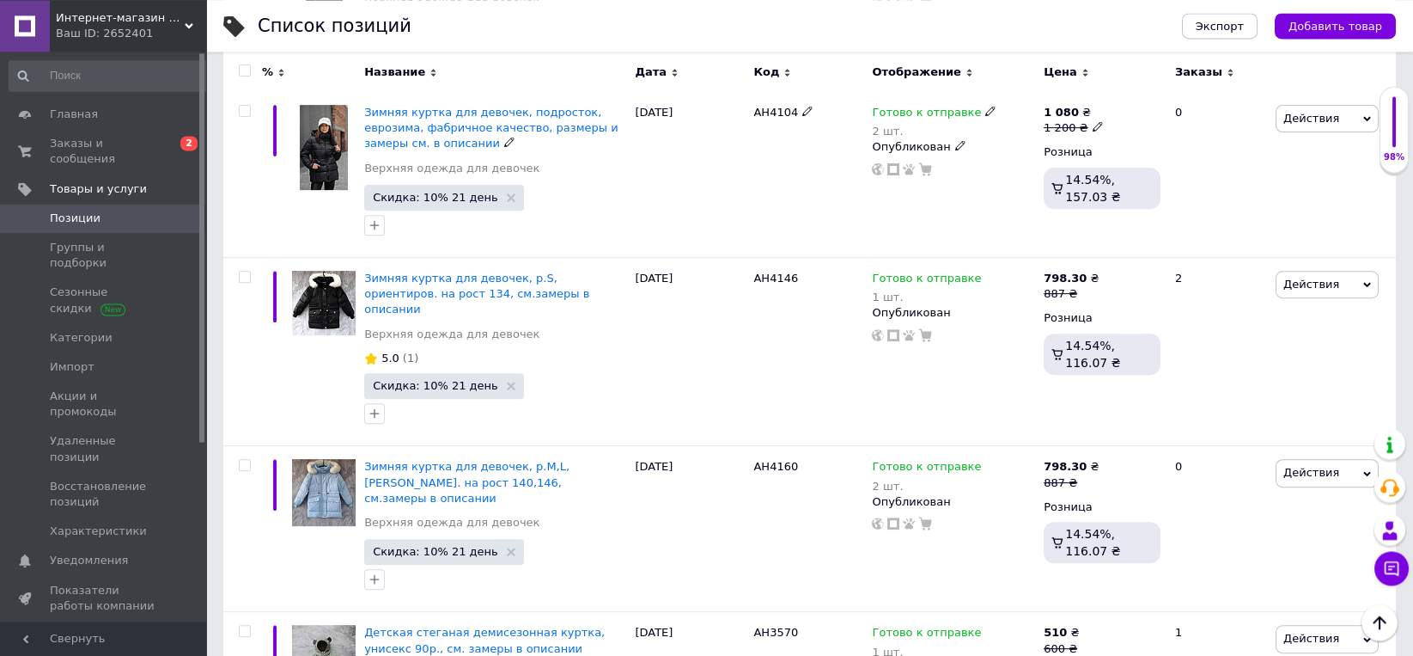
scroll to position [2457, 0]
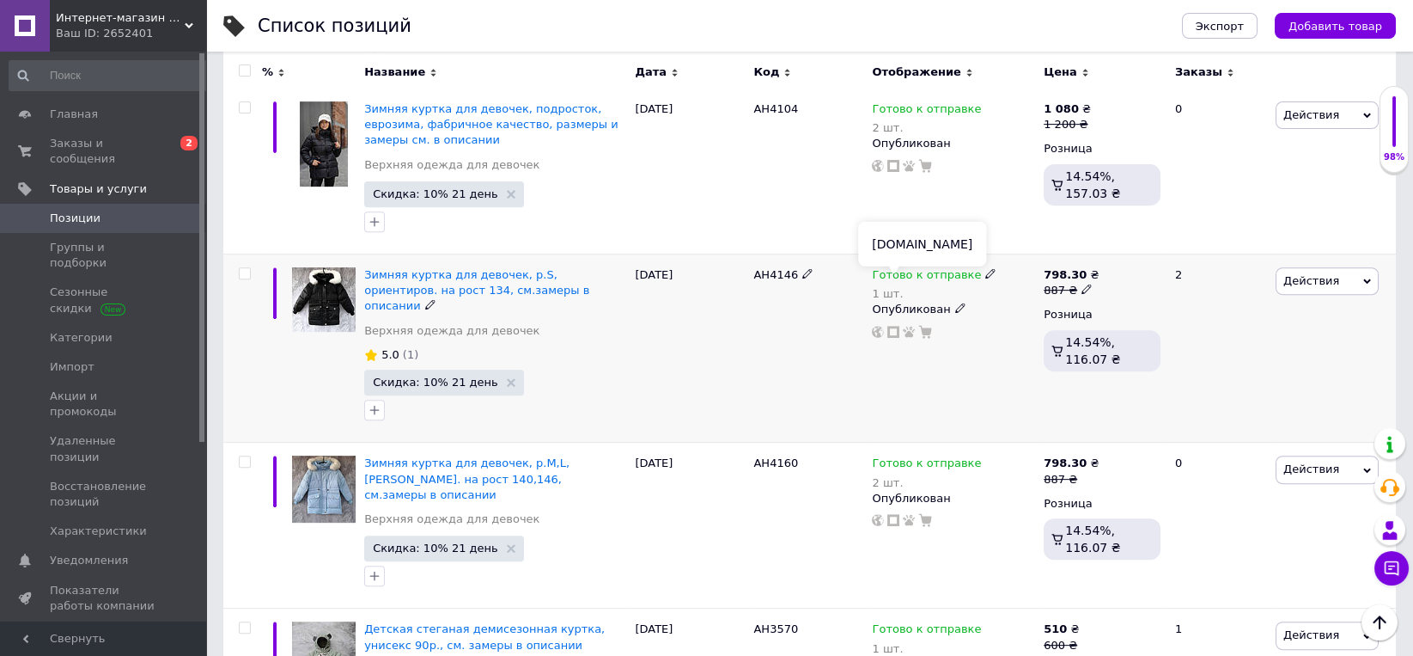
click at [890, 326] on use at bounding box center [894, 332] width 12 height 12
click at [121, 138] on span "Заказы и сообщения" at bounding box center [104, 151] width 109 height 31
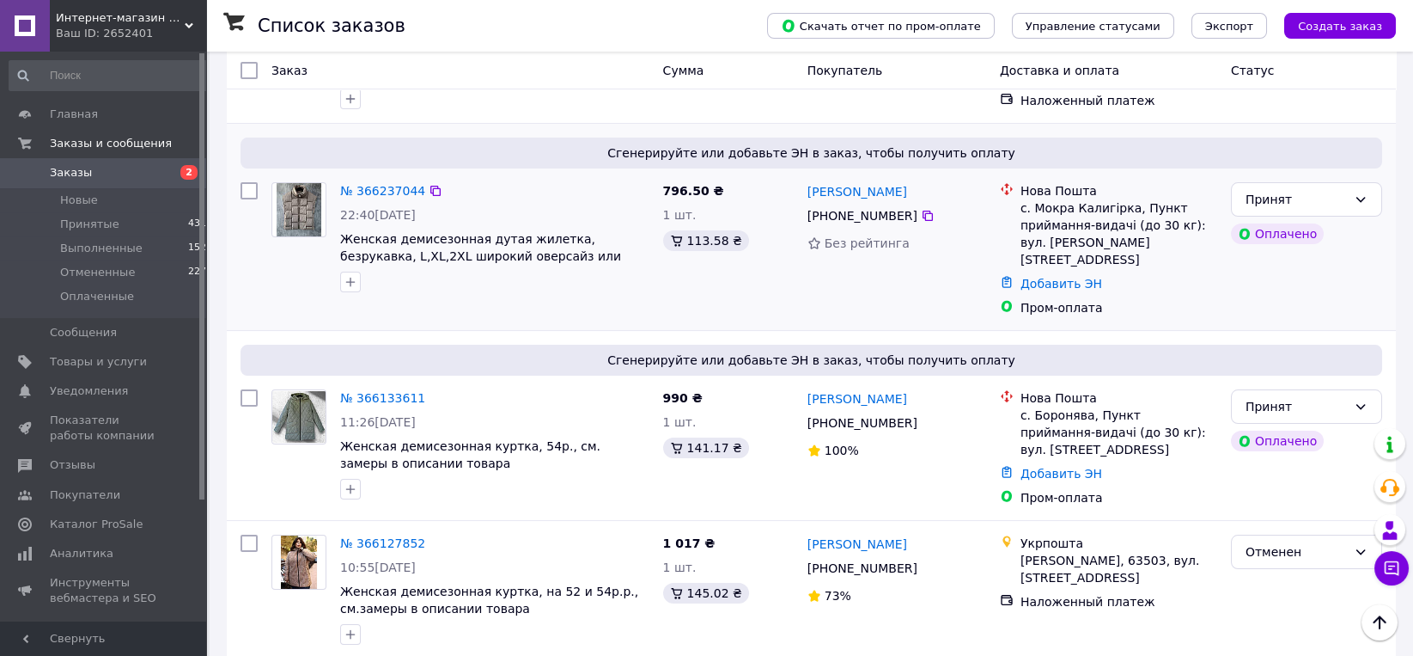
scroll to position [1072, 0]
